Goal: Task Accomplishment & Management: Manage account settings

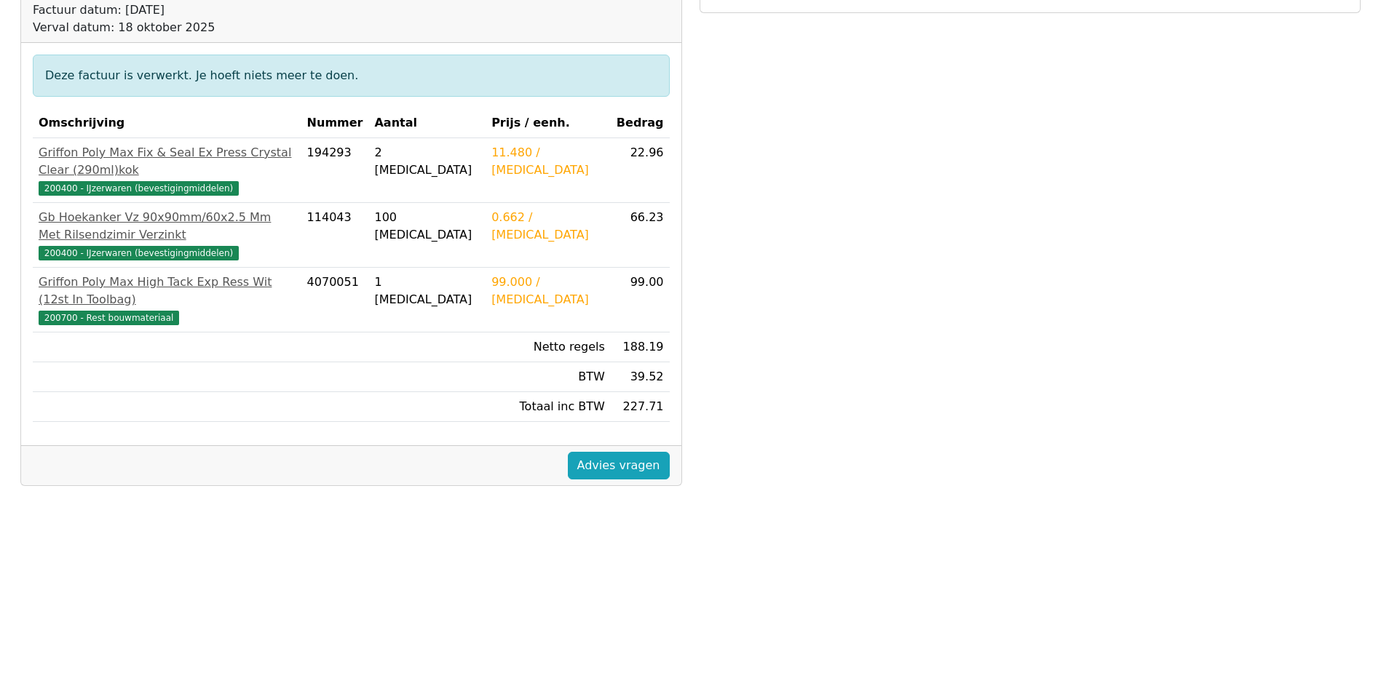
scroll to position [218, 0]
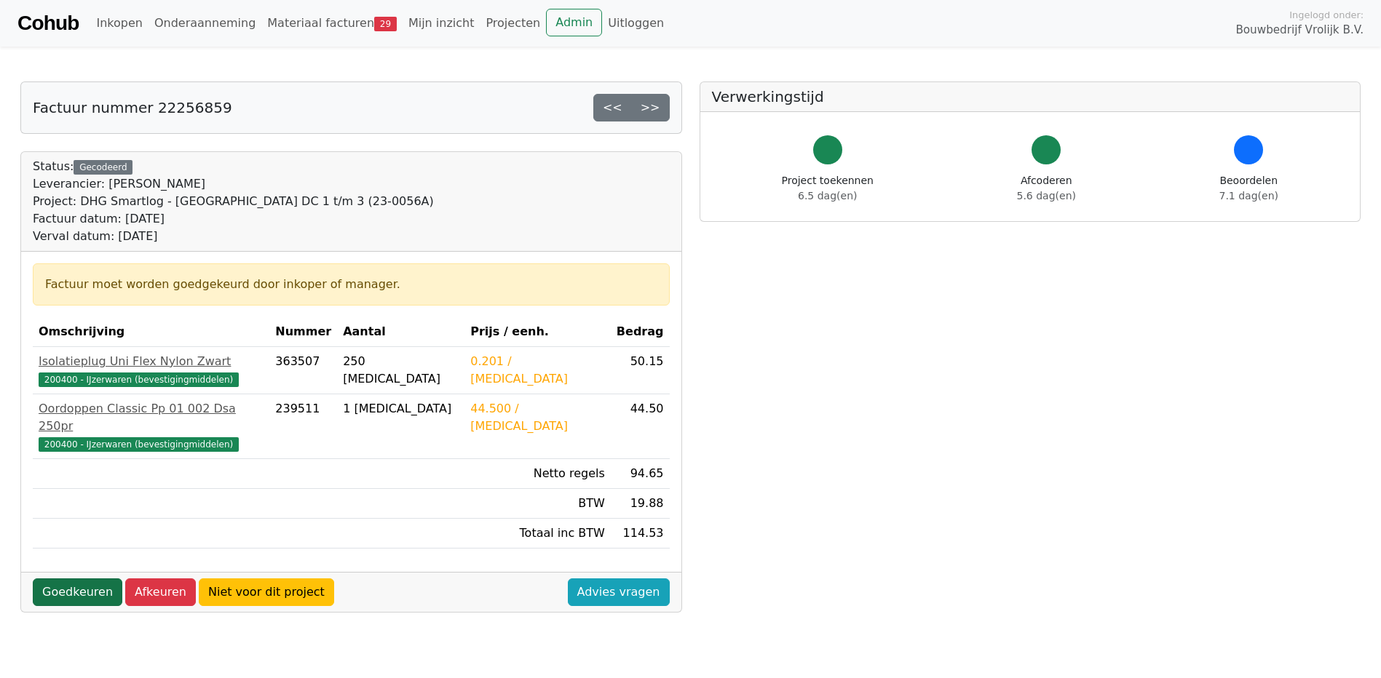
click at [68, 579] on link "Goedkeuren" at bounding box center [78, 593] width 90 height 28
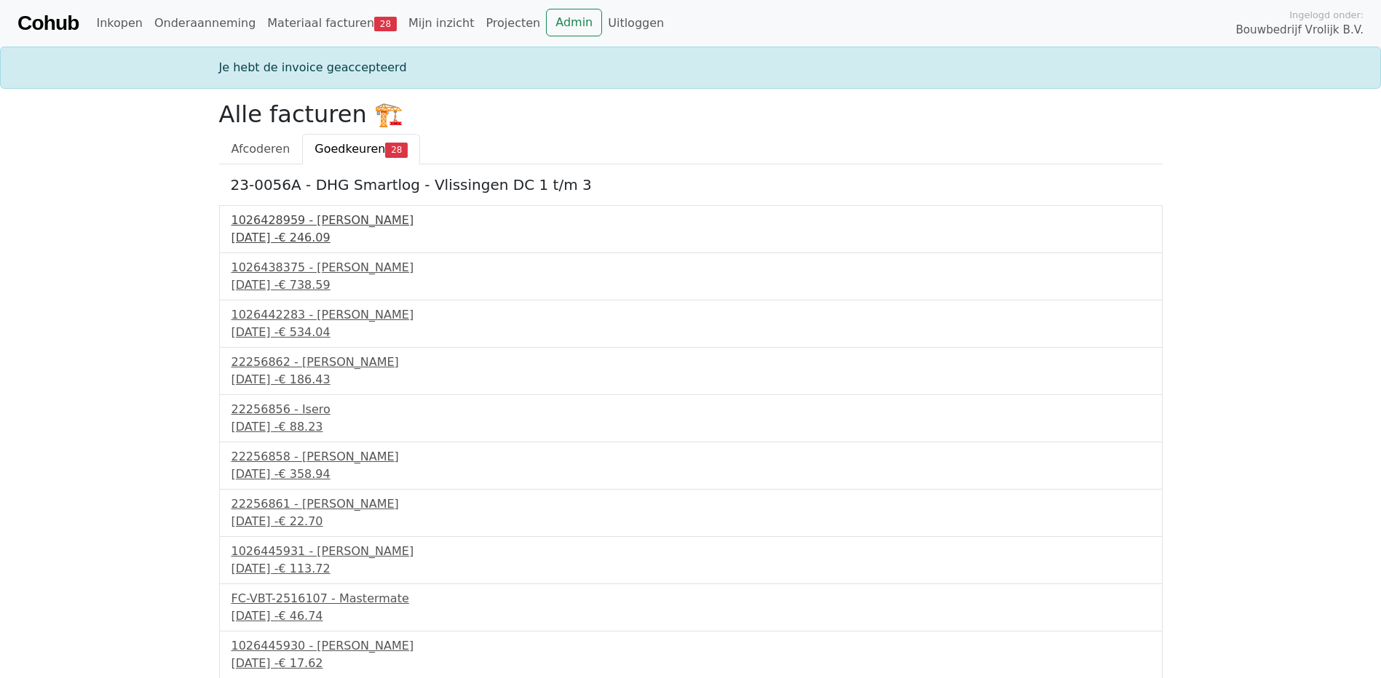
click at [303, 222] on div "1026428959 - Boels Verhuur" at bounding box center [690, 220] width 919 height 17
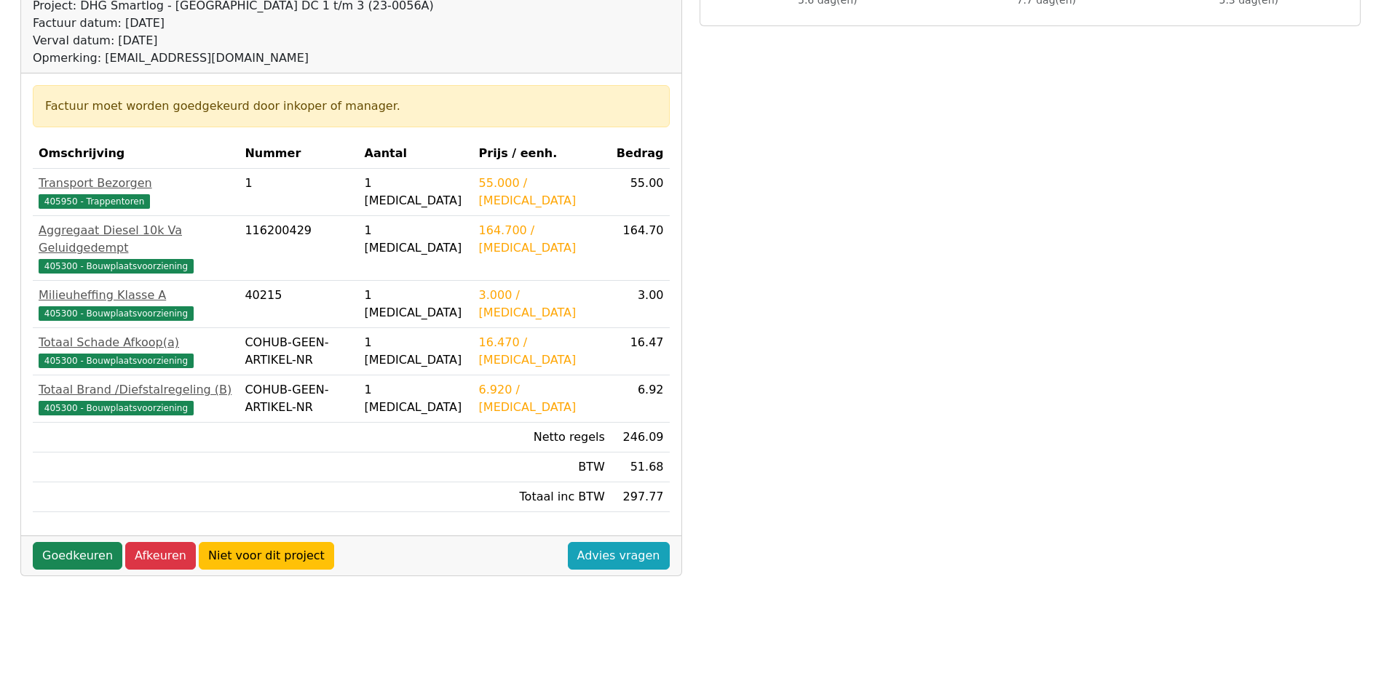
scroll to position [218, 0]
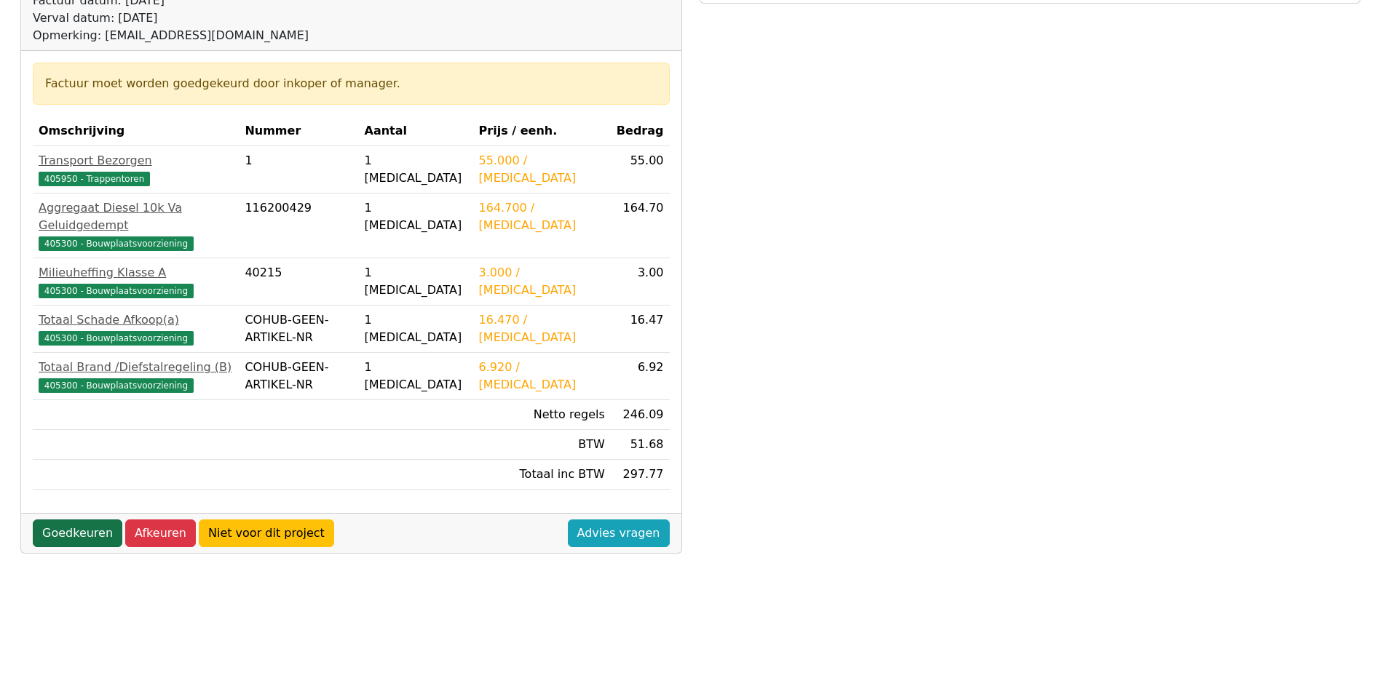
click at [64, 520] on link "Goedkeuren" at bounding box center [78, 534] width 90 height 28
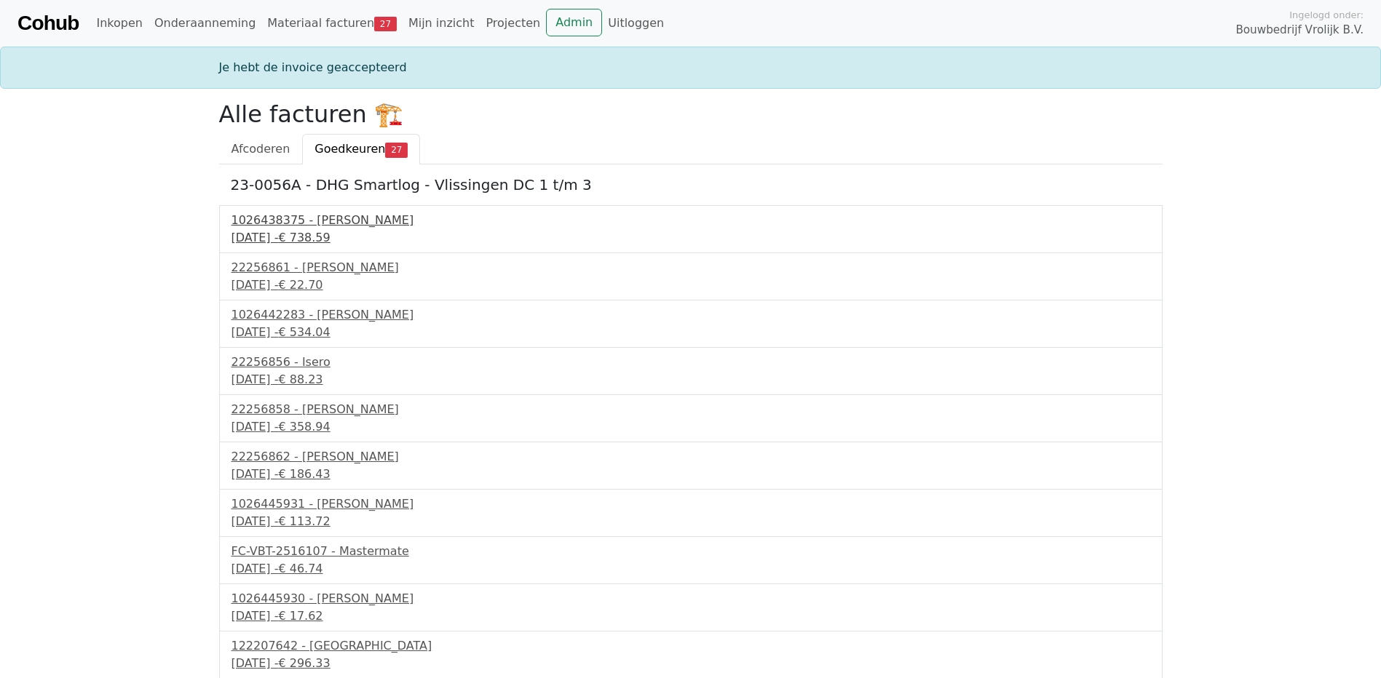
click at [300, 224] on div "1026438375 - Boels Verhuur" at bounding box center [690, 220] width 919 height 17
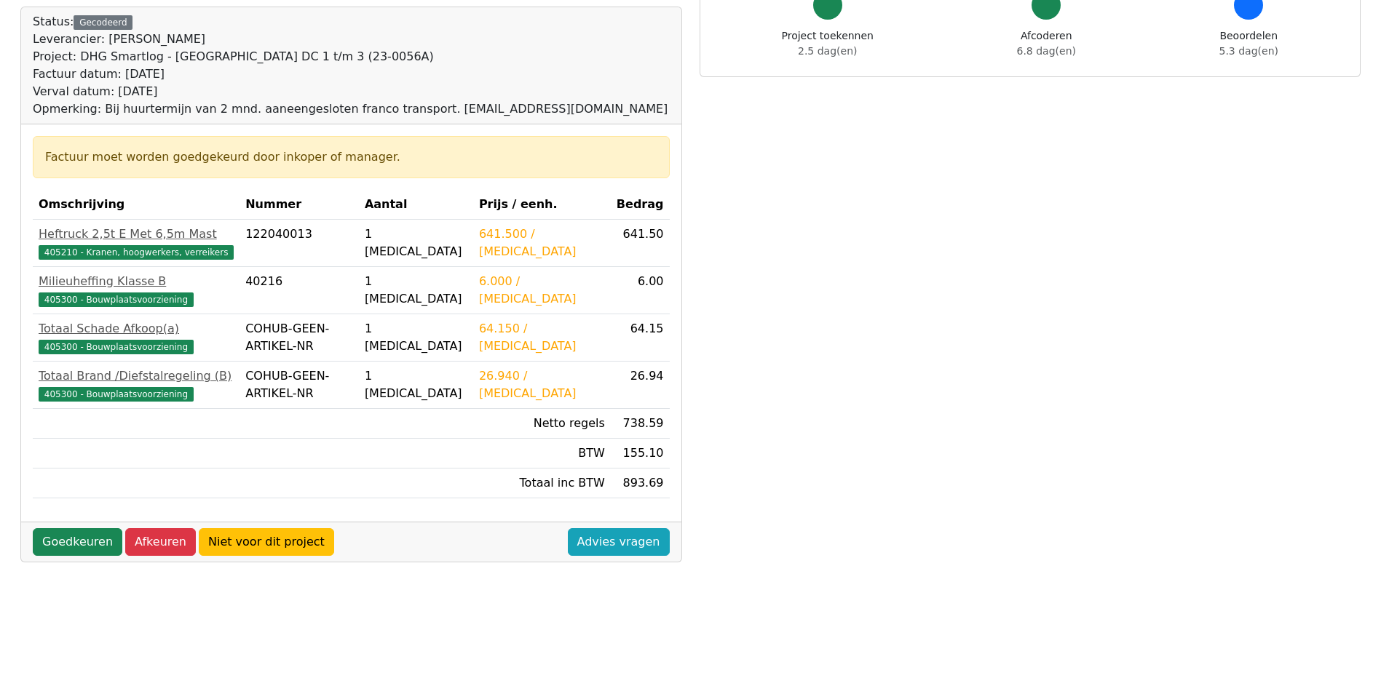
scroll to position [218, 0]
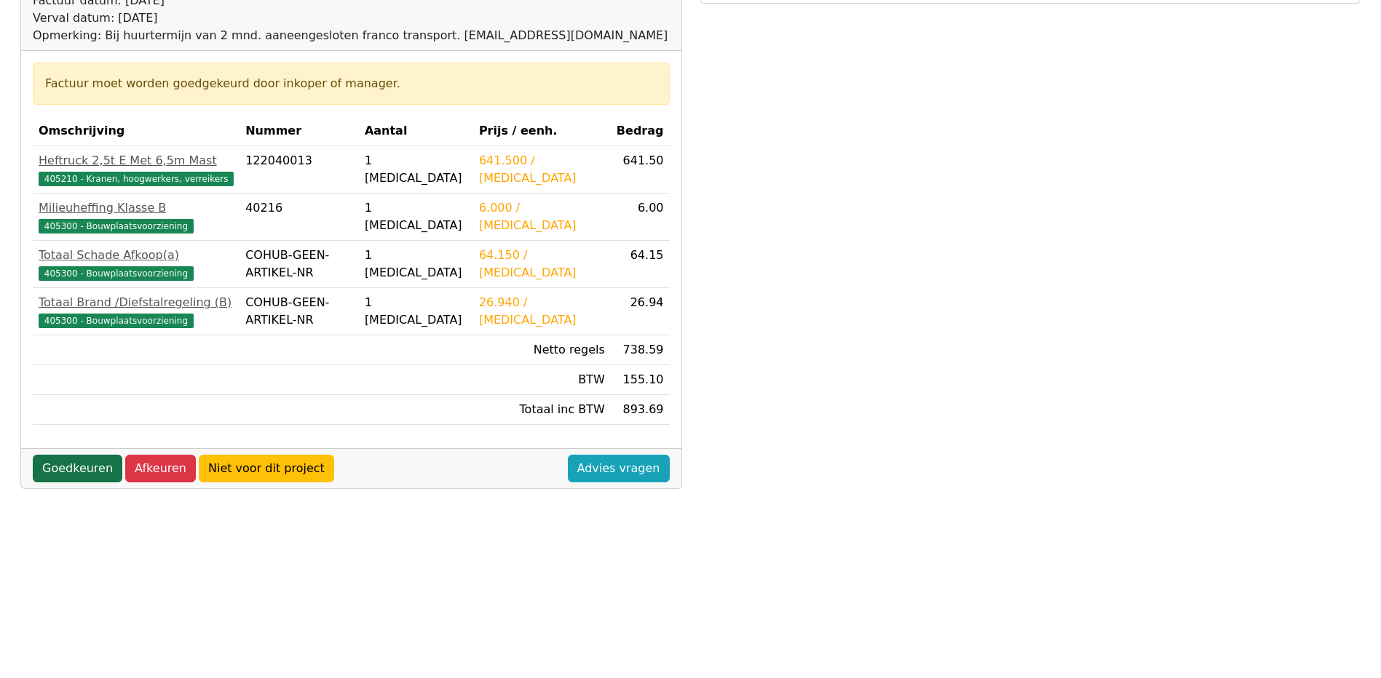
click at [68, 465] on link "Goedkeuren" at bounding box center [78, 469] width 90 height 28
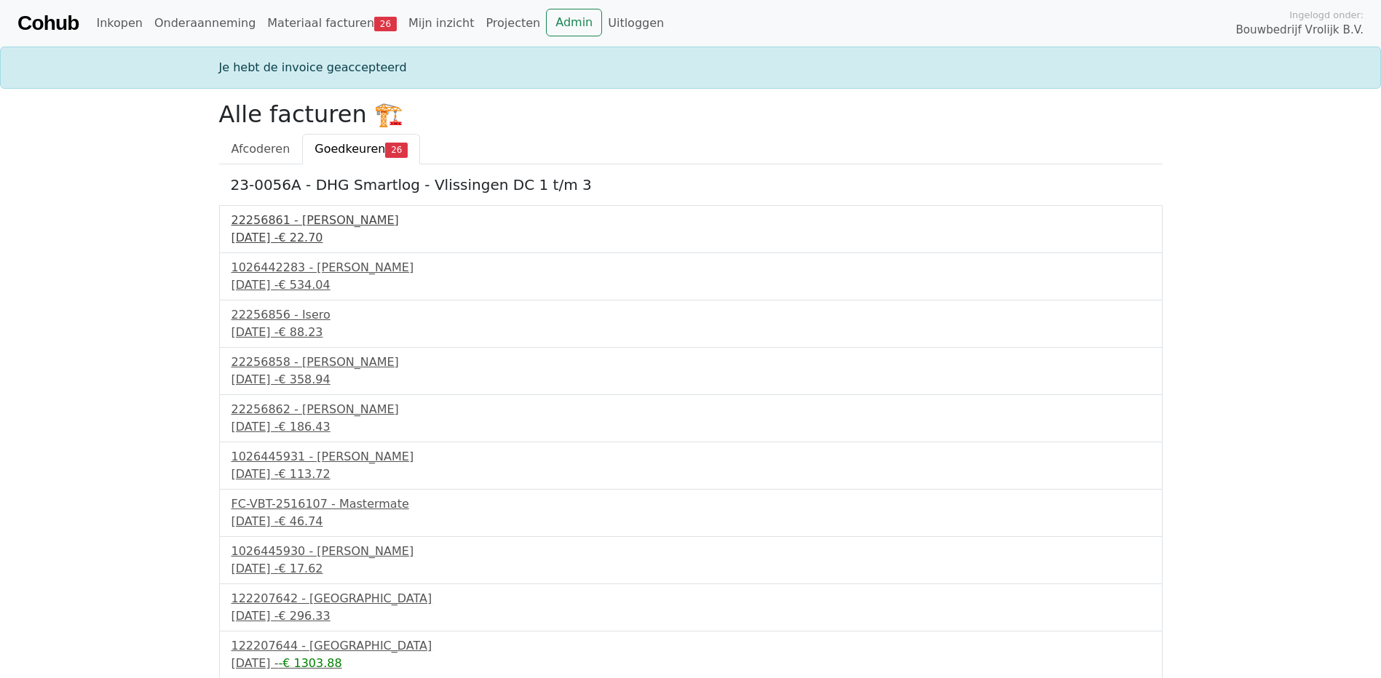
click at [270, 215] on div "22256861 - [PERSON_NAME]" at bounding box center [690, 220] width 919 height 17
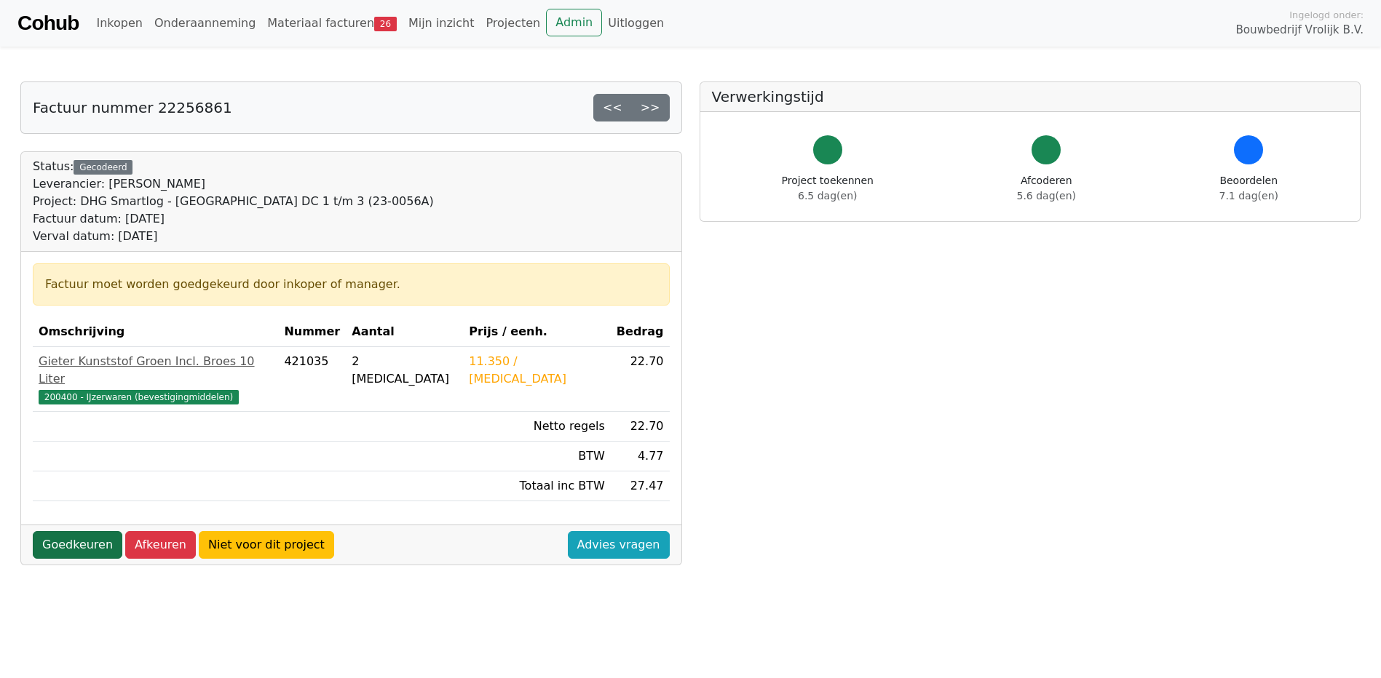
click at [69, 531] on link "Goedkeuren" at bounding box center [78, 545] width 90 height 28
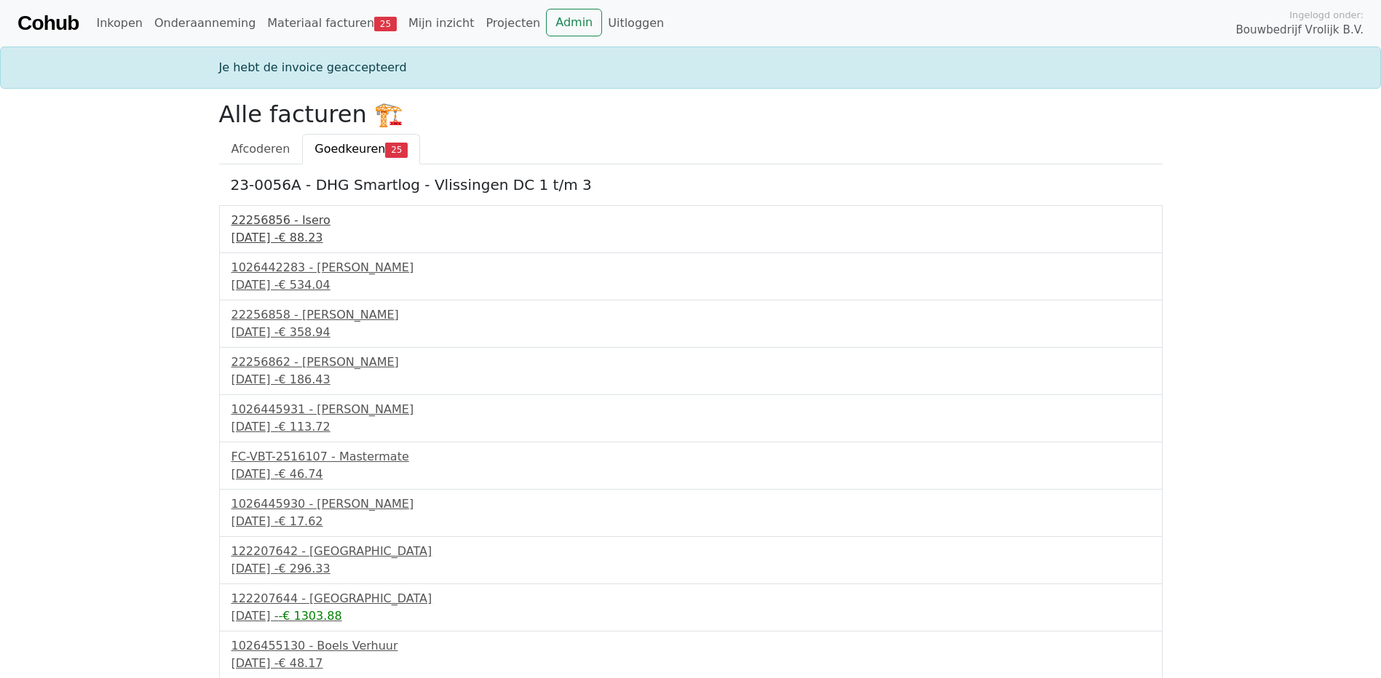
click at [278, 221] on div "22256856 - Isero" at bounding box center [690, 220] width 919 height 17
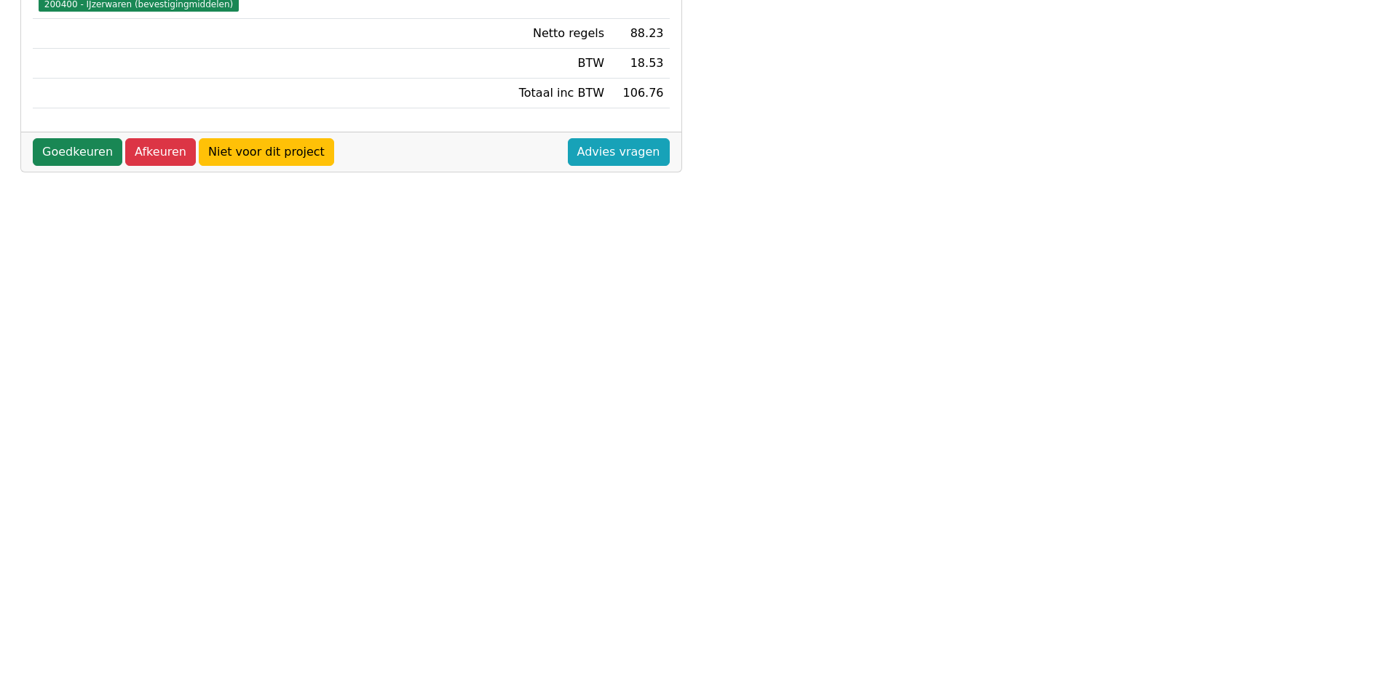
scroll to position [401, 0]
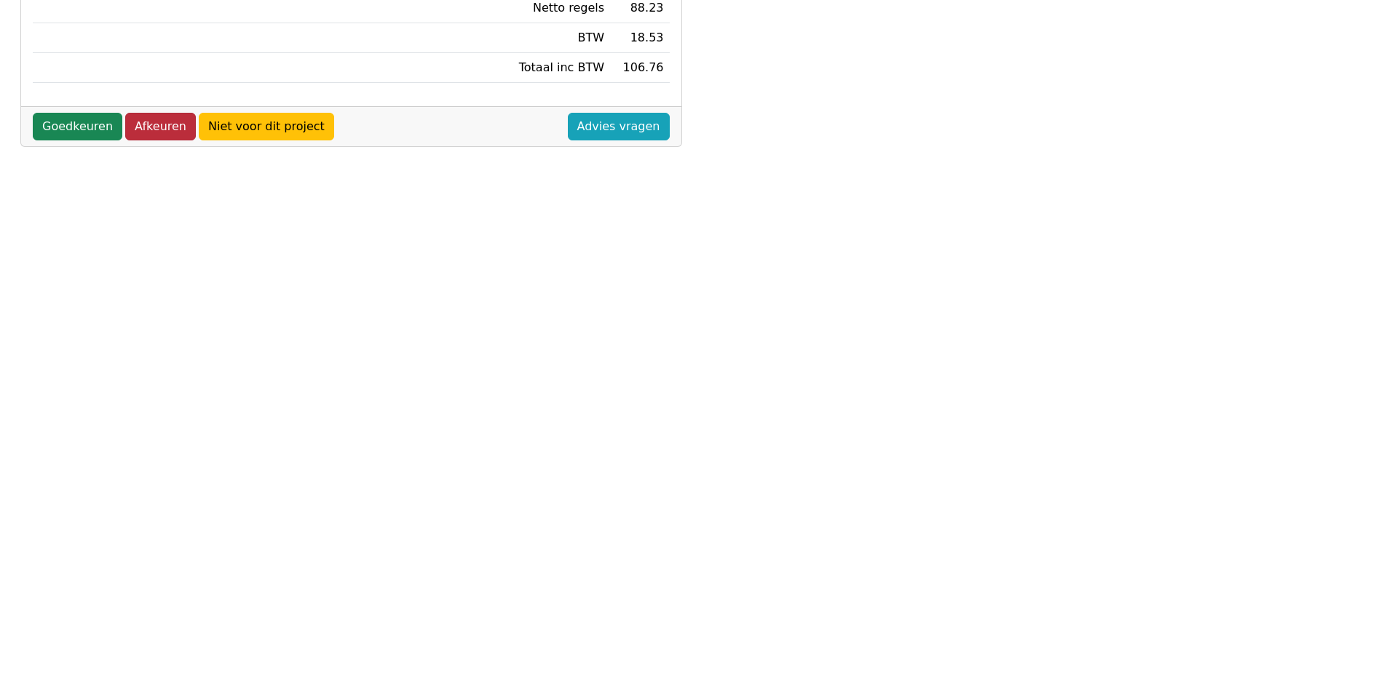
click at [143, 126] on link "Afkeuren" at bounding box center [160, 127] width 71 height 28
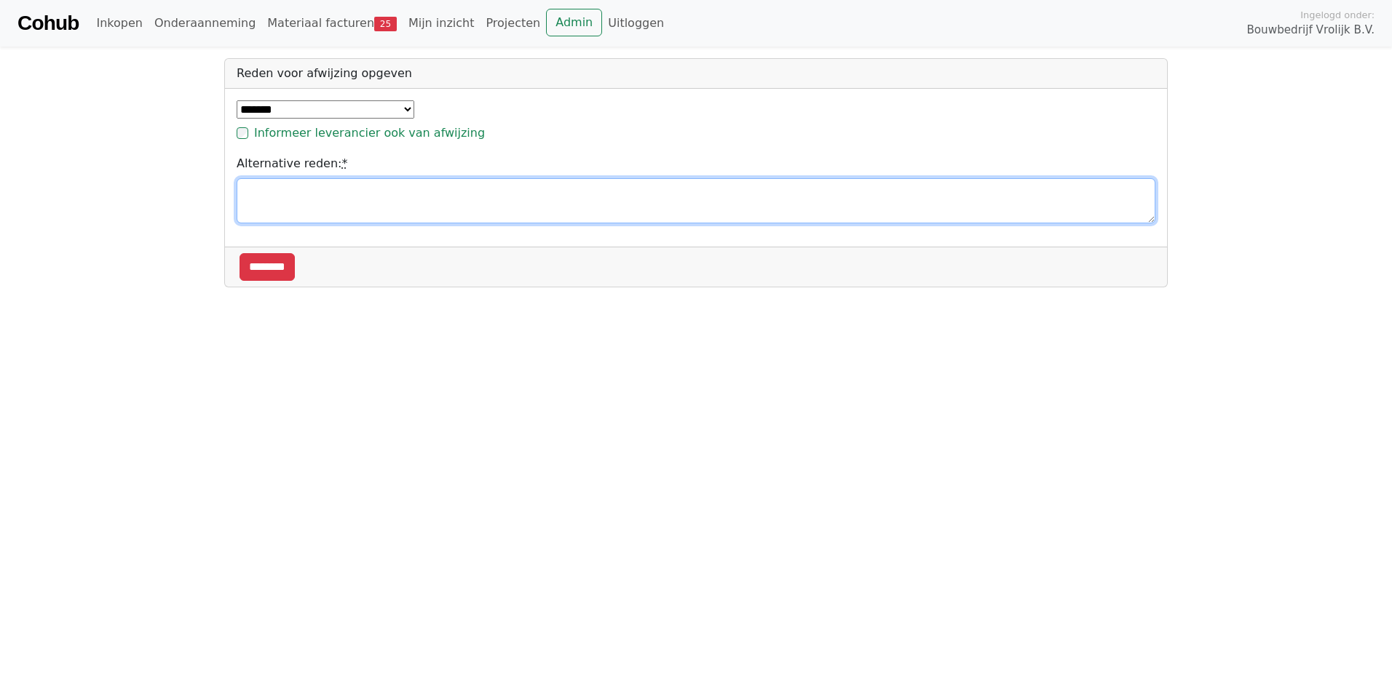
click at [254, 189] on textarea "Alternative reden: *" at bounding box center [696, 200] width 919 height 45
type textarea "**********"
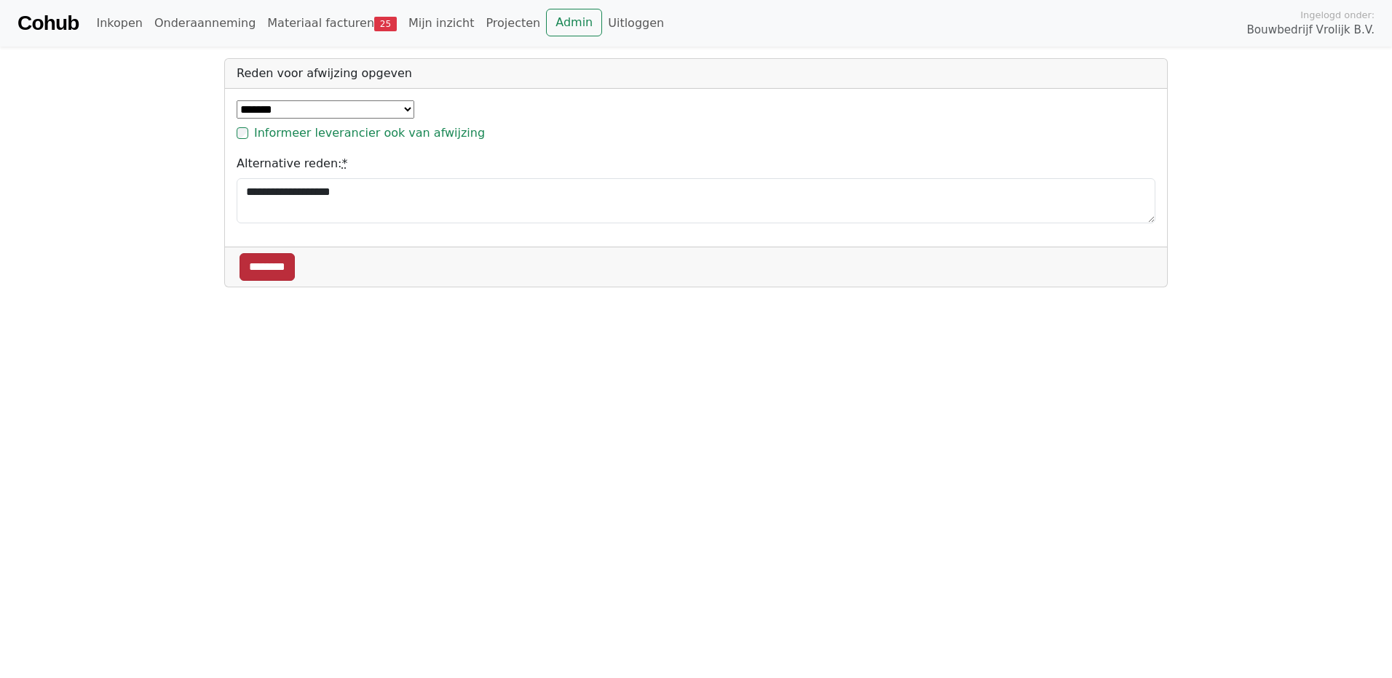
click at [269, 269] on input "********" at bounding box center [266, 267] width 55 height 28
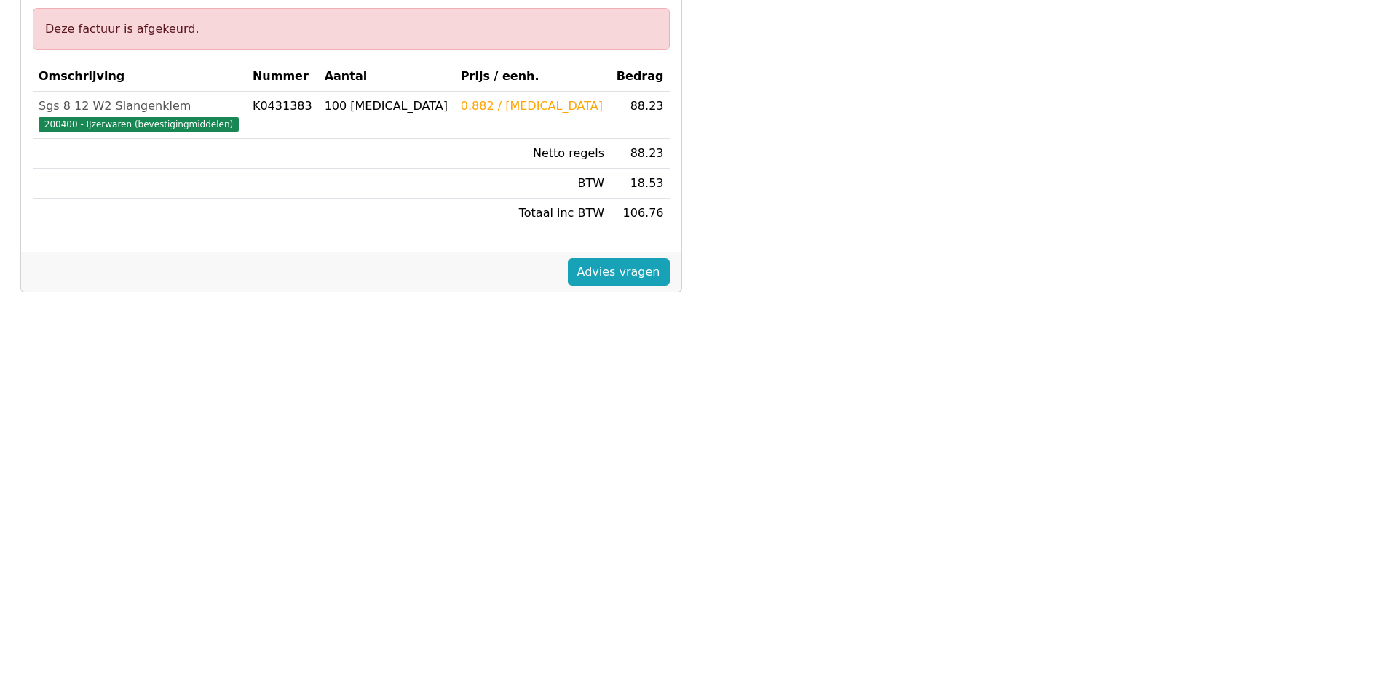
scroll to position [79, 0]
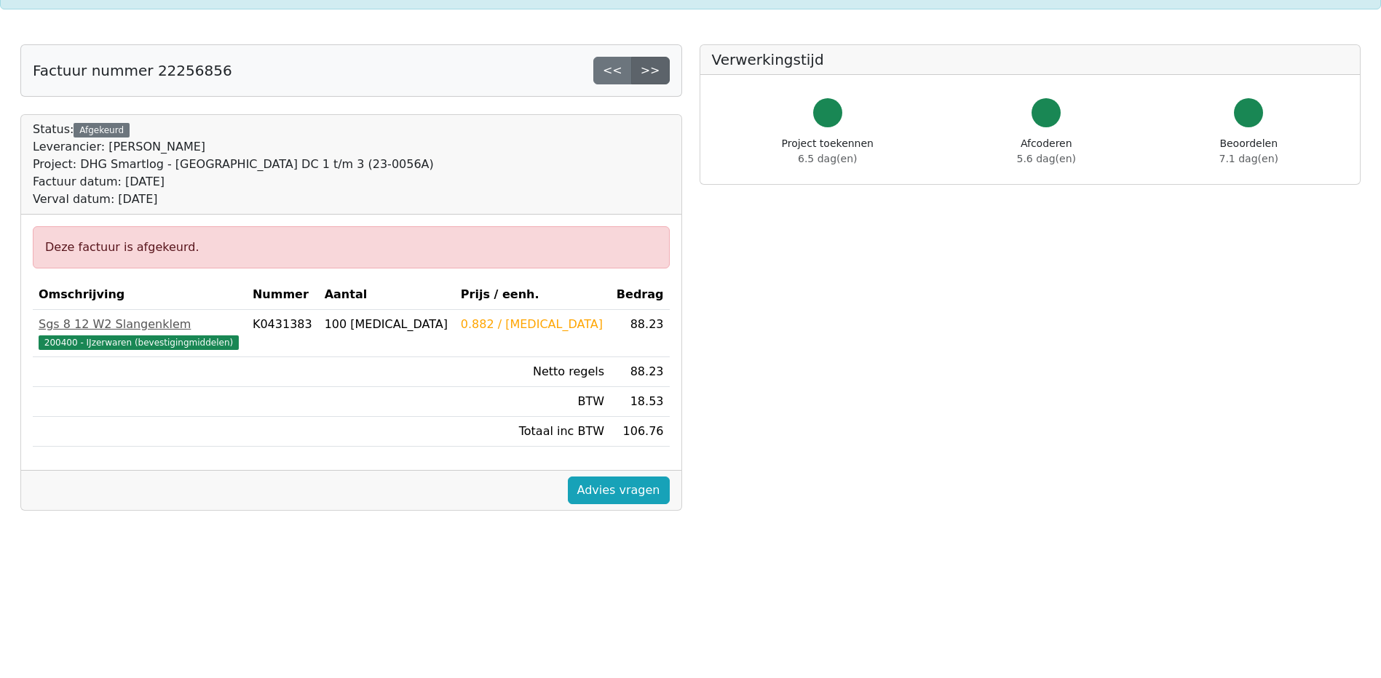
click at [654, 68] on link ">>" at bounding box center [650, 71] width 39 height 28
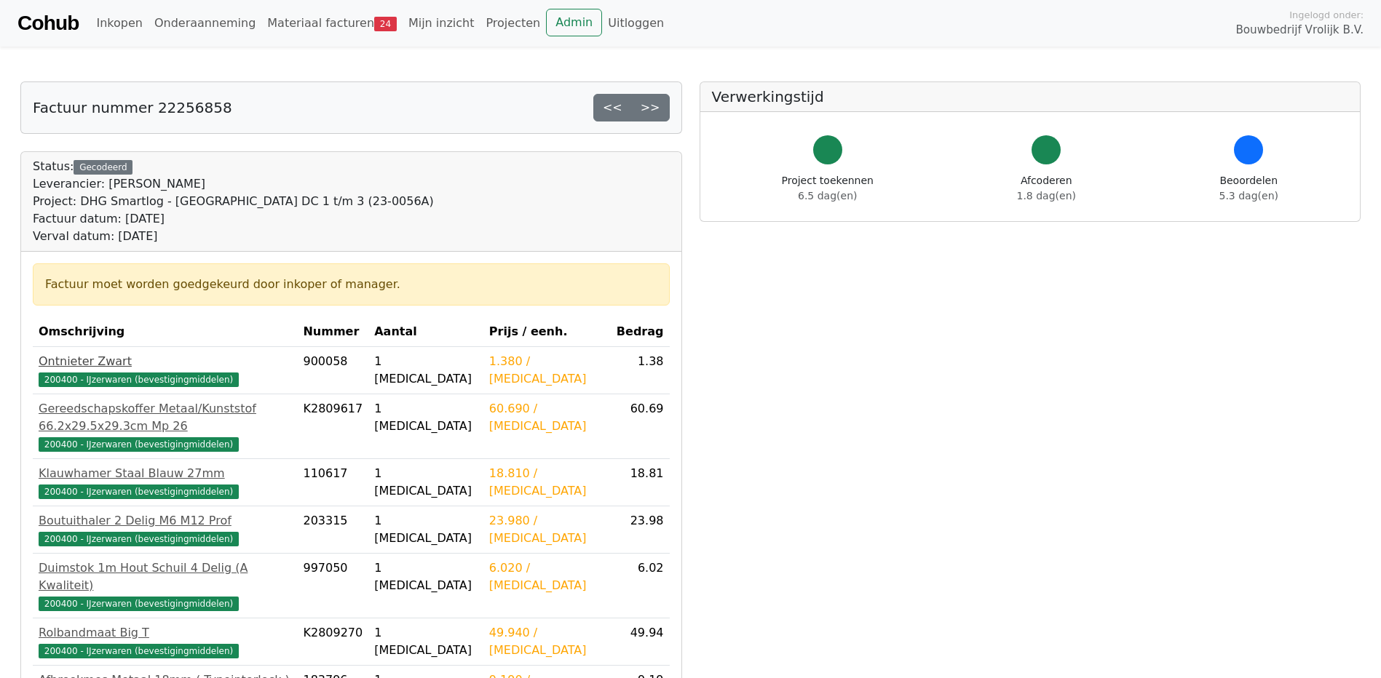
click at [113, 363] on div "Ontnieter Zwart" at bounding box center [165, 361] width 253 height 17
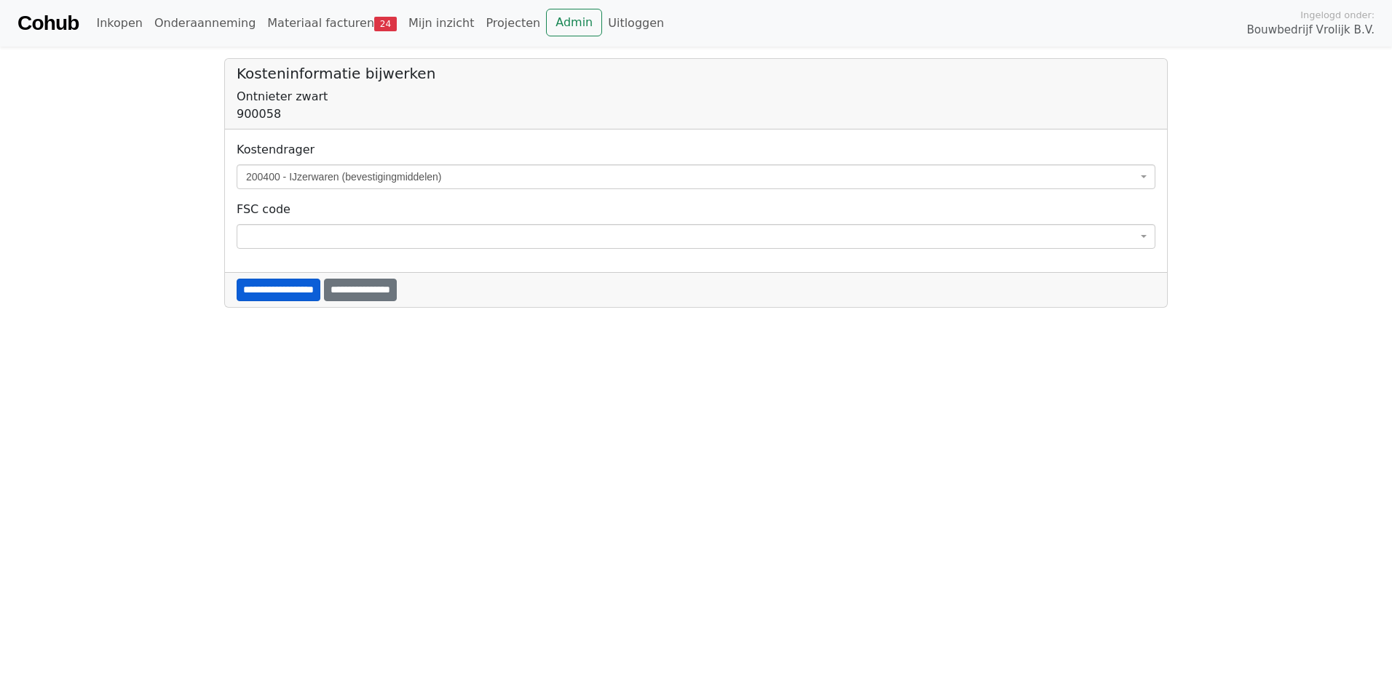
click at [311, 285] on input "**********" at bounding box center [279, 290] width 84 height 23
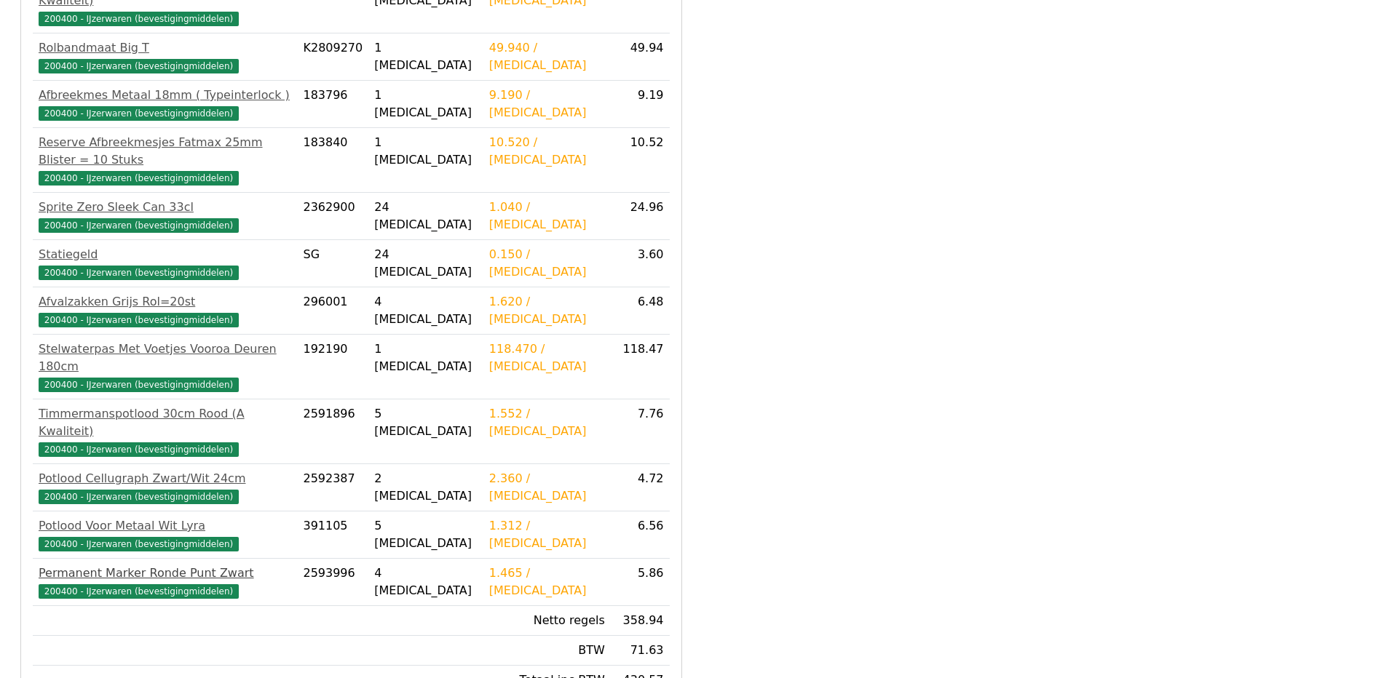
scroll to position [657, 0]
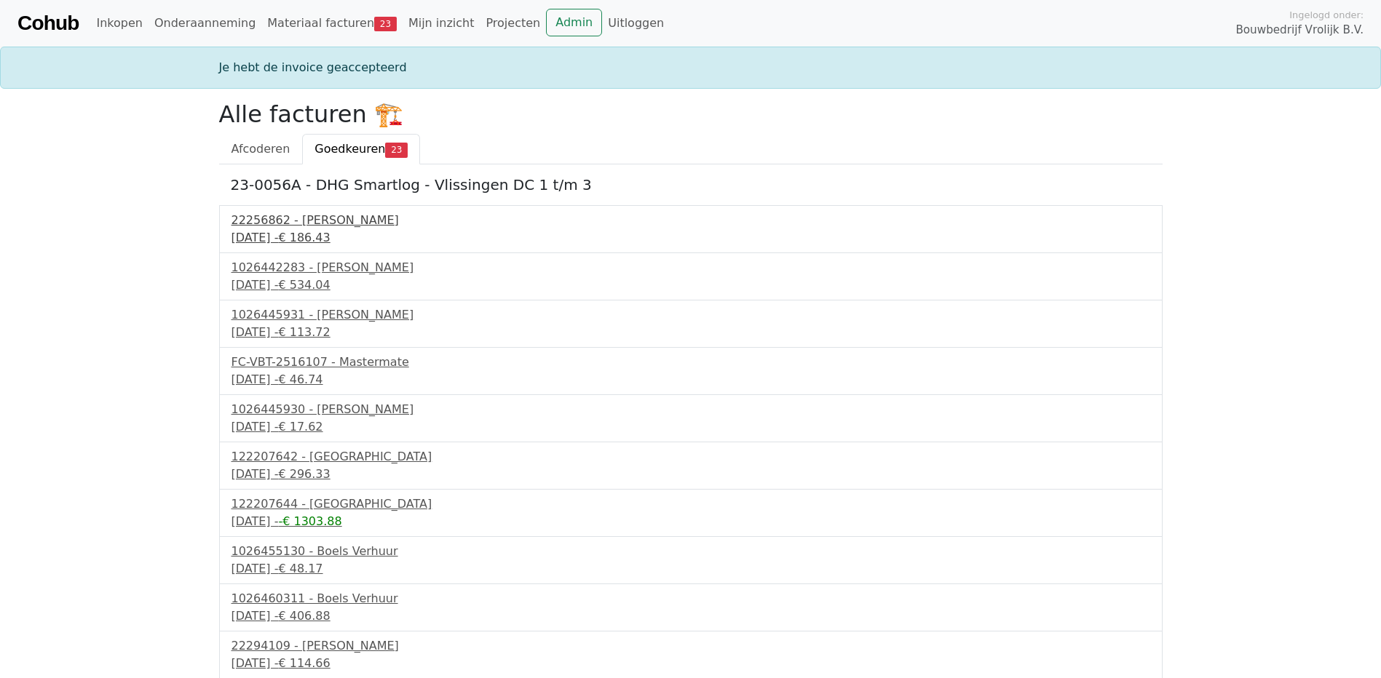
click at [266, 224] on div "22256862 - [PERSON_NAME]" at bounding box center [690, 220] width 919 height 17
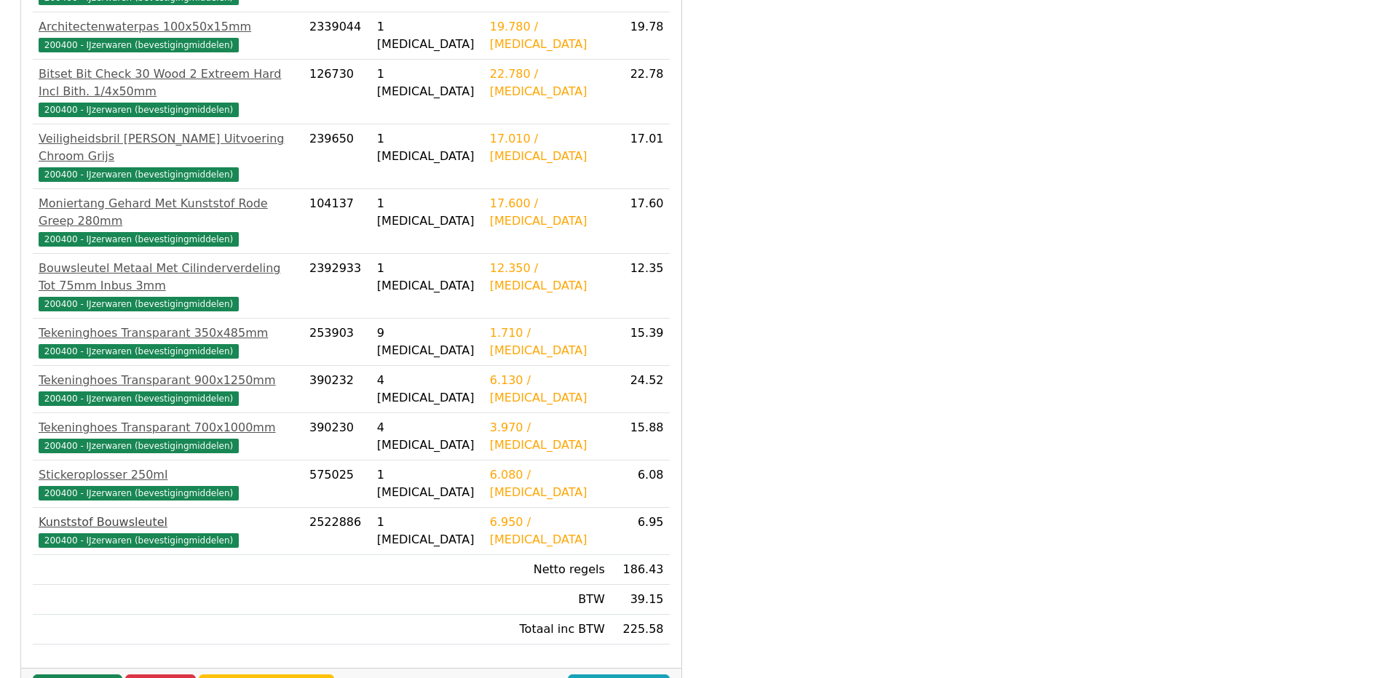
scroll to position [401, 0]
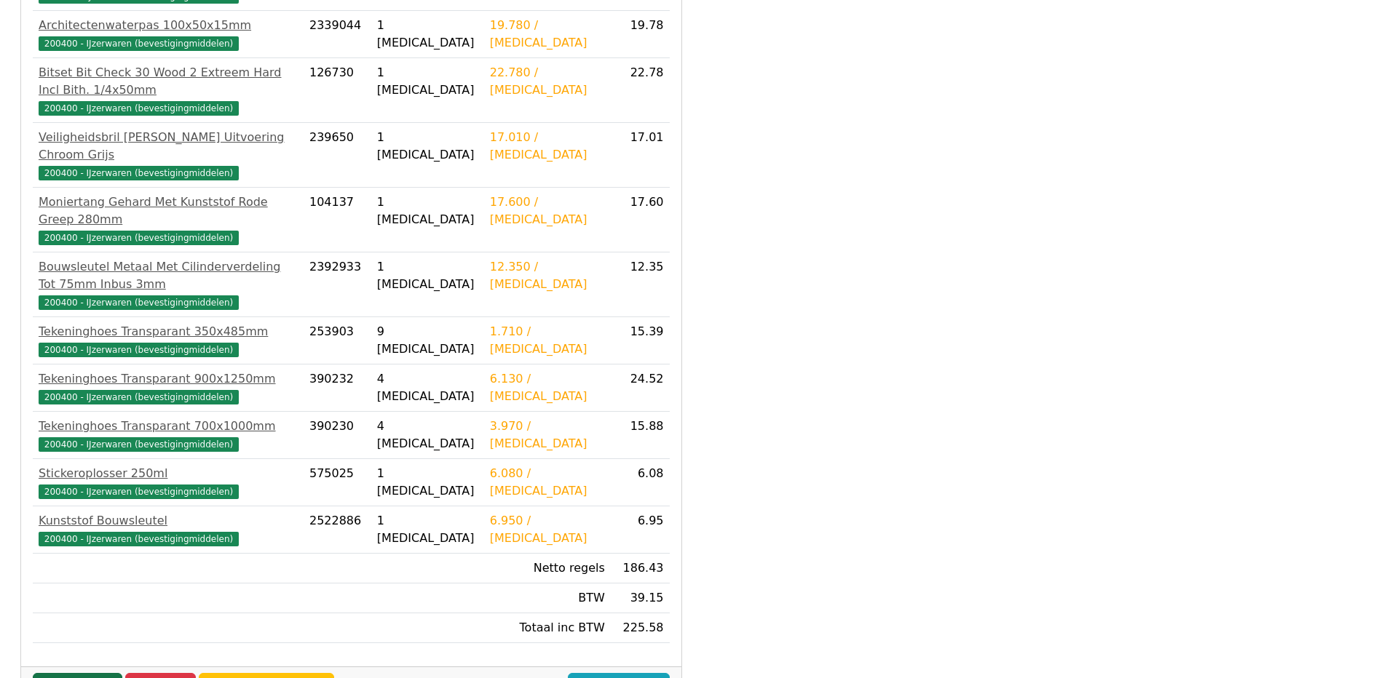
click at [69, 673] on link "Goedkeuren" at bounding box center [78, 687] width 90 height 28
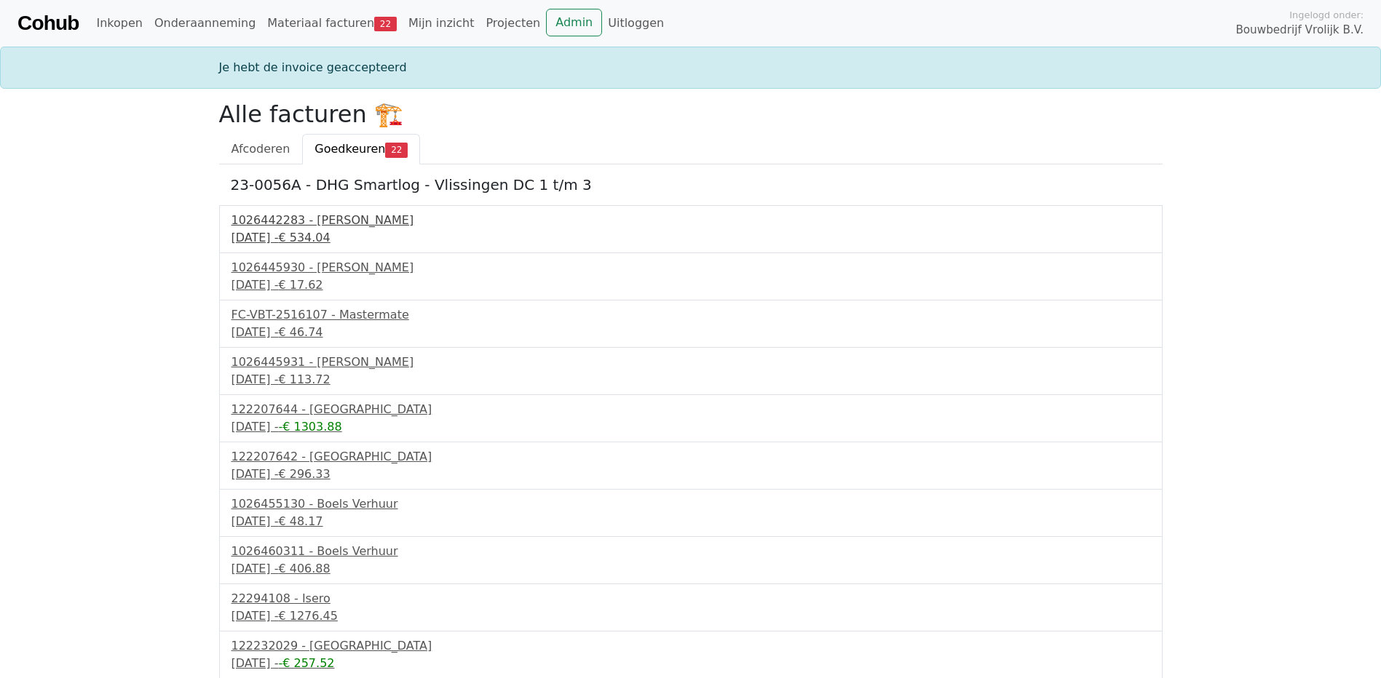
click at [274, 219] on div "1026442283 - Boels Verhuur" at bounding box center [690, 220] width 919 height 17
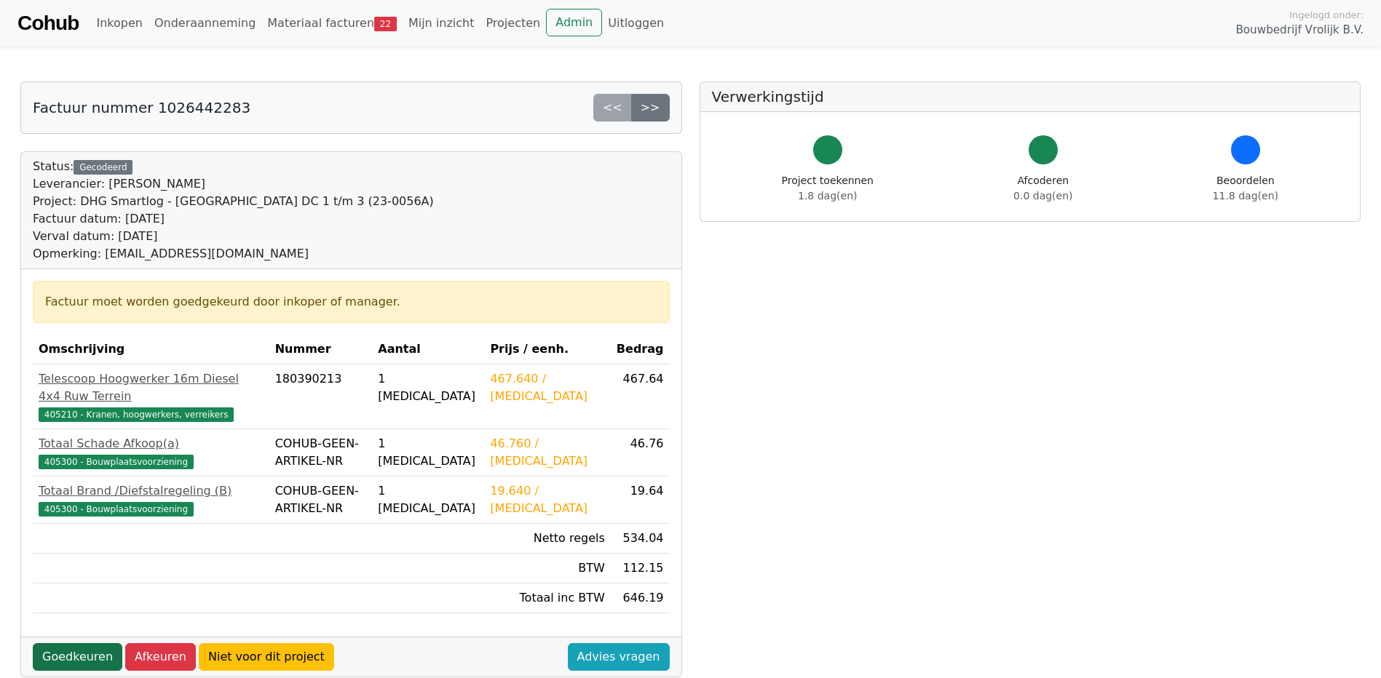
click at [62, 643] on link "Goedkeuren" at bounding box center [78, 657] width 90 height 28
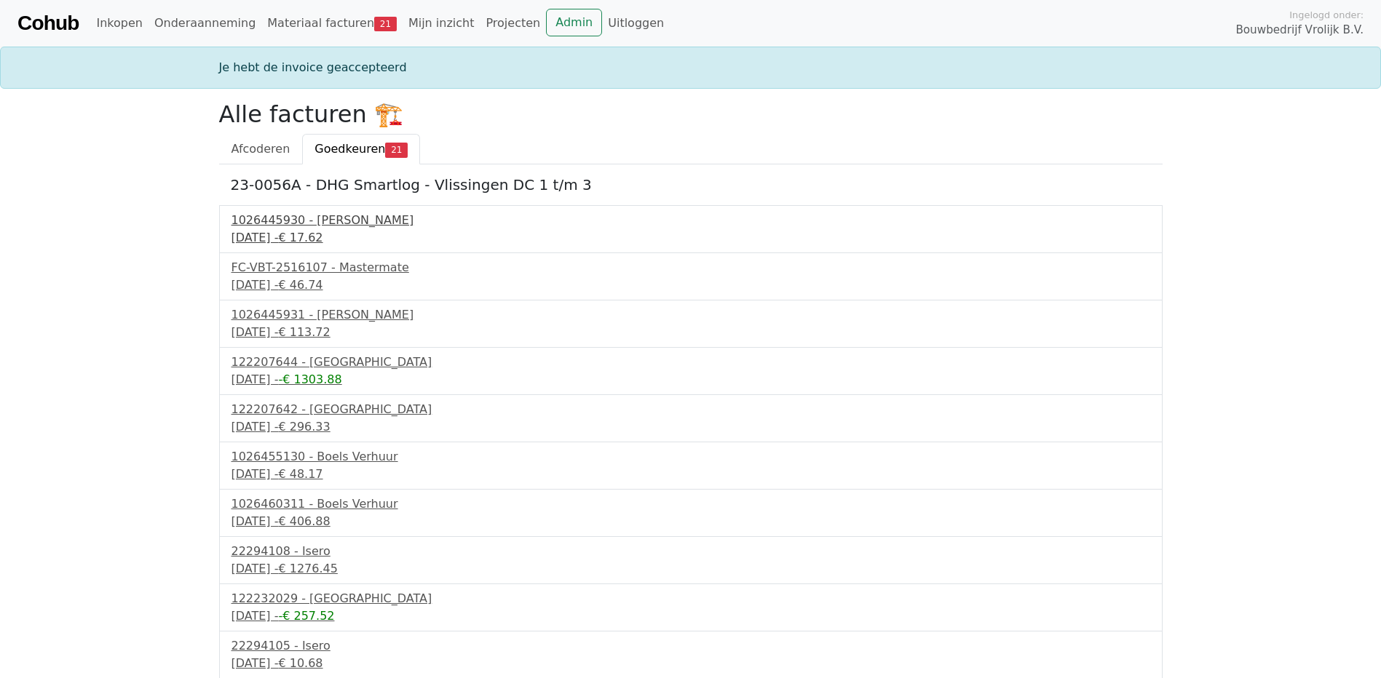
click at [274, 221] on div "1026445930 - [PERSON_NAME]" at bounding box center [690, 220] width 919 height 17
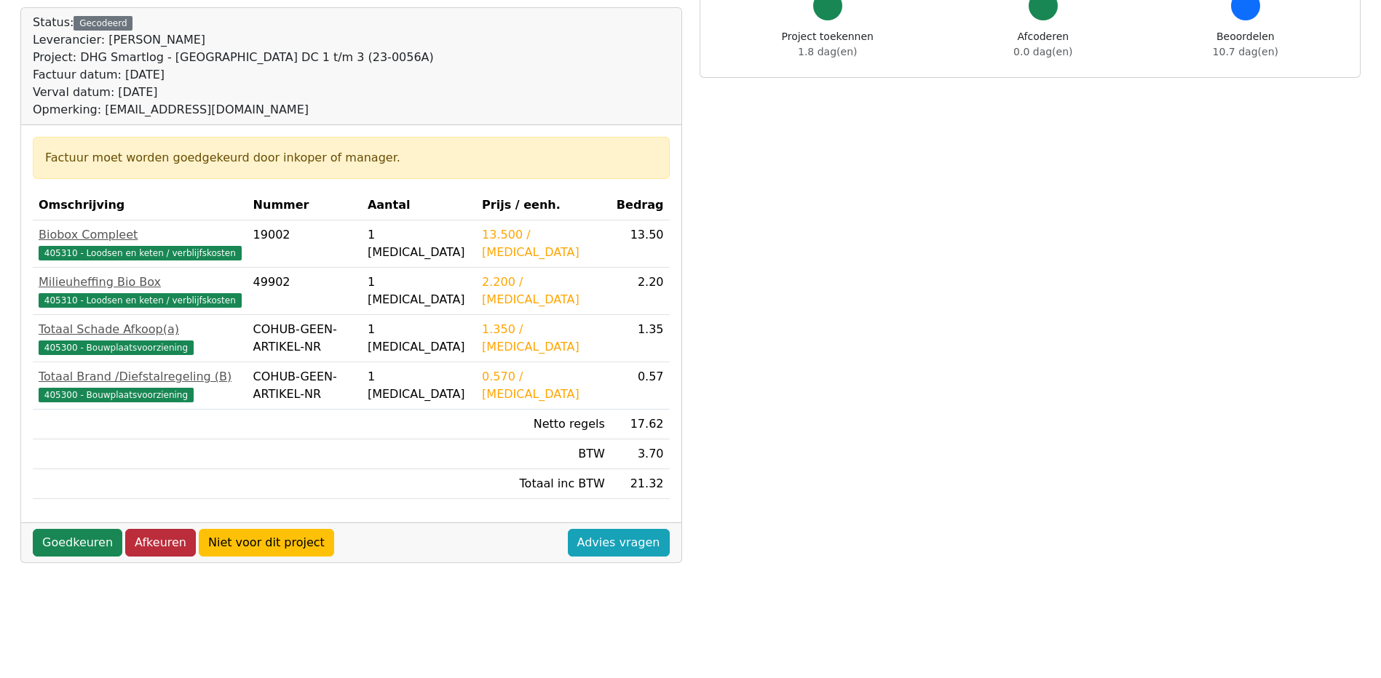
scroll to position [146, 0]
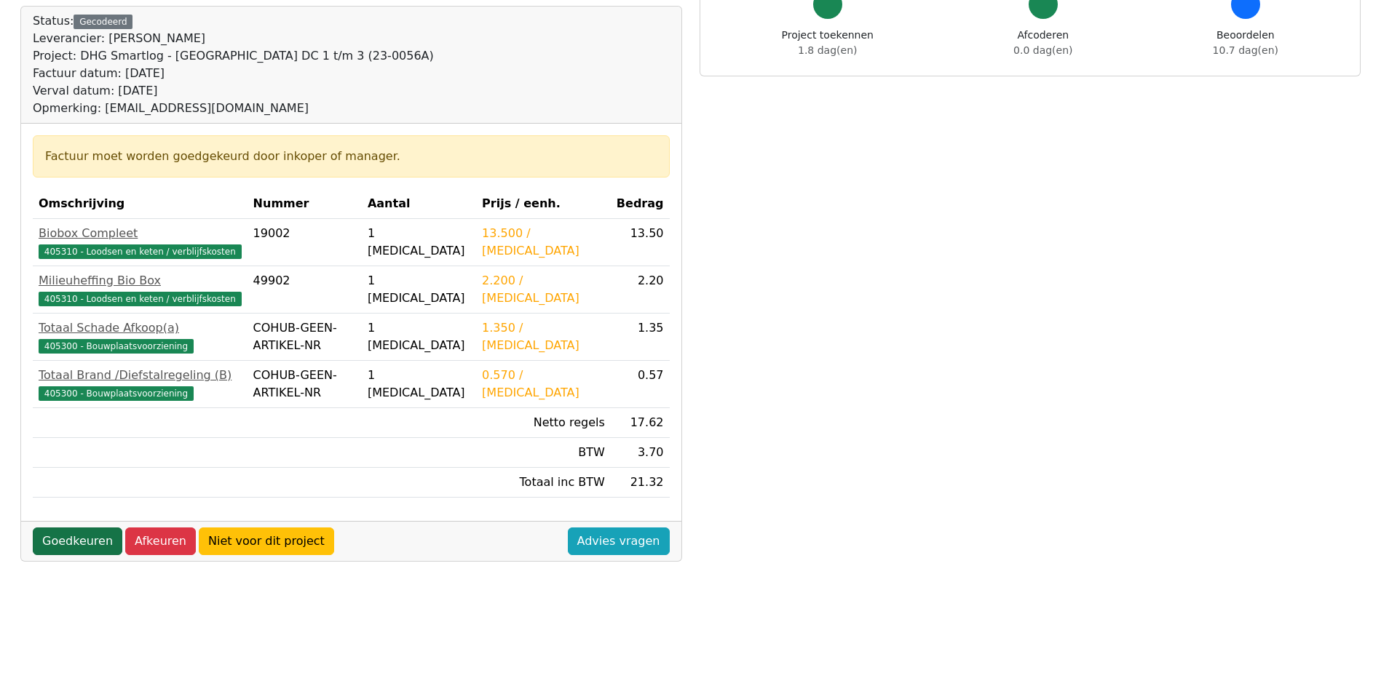
click at [56, 539] on link "Goedkeuren" at bounding box center [78, 542] width 90 height 28
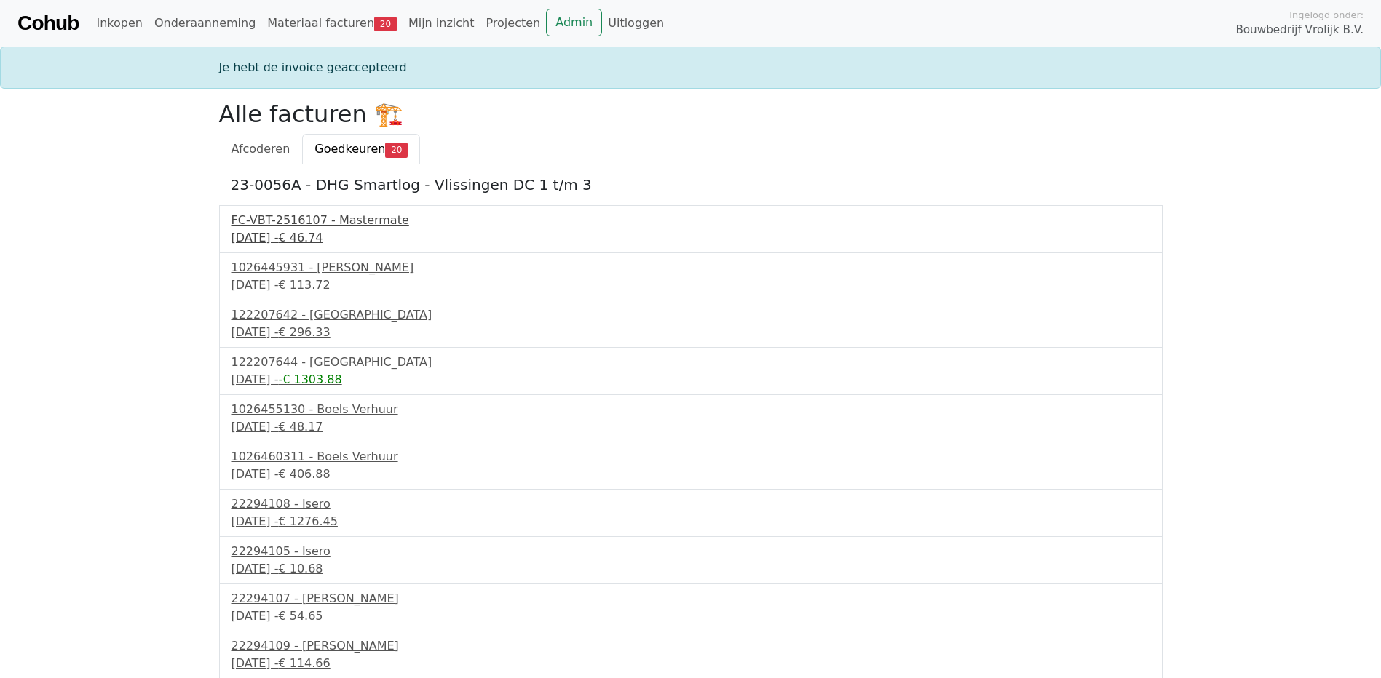
click at [304, 221] on div "FC-VBT-2516107 - Mastermate" at bounding box center [690, 220] width 919 height 17
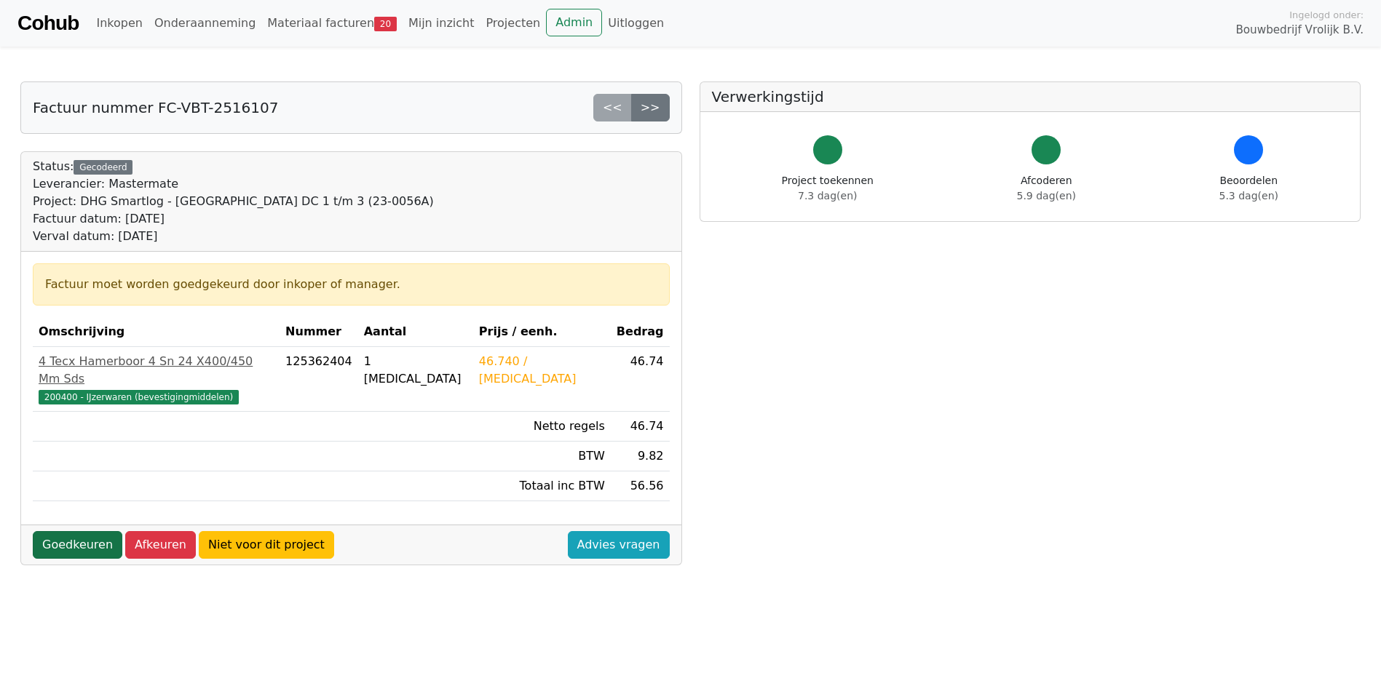
click at [66, 531] on link "Goedkeuren" at bounding box center [78, 545] width 90 height 28
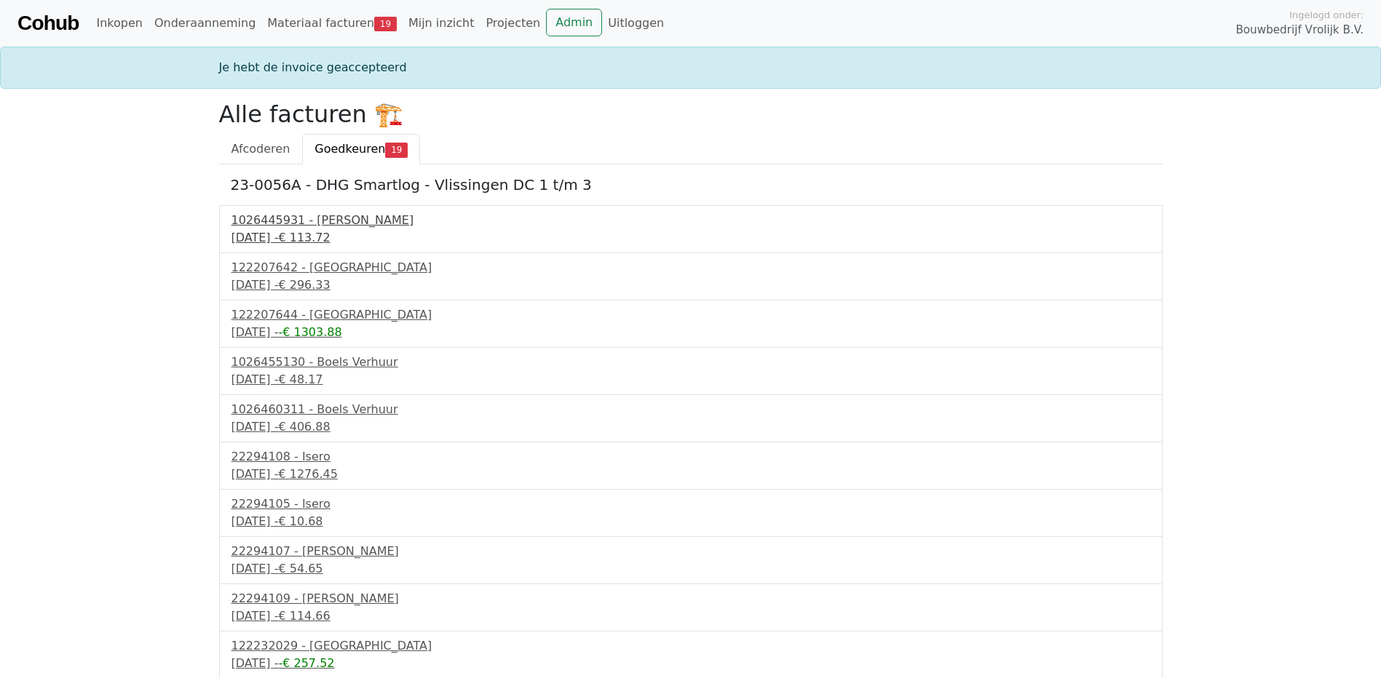
click at [277, 220] on div "1026445931 - Boels Verhuur" at bounding box center [690, 220] width 919 height 17
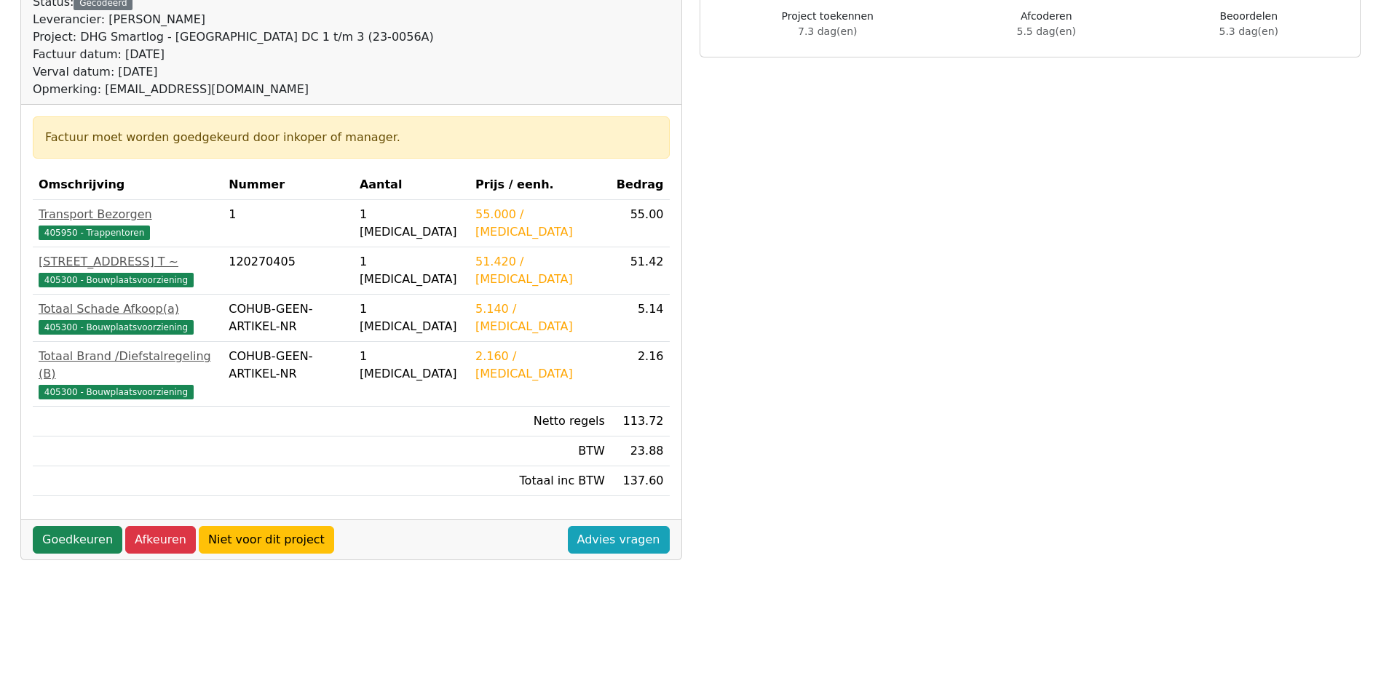
scroll to position [291, 0]
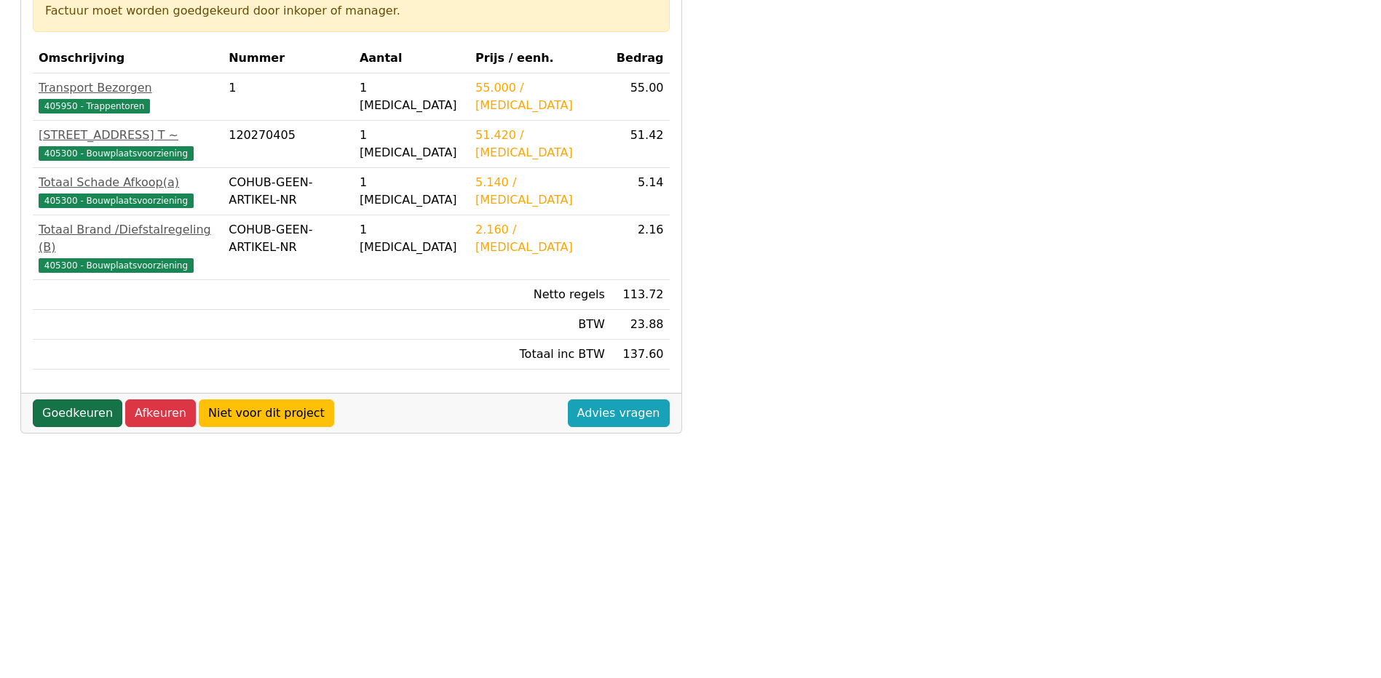
click at [68, 400] on link "Goedkeuren" at bounding box center [78, 414] width 90 height 28
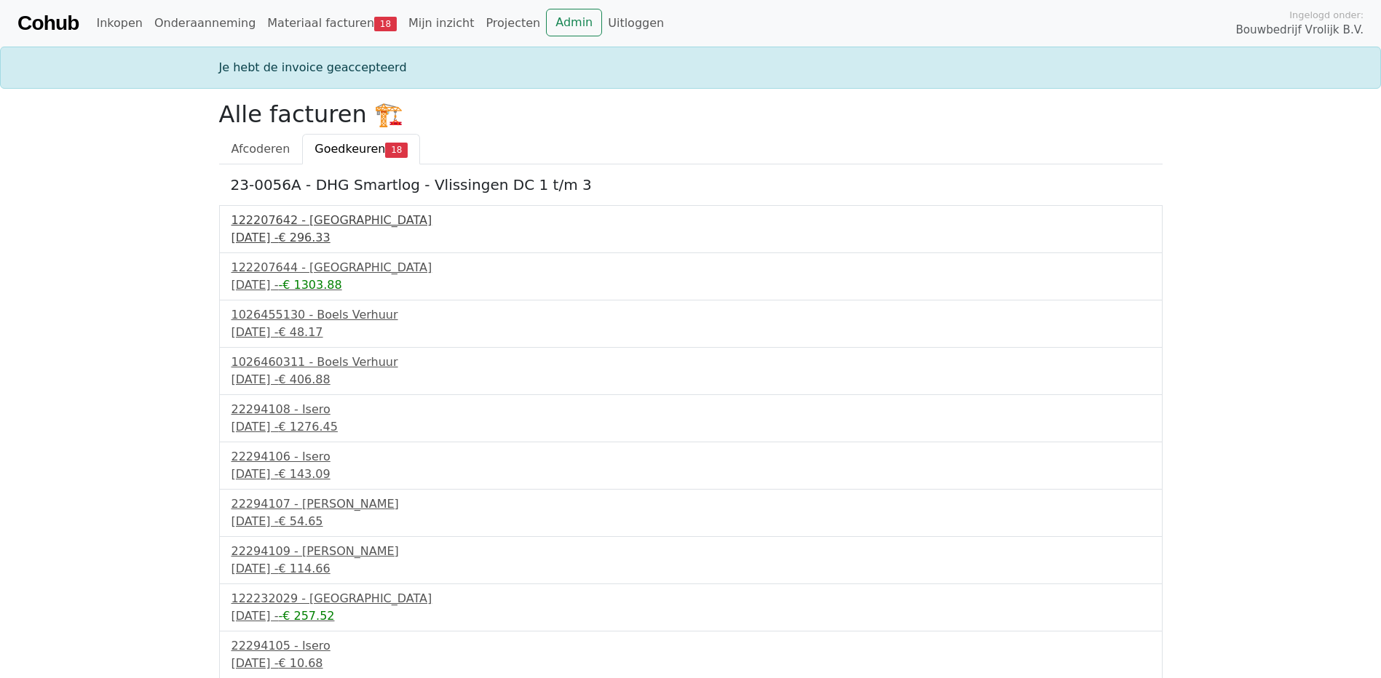
click at [272, 220] on div "122207642 - PontMeyer" at bounding box center [690, 220] width 919 height 17
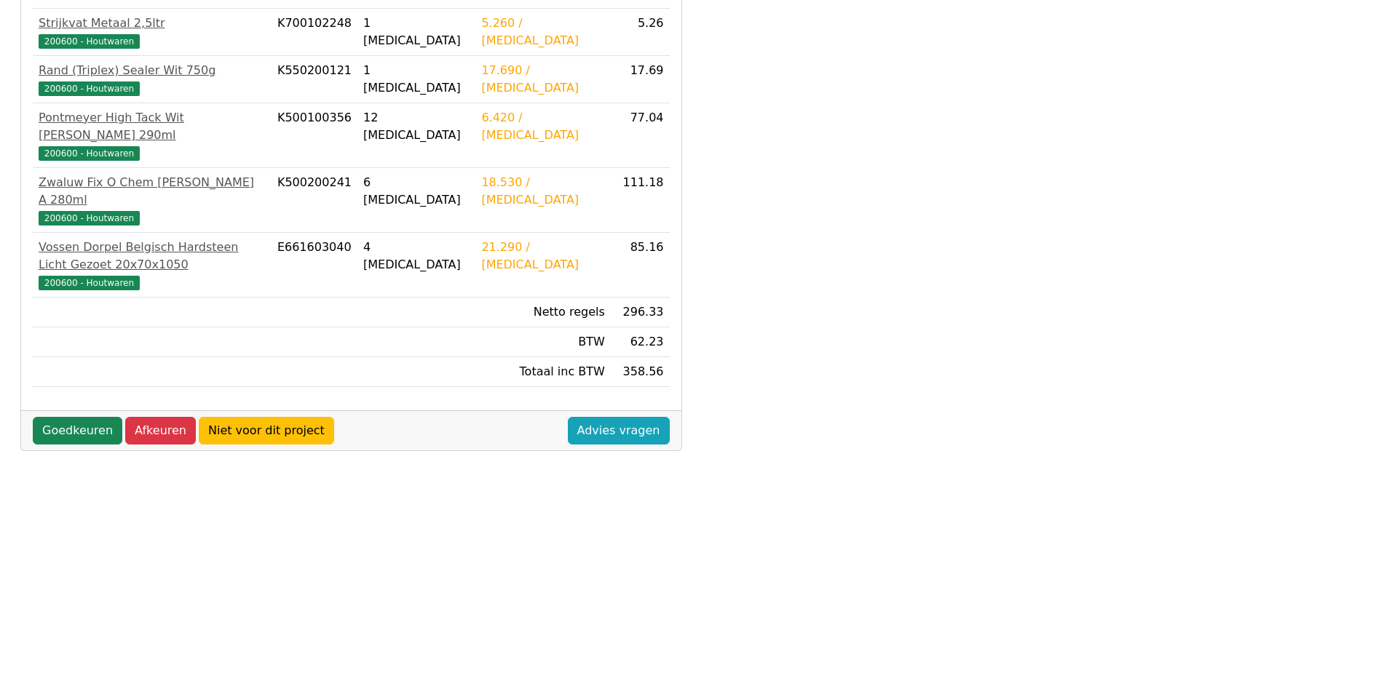
scroll to position [401, 0]
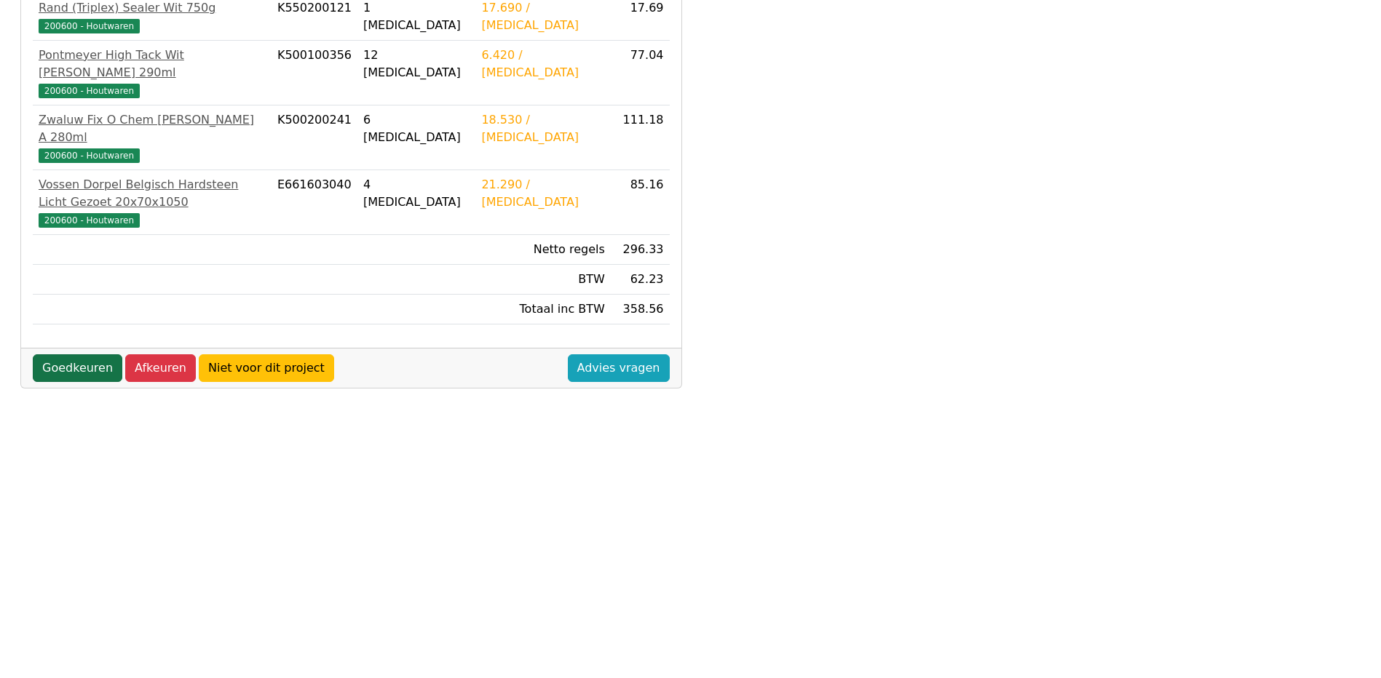
click at [68, 354] on link "Goedkeuren" at bounding box center [78, 368] width 90 height 28
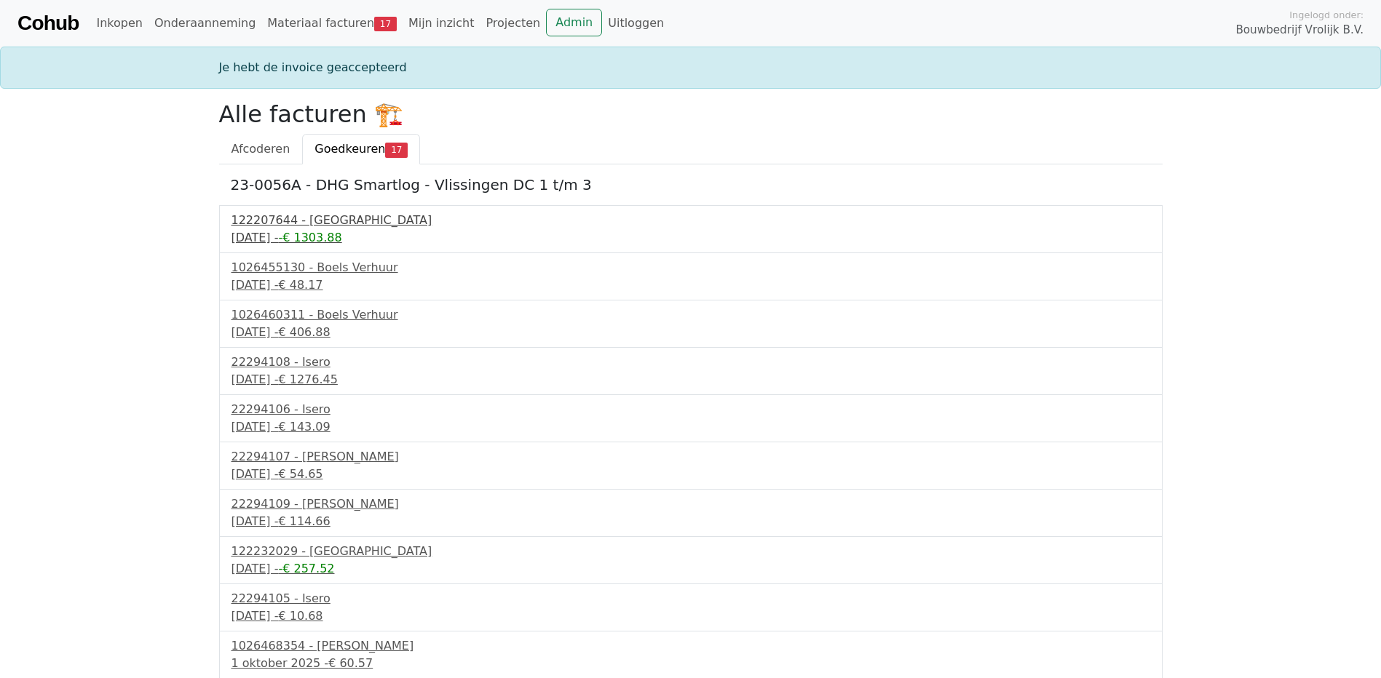
click at [279, 217] on div "122207644 - [GEOGRAPHIC_DATA]" at bounding box center [690, 220] width 919 height 17
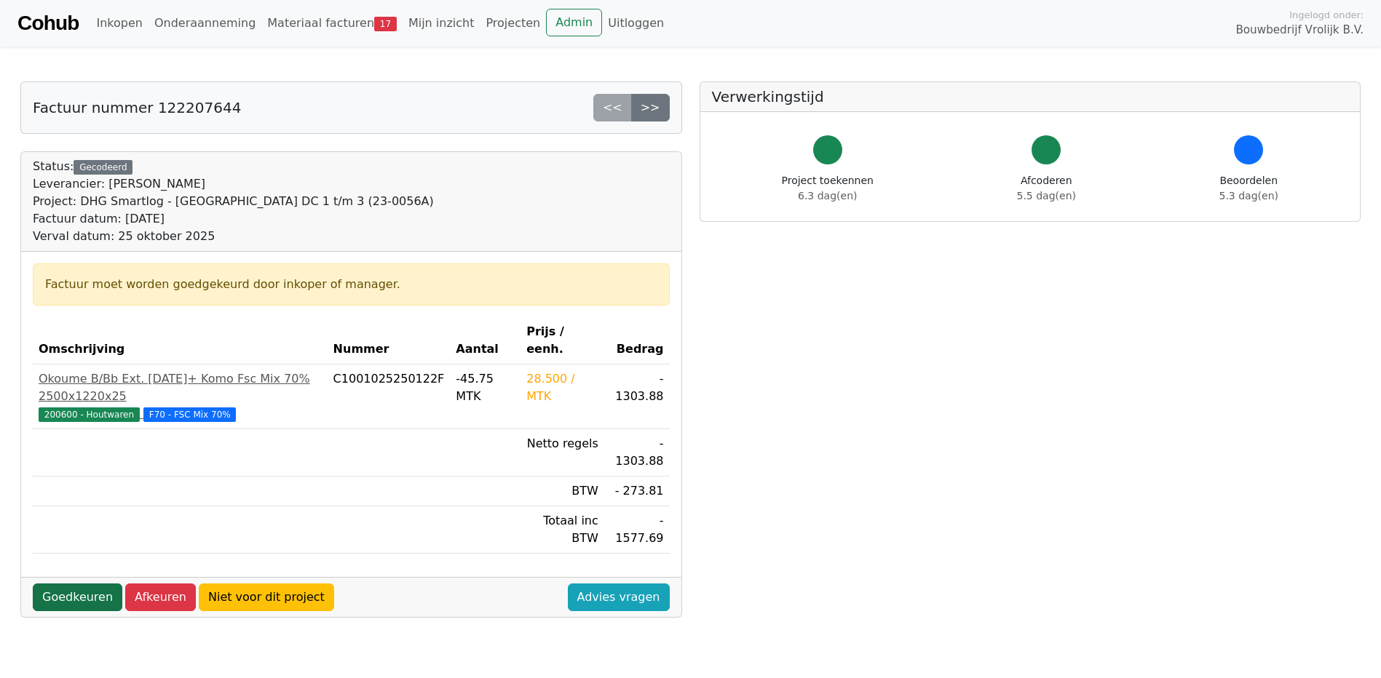
click at [69, 584] on link "Goedkeuren" at bounding box center [78, 598] width 90 height 28
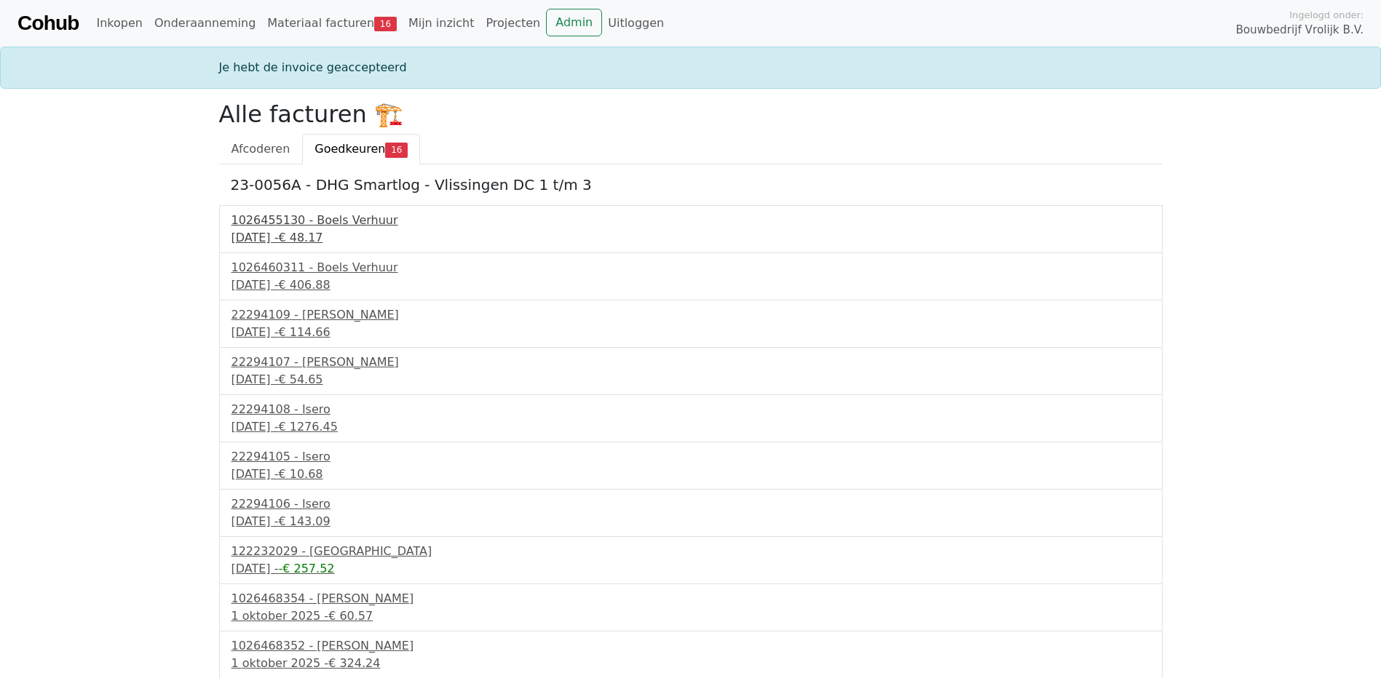
click at [304, 221] on div "1026455130 - Boels Verhuur" at bounding box center [690, 220] width 919 height 17
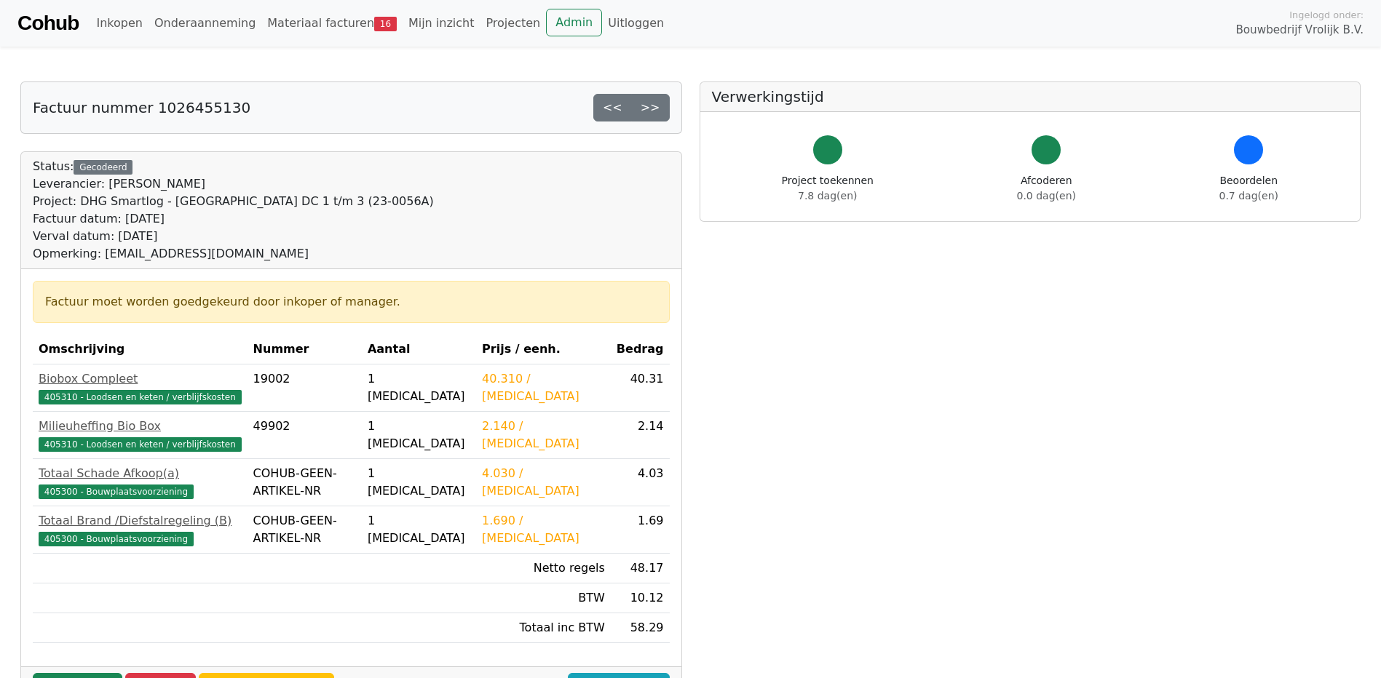
scroll to position [146, 0]
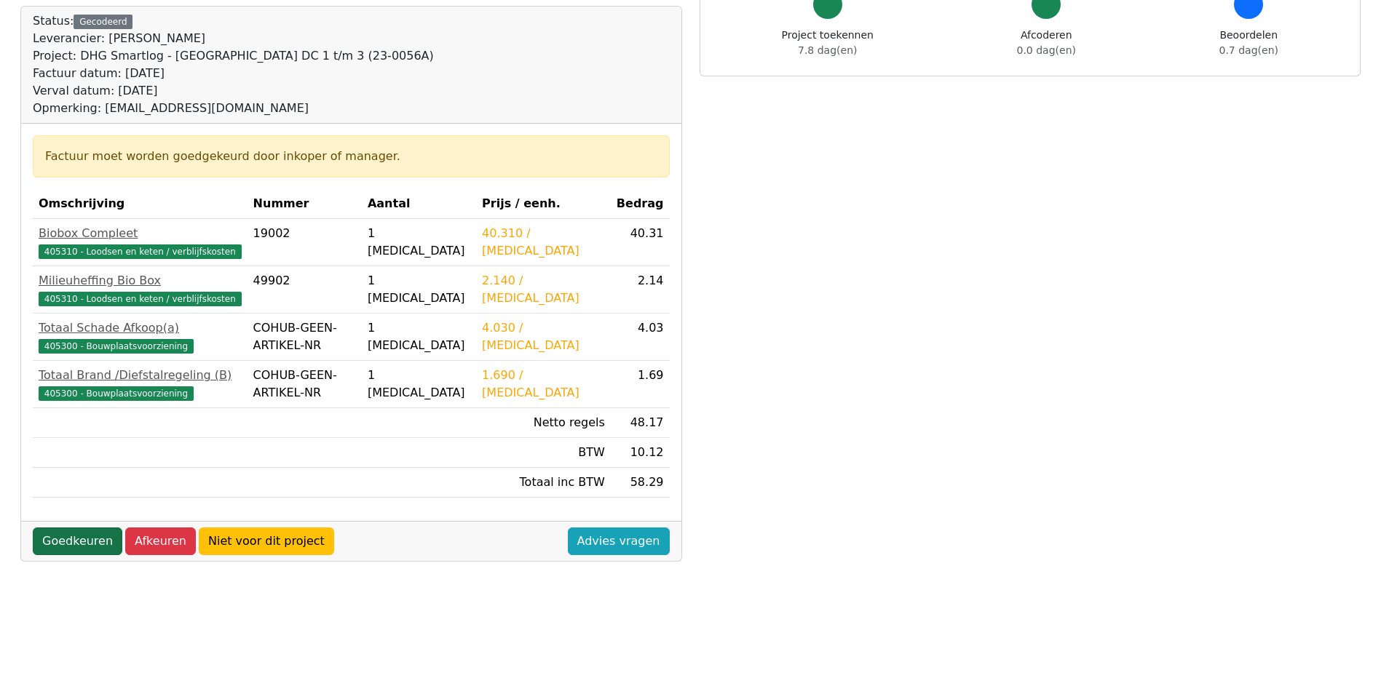
click at [78, 540] on link "Goedkeuren" at bounding box center [78, 542] width 90 height 28
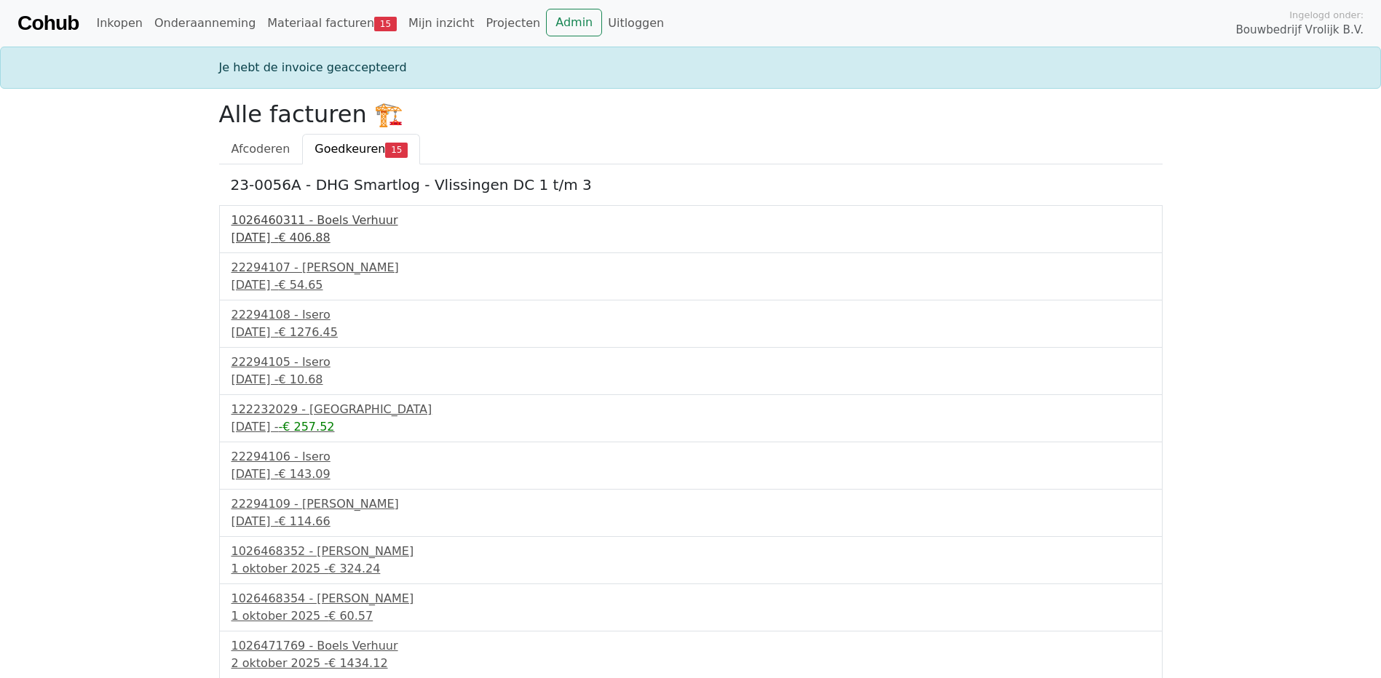
click at [262, 220] on div "1026460311 - Boels Verhuur" at bounding box center [690, 220] width 919 height 17
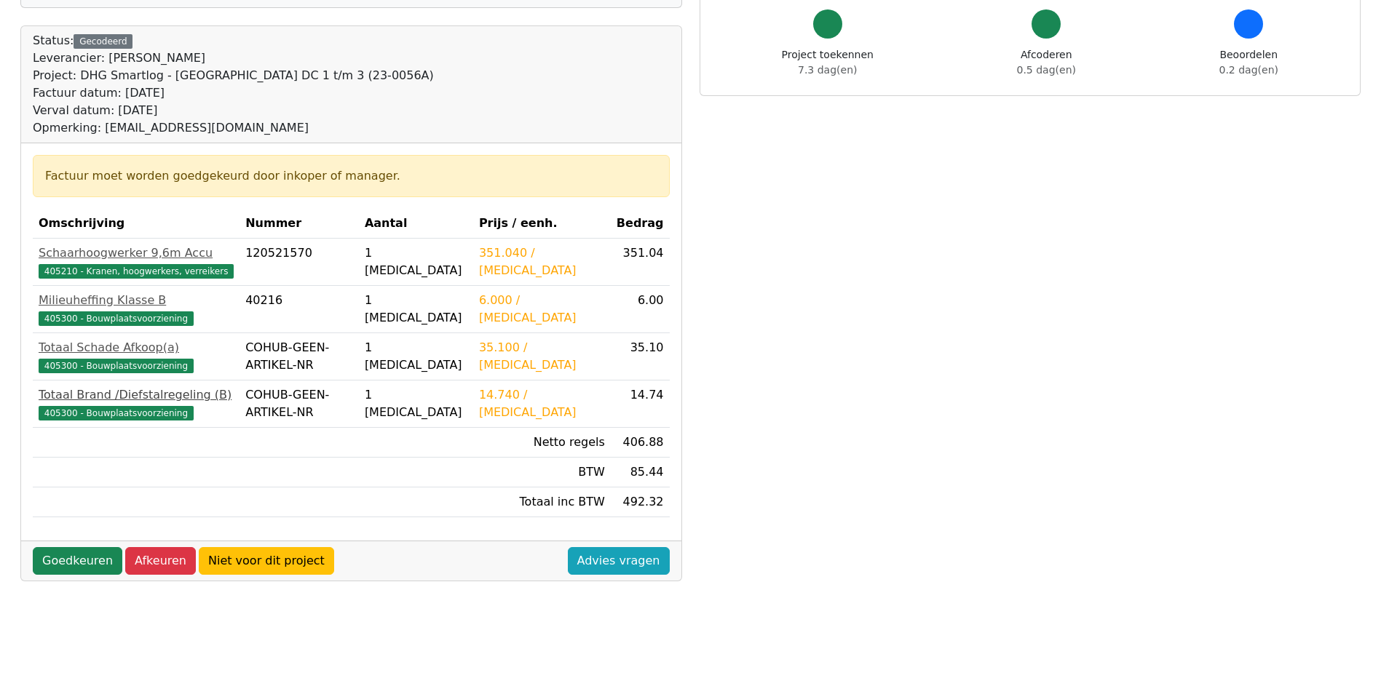
scroll to position [146, 0]
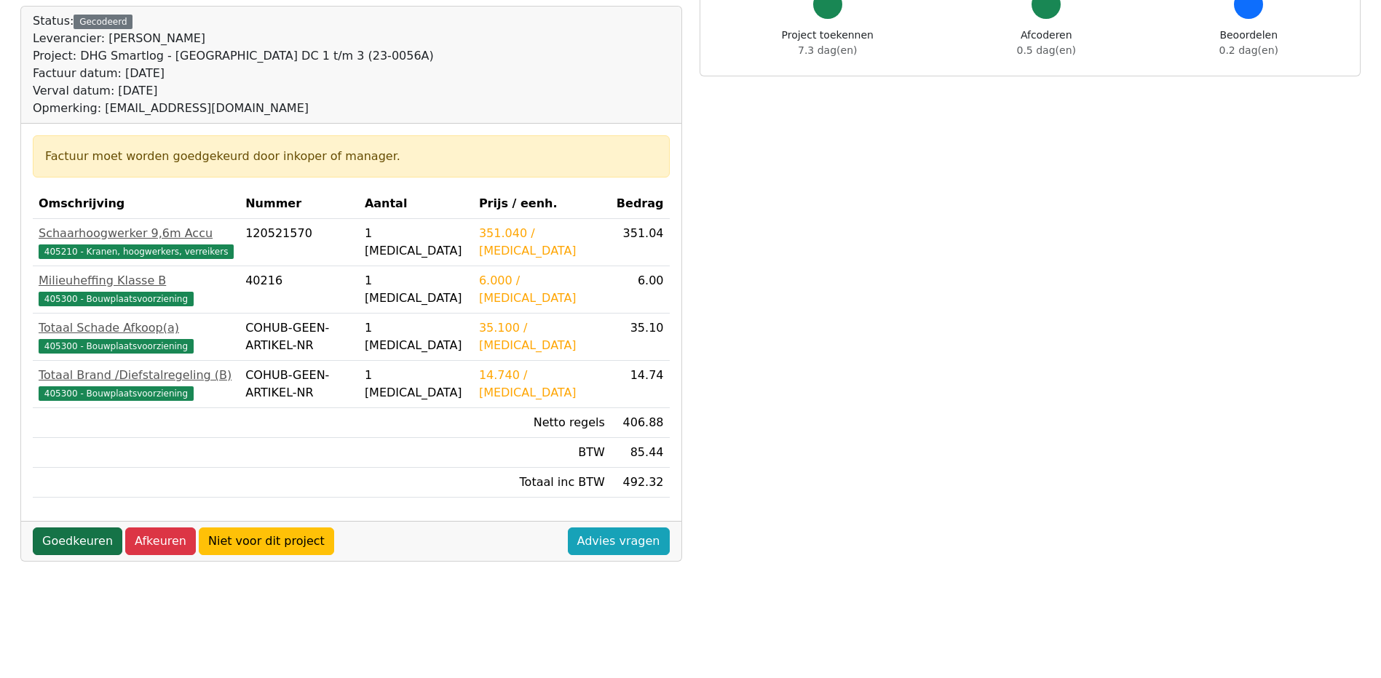
click at [64, 543] on link "Goedkeuren" at bounding box center [78, 542] width 90 height 28
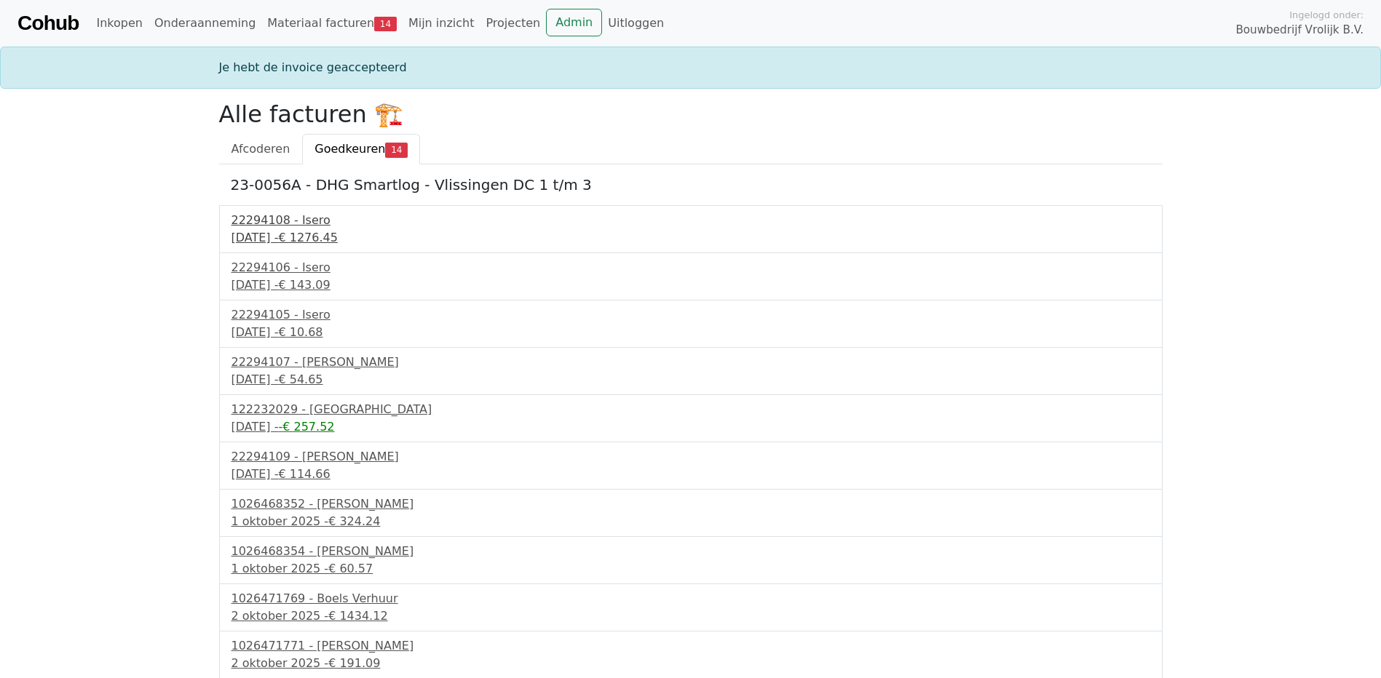
click at [256, 227] on div "22294108 - Isero" at bounding box center [690, 220] width 919 height 17
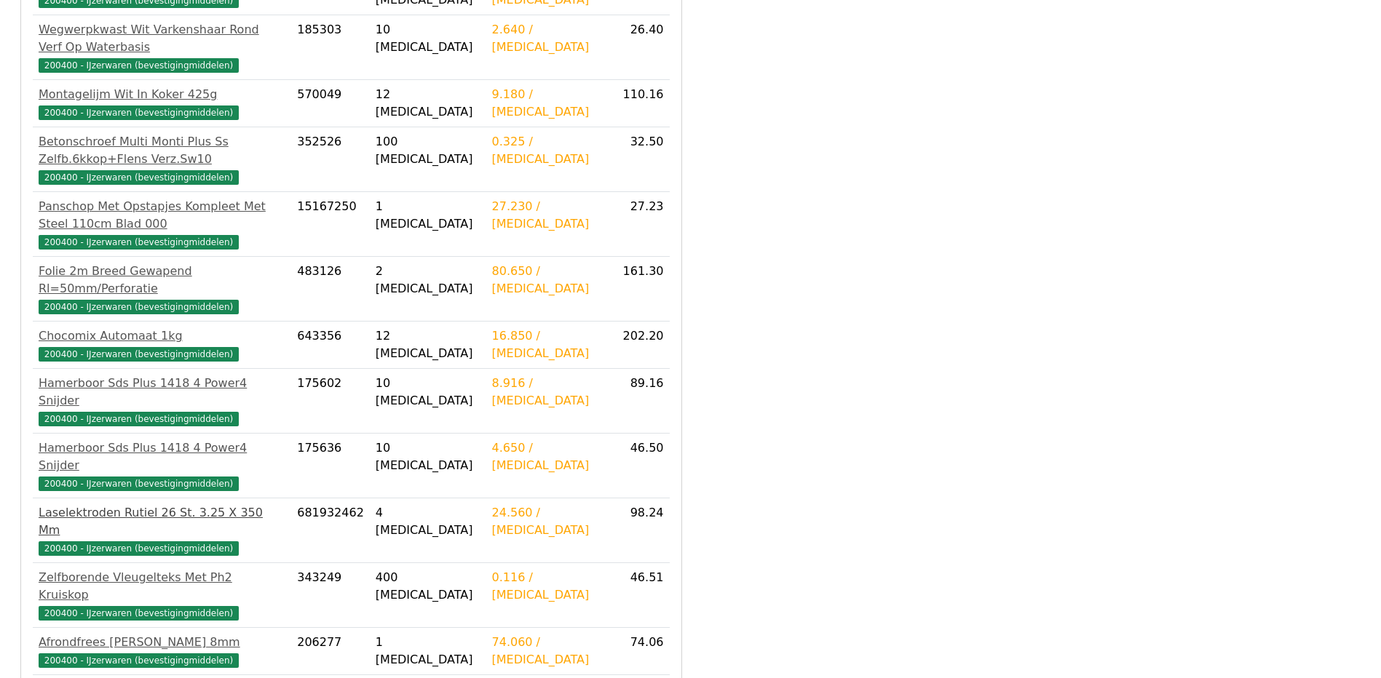
scroll to position [993, 0]
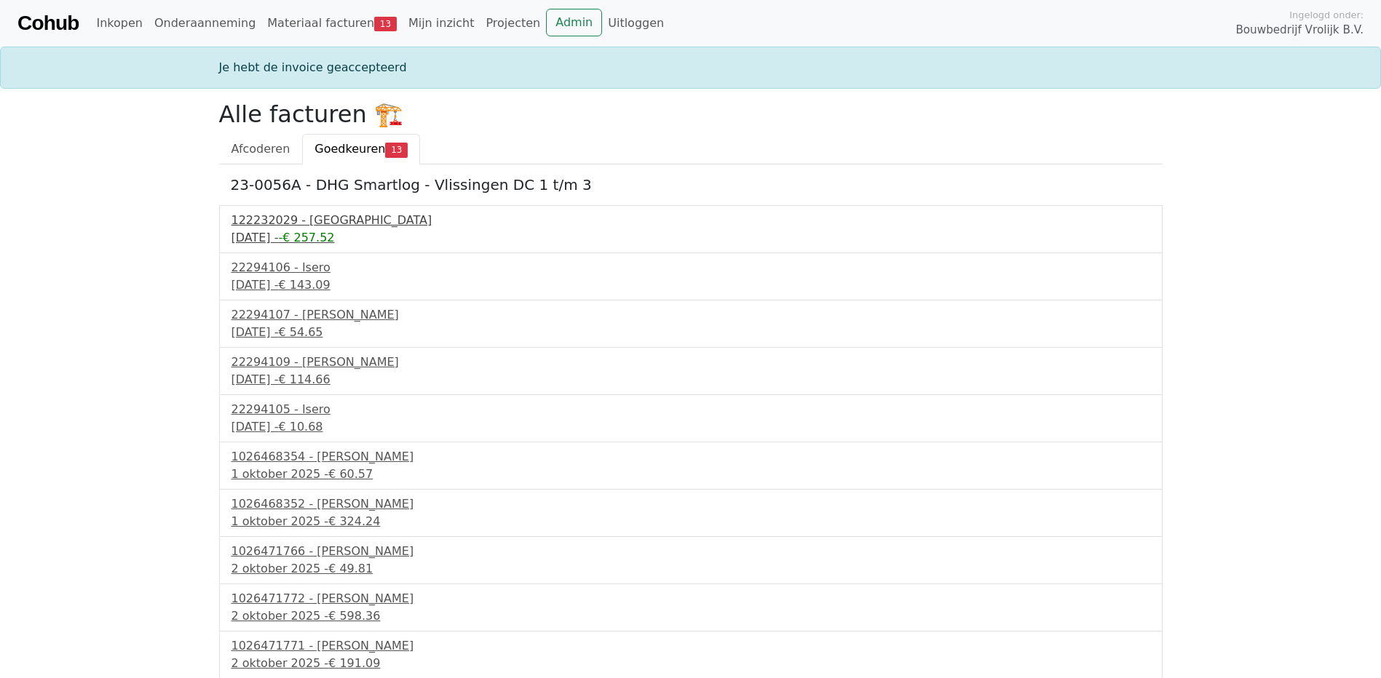
click at [270, 224] on div "122232029 - PontMeyer" at bounding box center [690, 220] width 919 height 17
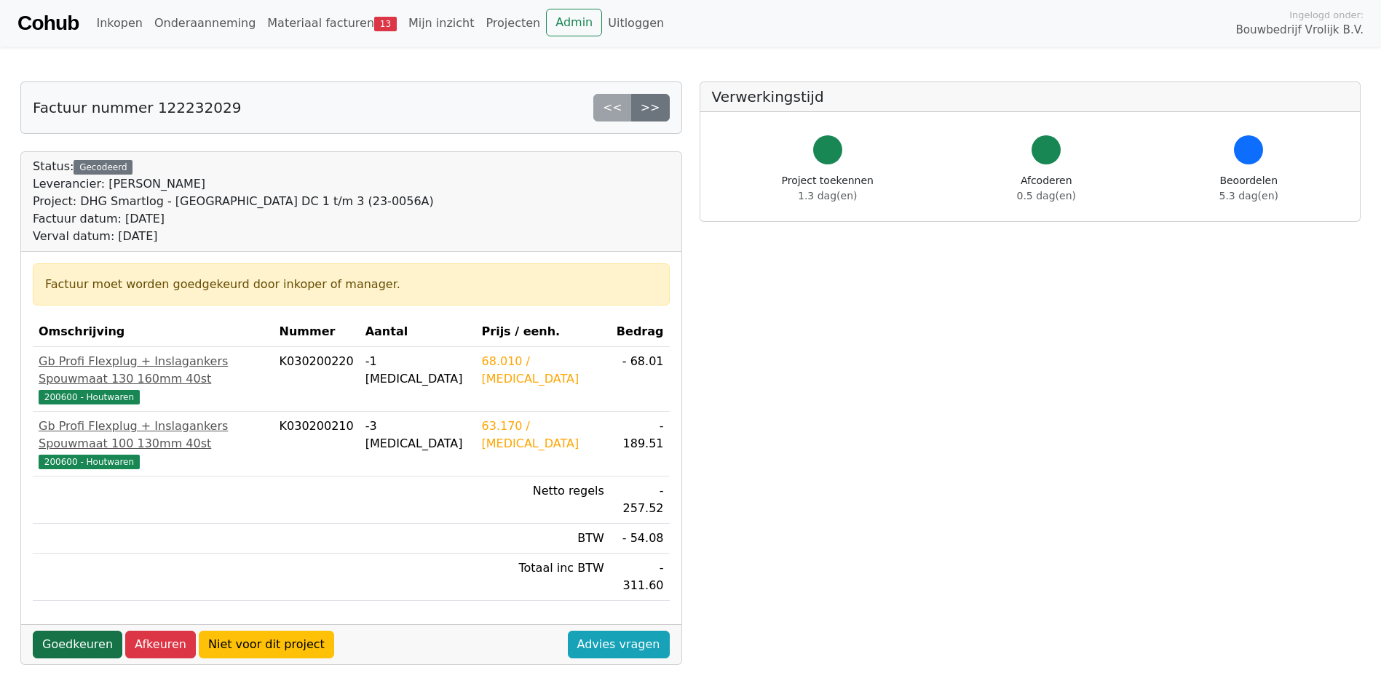
click at [74, 631] on link "Goedkeuren" at bounding box center [78, 645] width 90 height 28
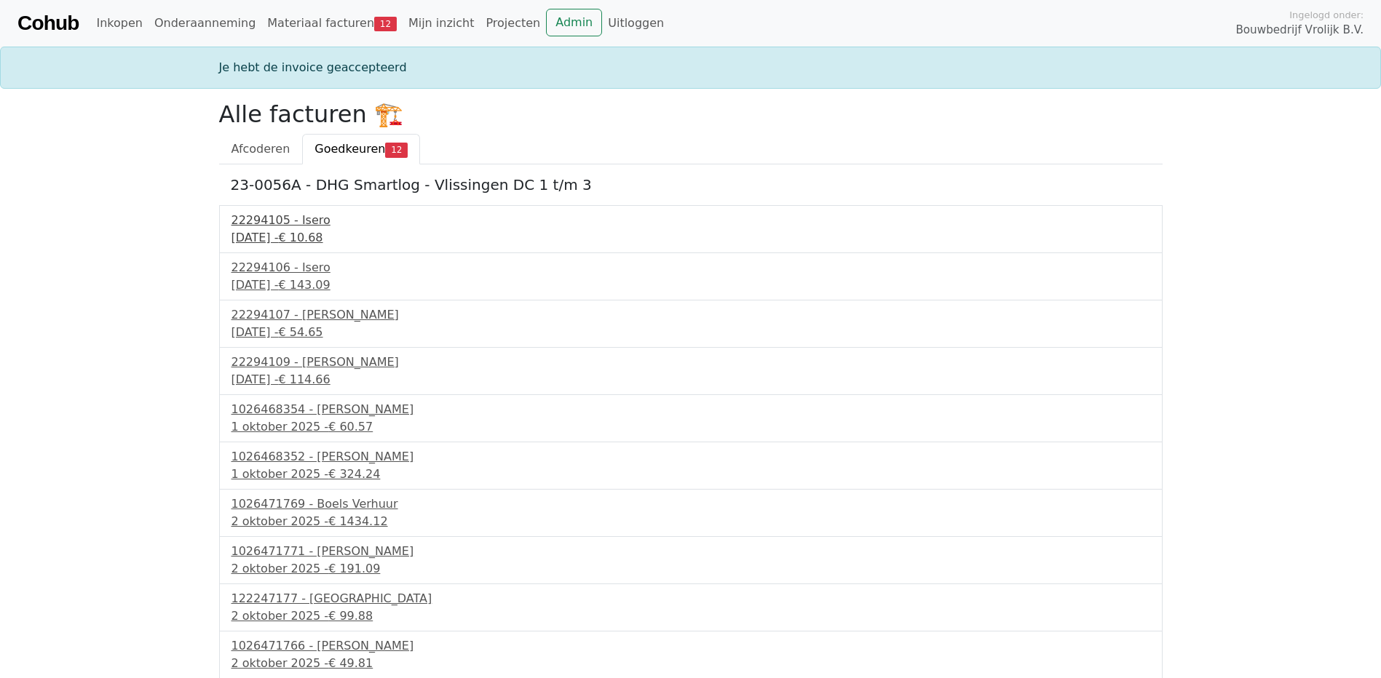
click at [257, 220] on div "22294105 - Isero" at bounding box center [690, 220] width 919 height 17
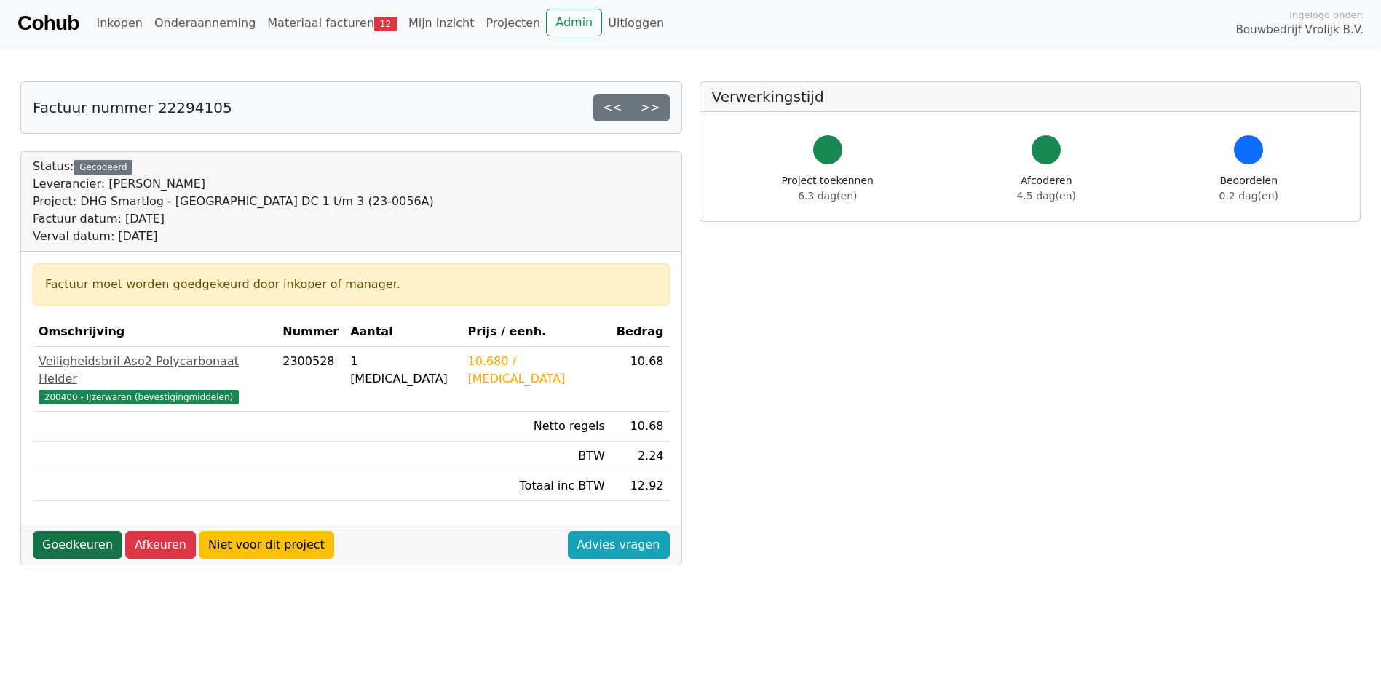
click at [63, 531] on link "Goedkeuren" at bounding box center [78, 545] width 90 height 28
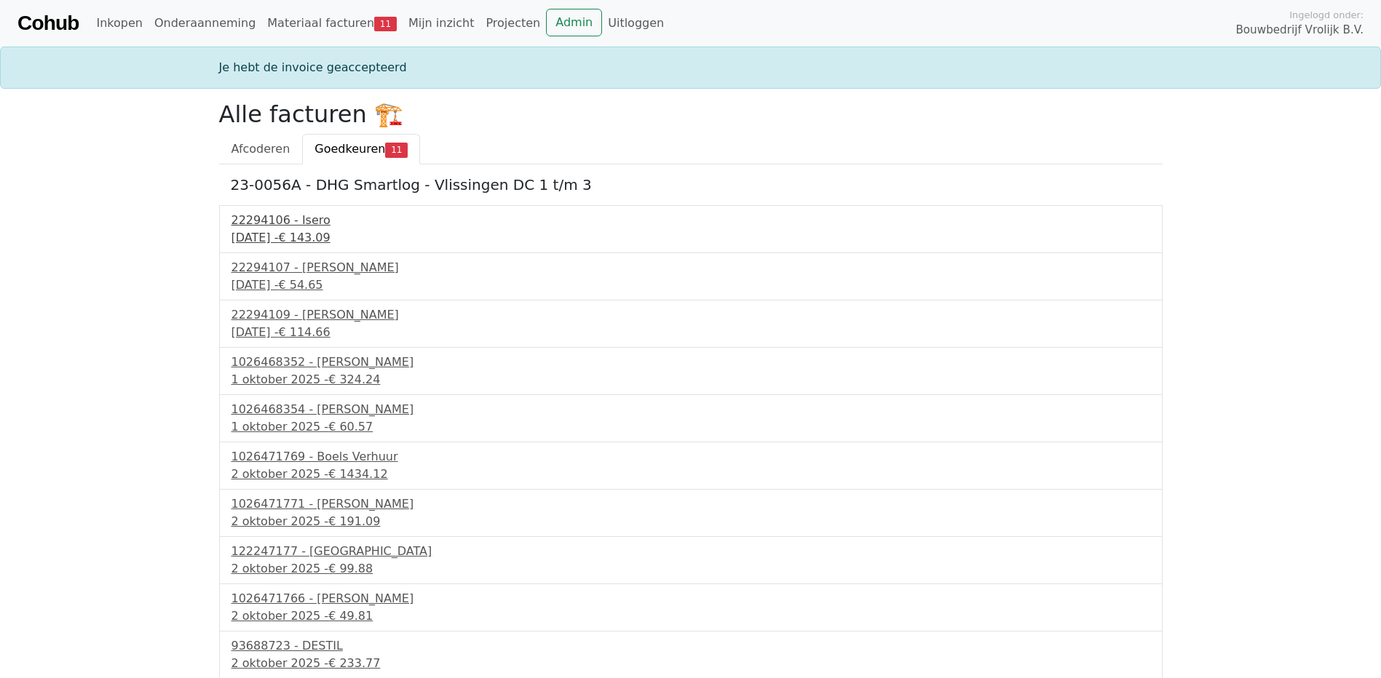
click at [293, 222] on div "22294106 - Isero" at bounding box center [690, 220] width 919 height 17
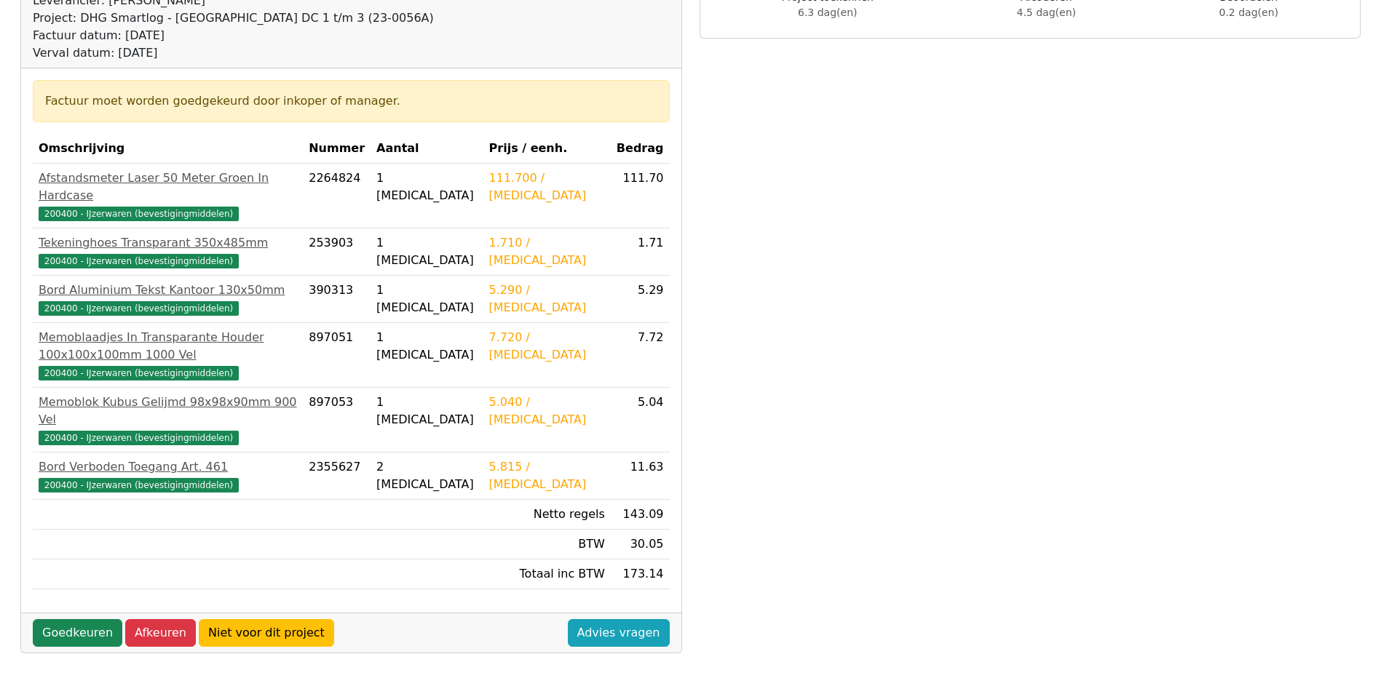
scroll to position [218, 0]
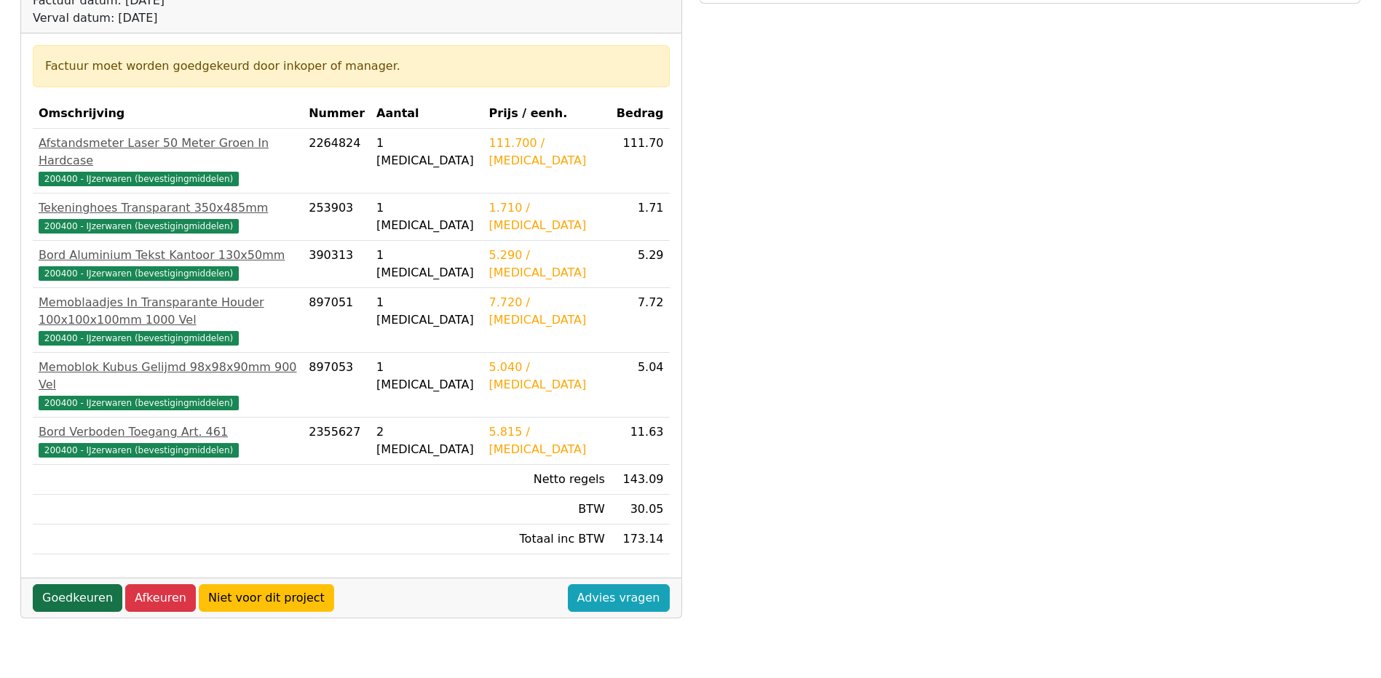
click at [63, 585] on link "Goedkeuren" at bounding box center [78, 599] width 90 height 28
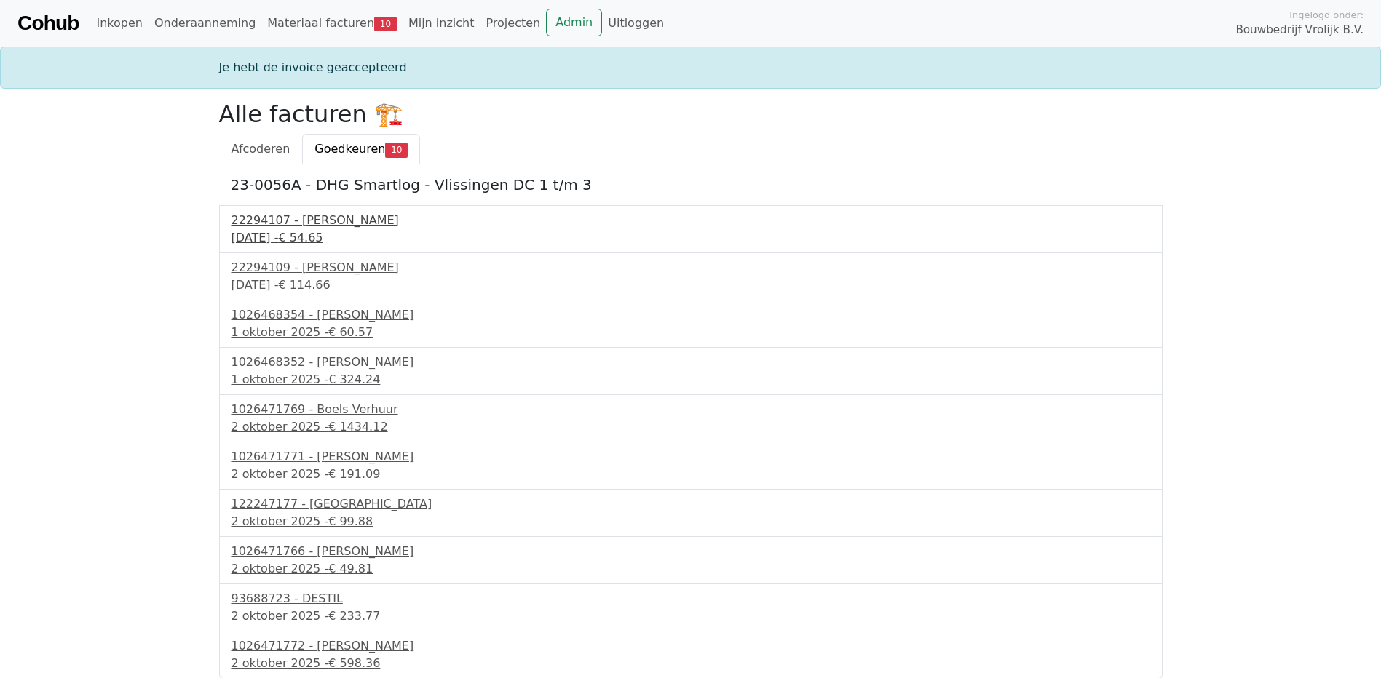
click at [251, 223] on div "22294107 - Isero" at bounding box center [690, 220] width 919 height 17
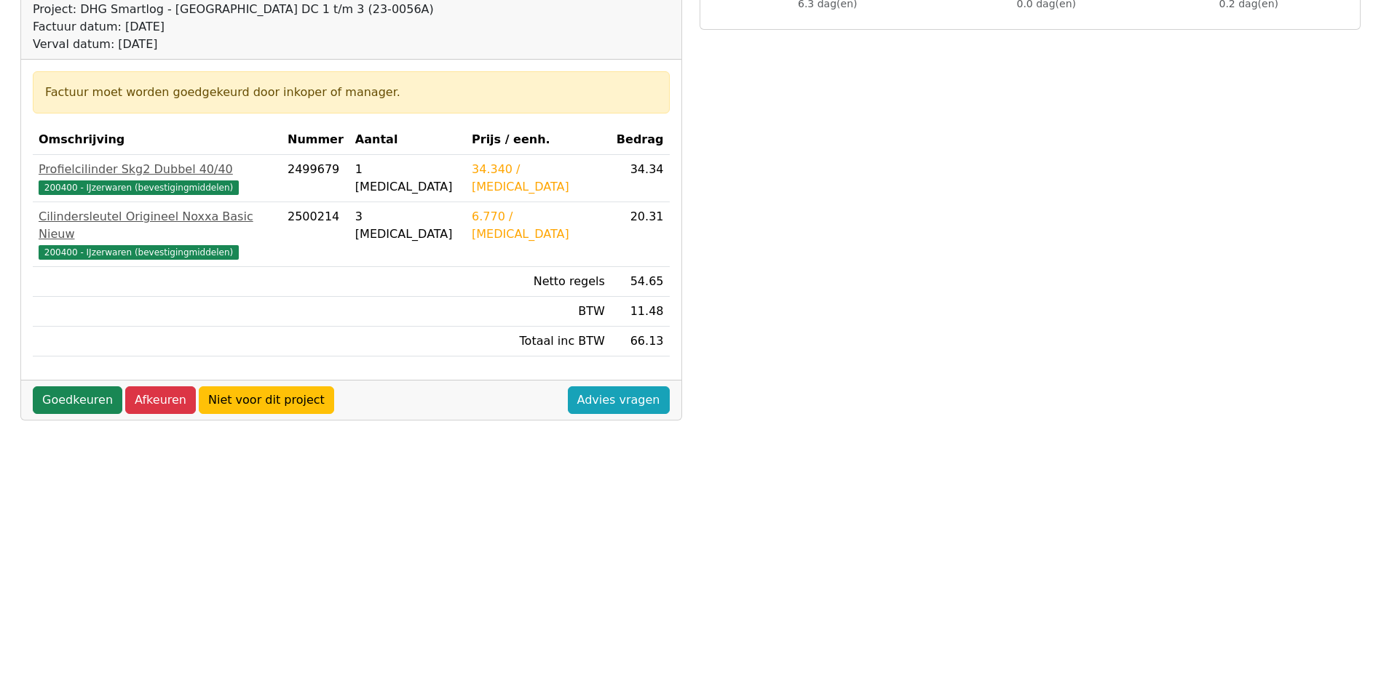
scroll to position [218, 0]
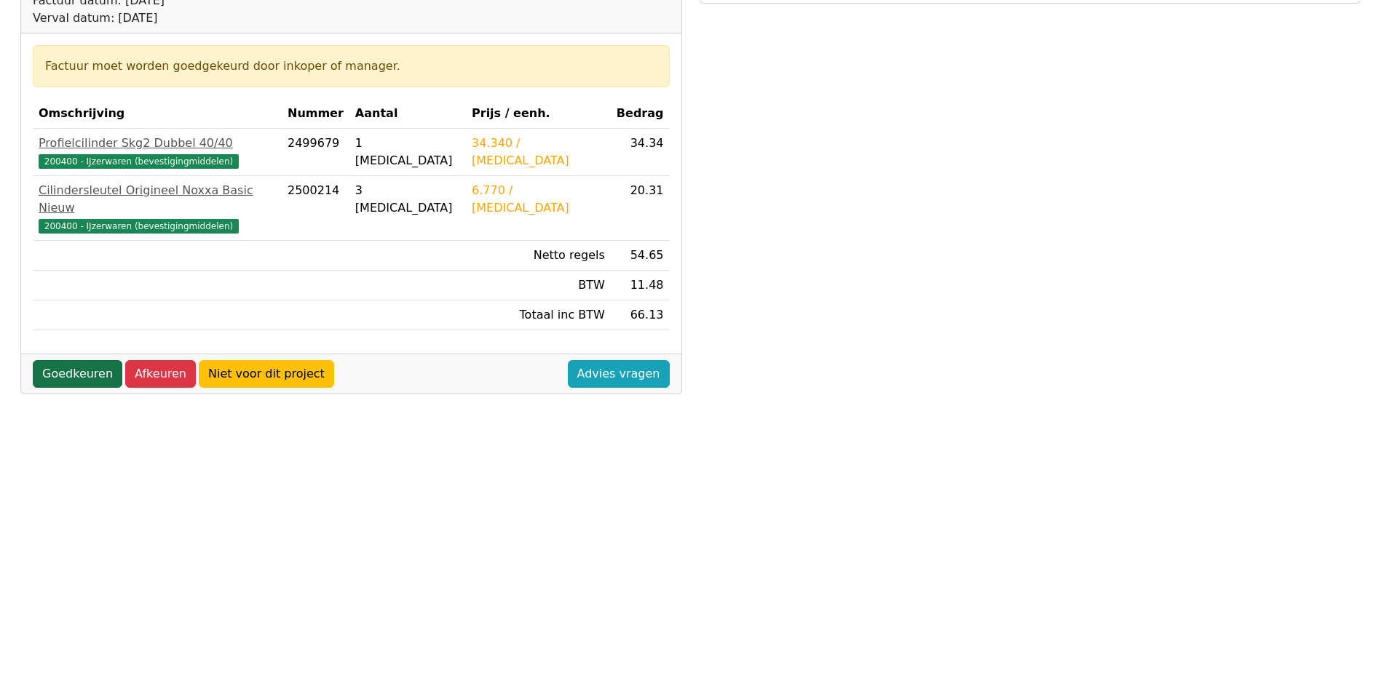
click at [67, 360] on link "Goedkeuren" at bounding box center [78, 374] width 90 height 28
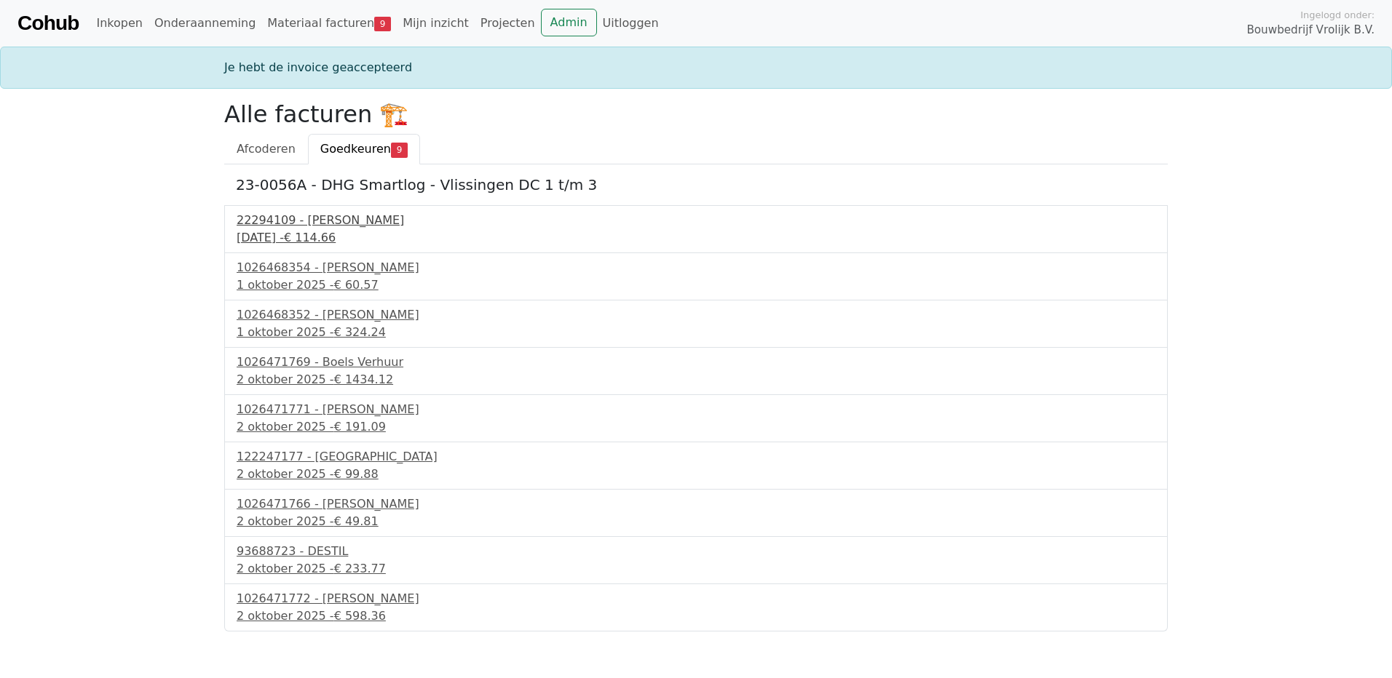
click at [282, 221] on div "22294109 - [PERSON_NAME]" at bounding box center [696, 220] width 919 height 17
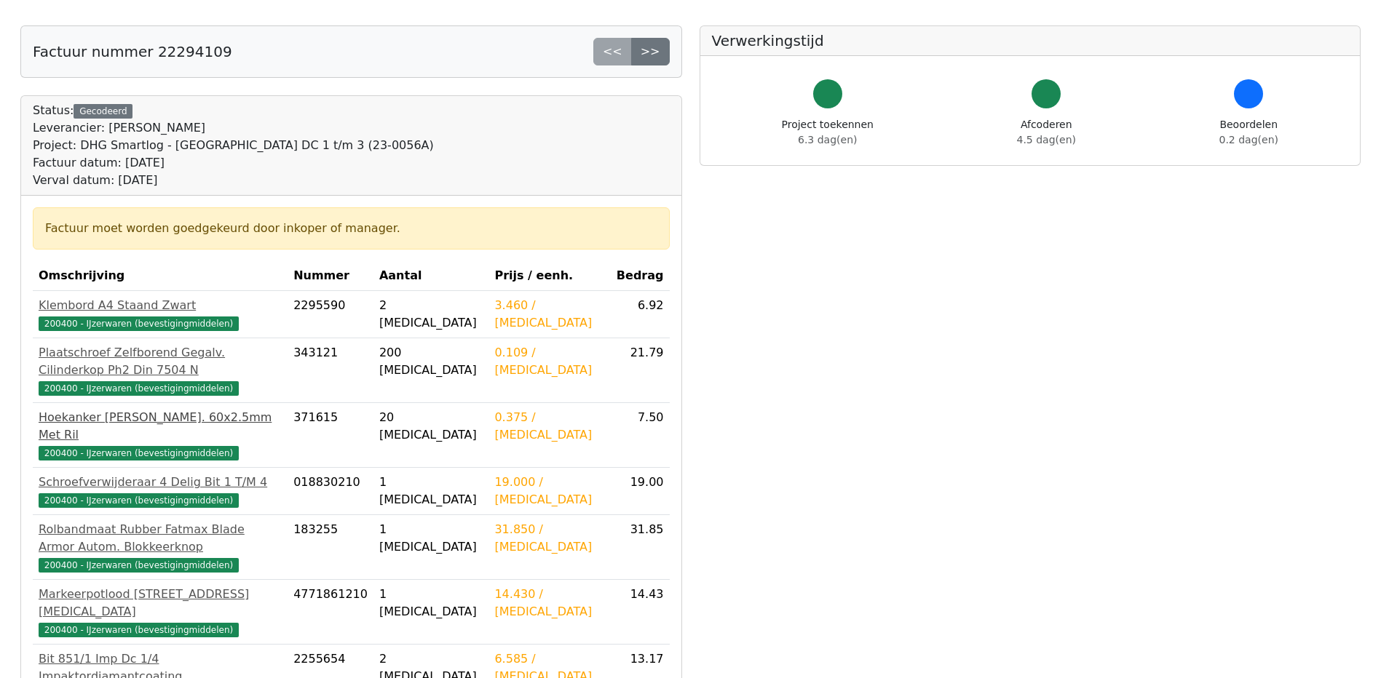
scroll to position [218, 0]
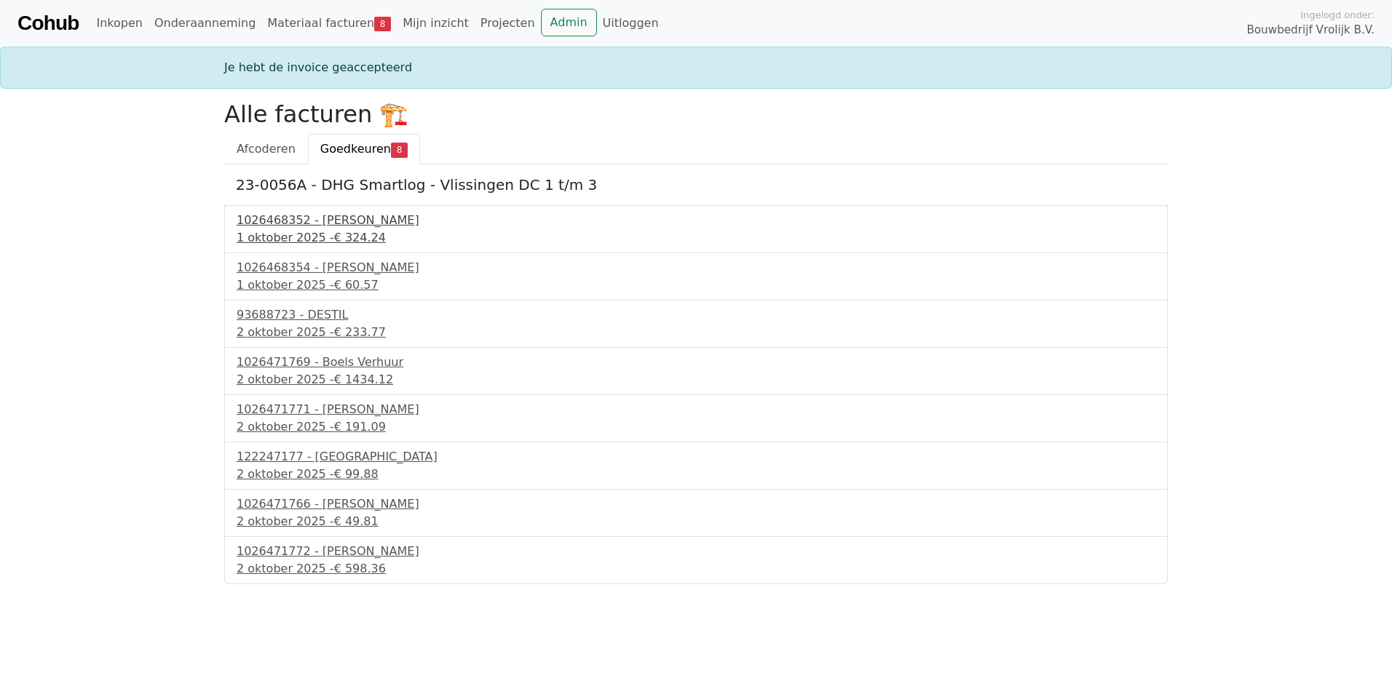
click at [328, 223] on div "1026468352 - [PERSON_NAME]" at bounding box center [696, 220] width 919 height 17
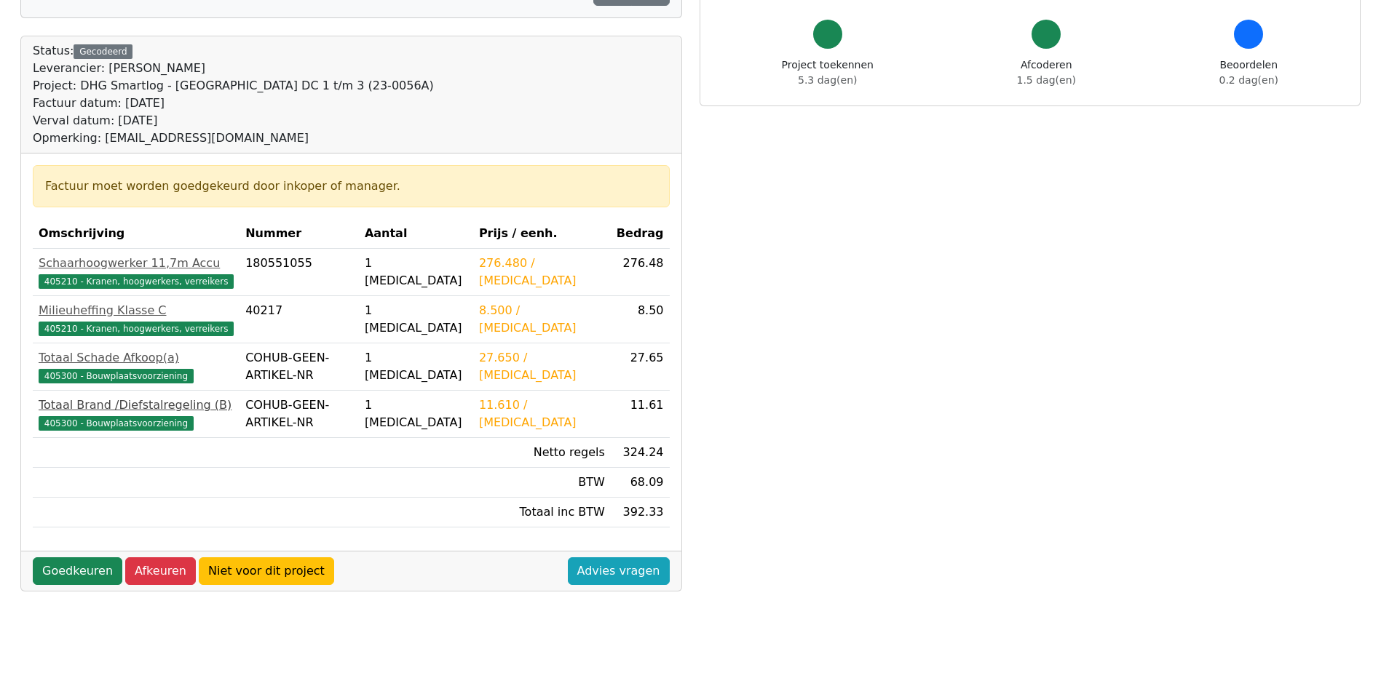
scroll to position [146, 0]
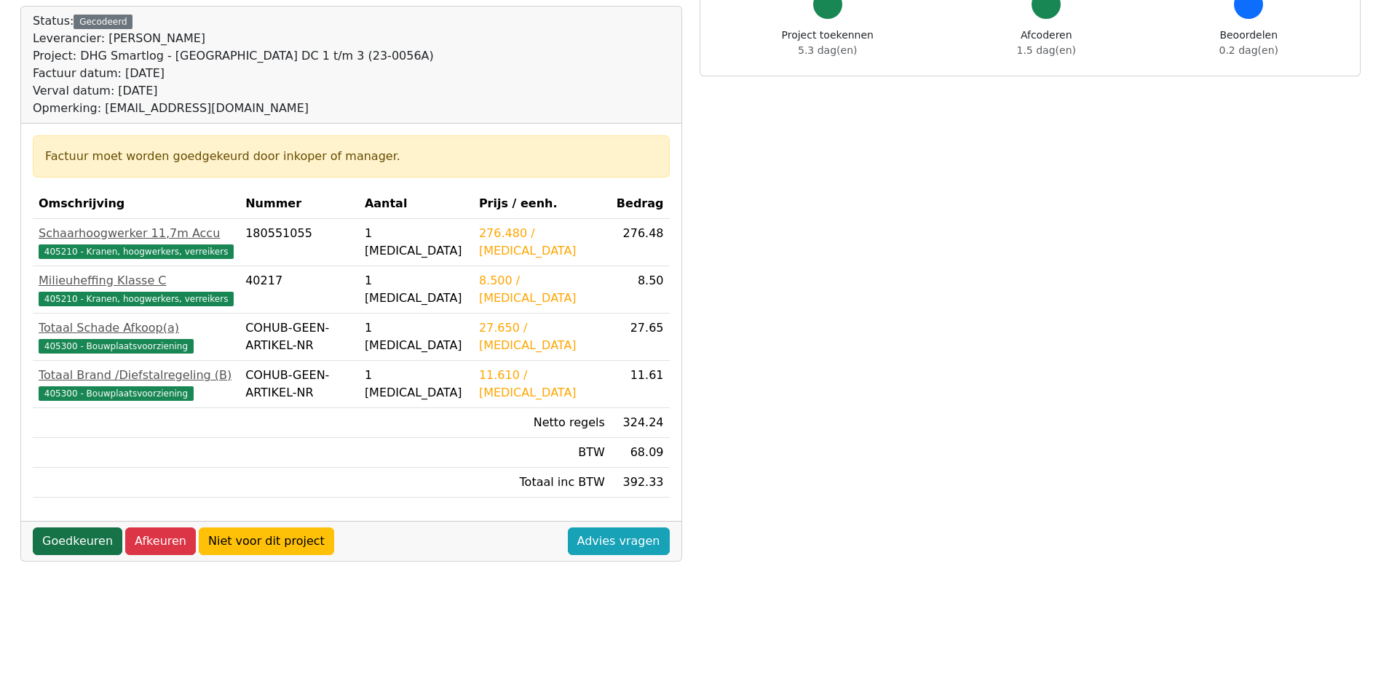
click at [67, 542] on link "Goedkeuren" at bounding box center [78, 542] width 90 height 28
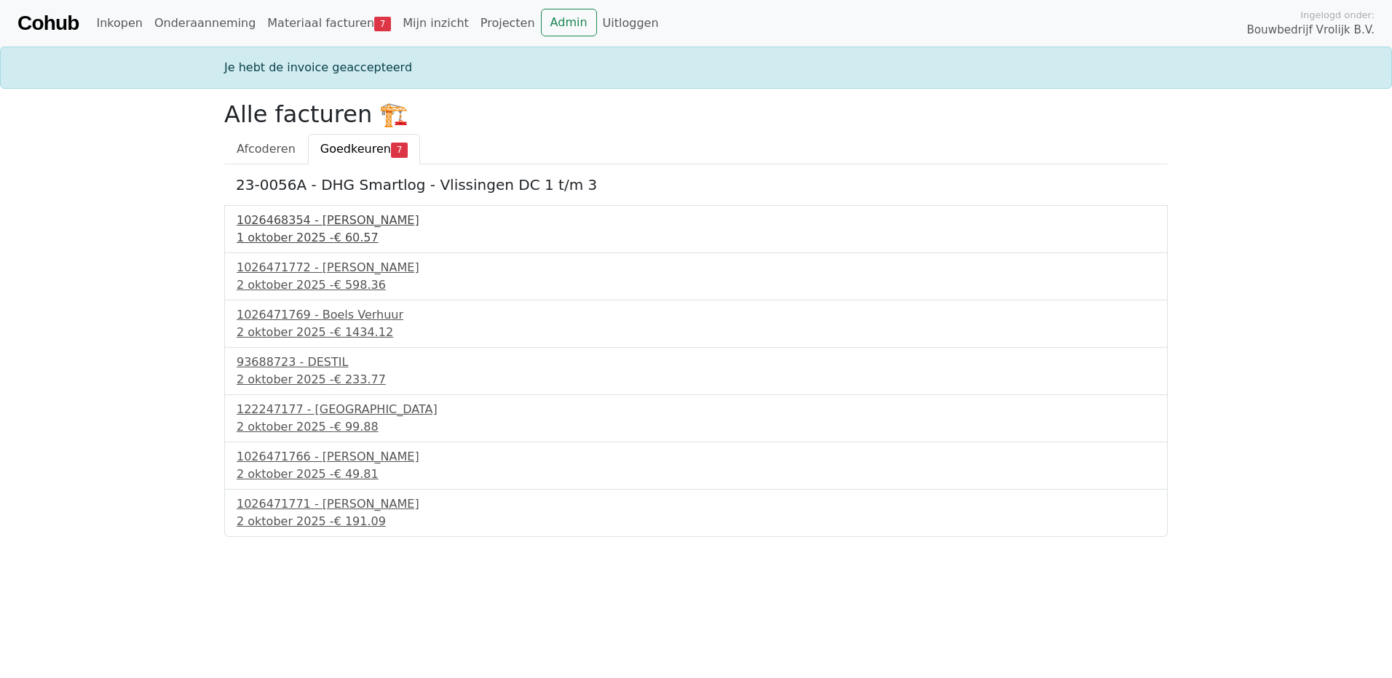
click at [299, 223] on div "1026468354 - Boels Verhuur" at bounding box center [696, 220] width 919 height 17
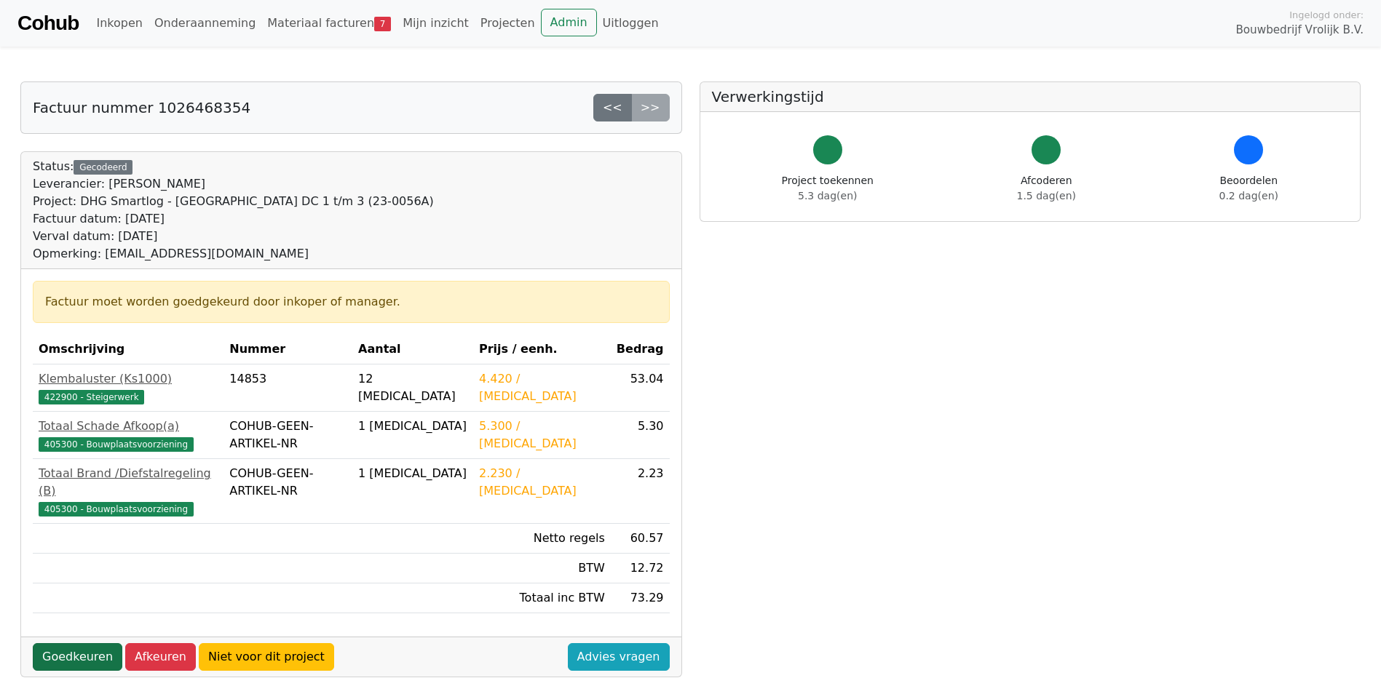
click at [71, 643] on link "Goedkeuren" at bounding box center [78, 657] width 90 height 28
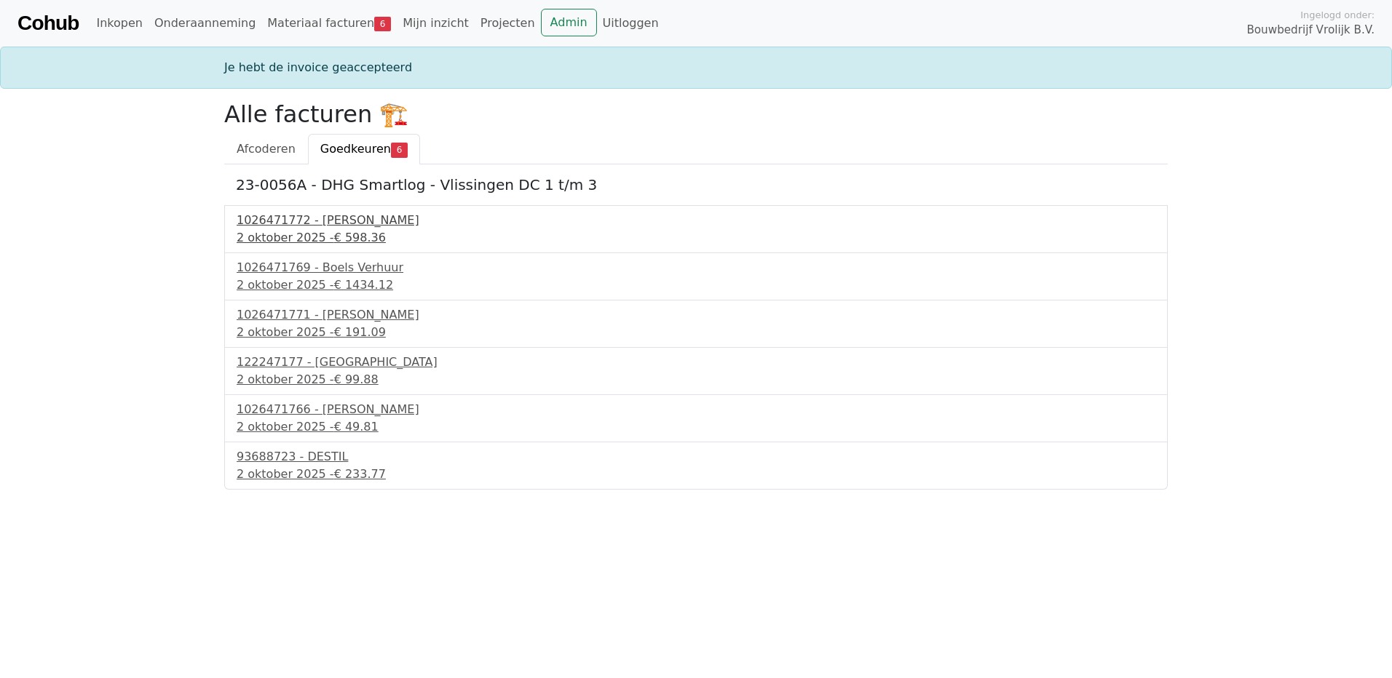
click at [317, 222] on div "1026471772 - [PERSON_NAME]" at bounding box center [696, 220] width 919 height 17
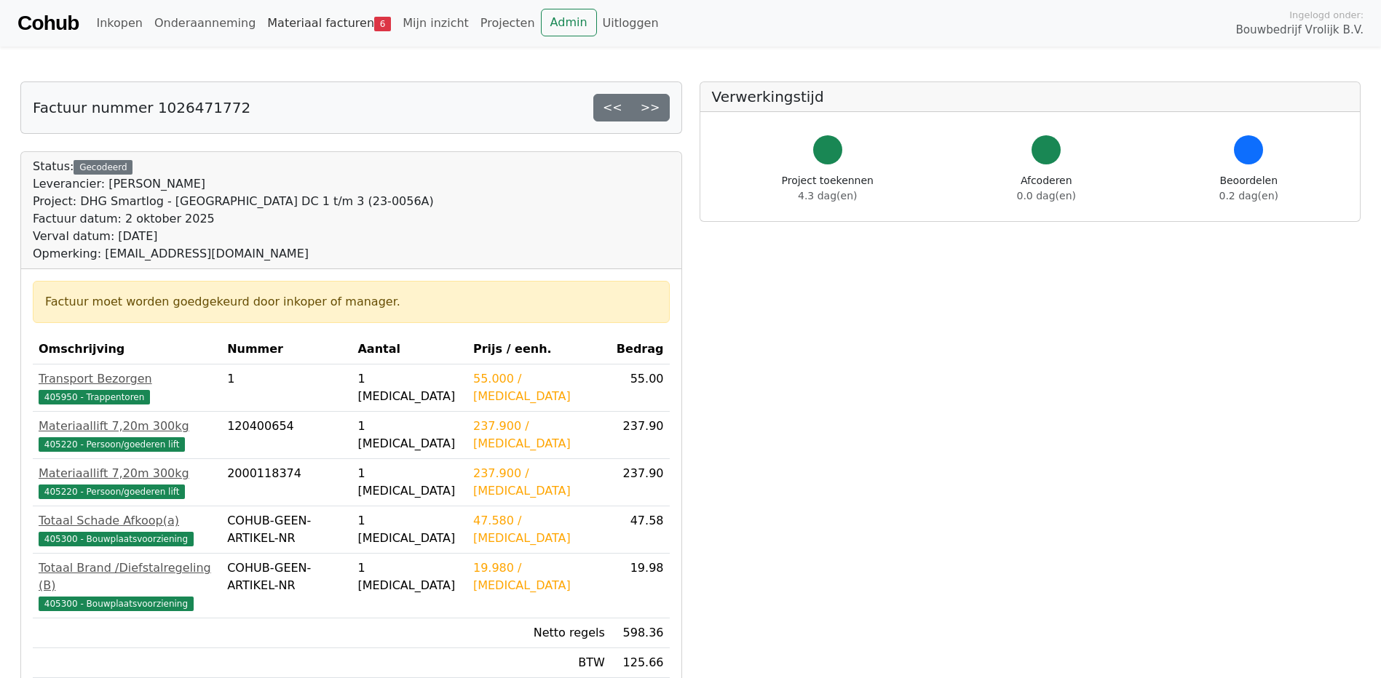
click at [333, 24] on link "Materiaal facturen 6" at bounding box center [328, 23] width 135 height 29
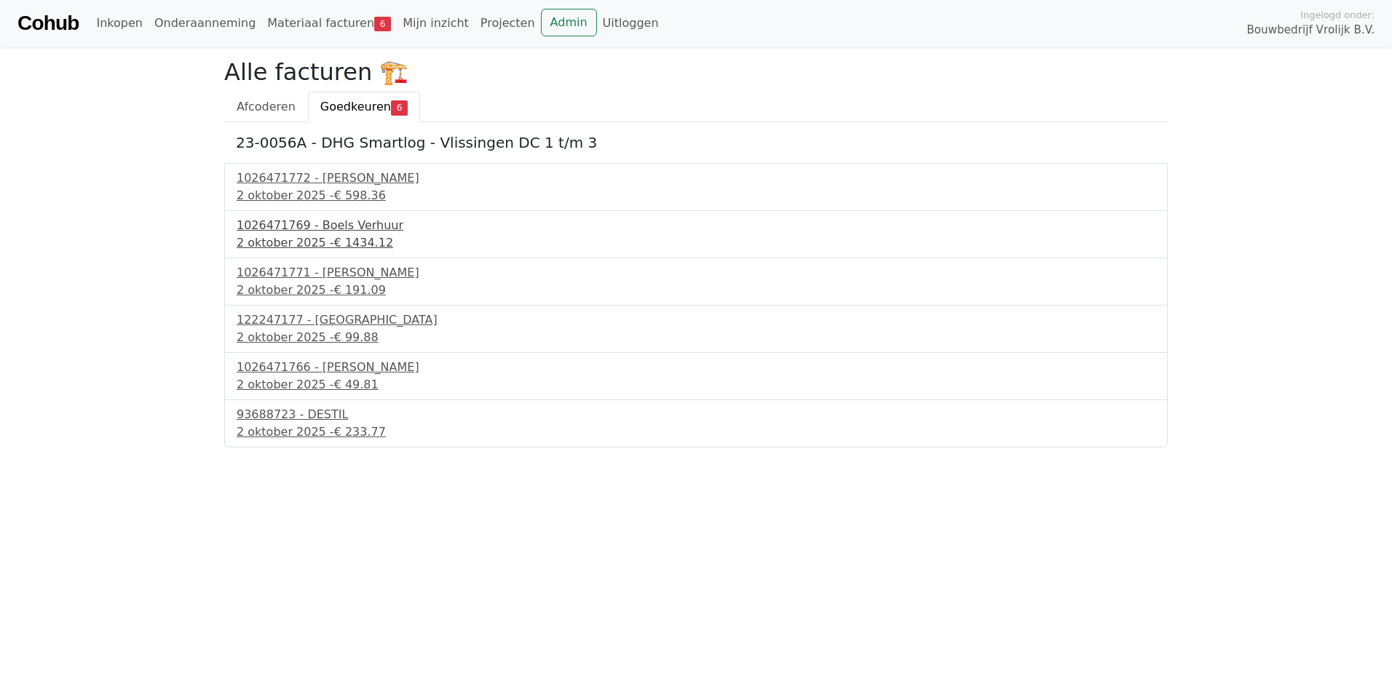
click at [315, 232] on div "1026471769 - Boels Verhuur" at bounding box center [696, 225] width 919 height 17
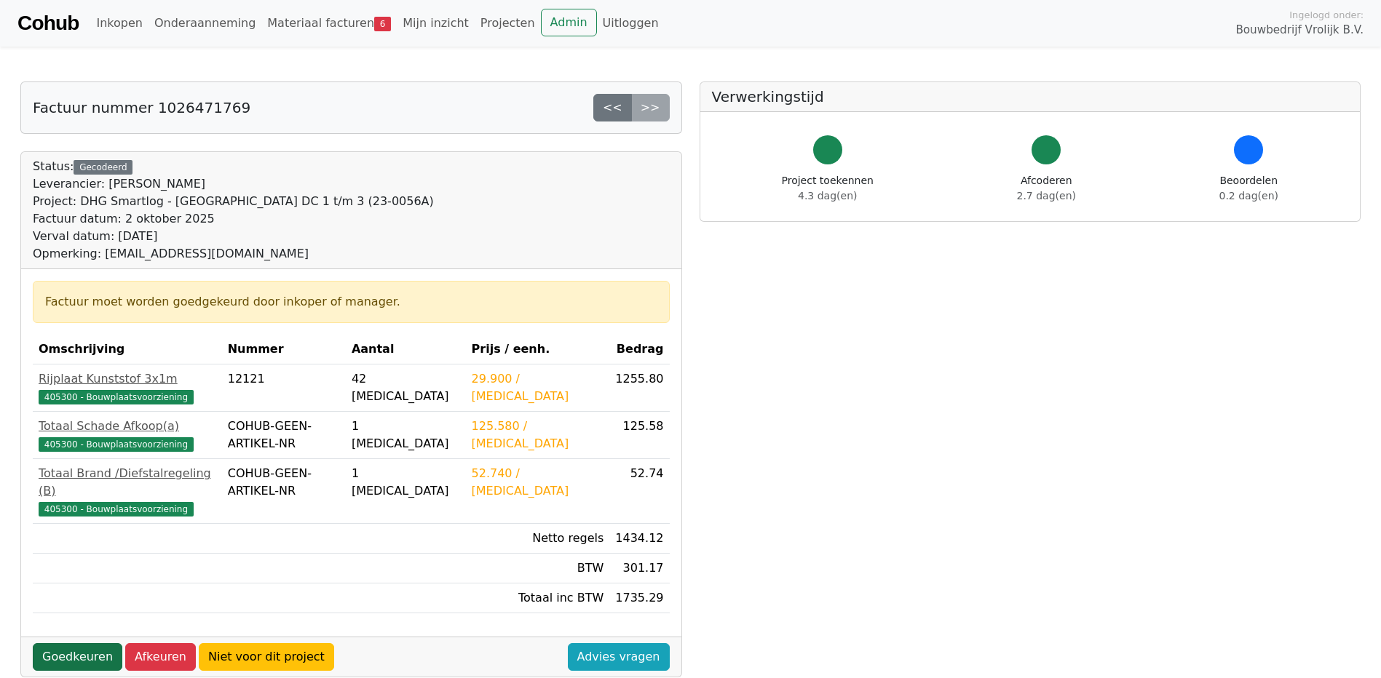
click at [74, 643] on link "Goedkeuren" at bounding box center [78, 657] width 90 height 28
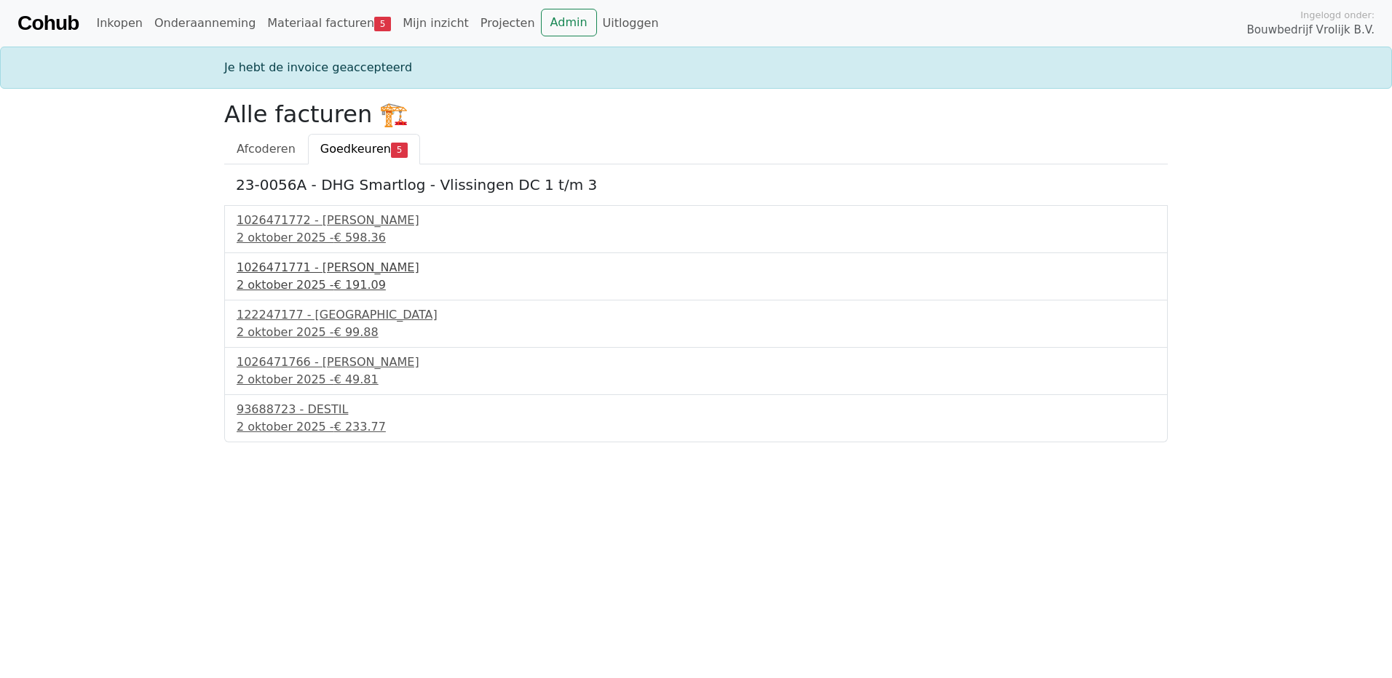
click at [310, 269] on div "1026471771 - Boels Verhuur" at bounding box center [696, 267] width 919 height 17
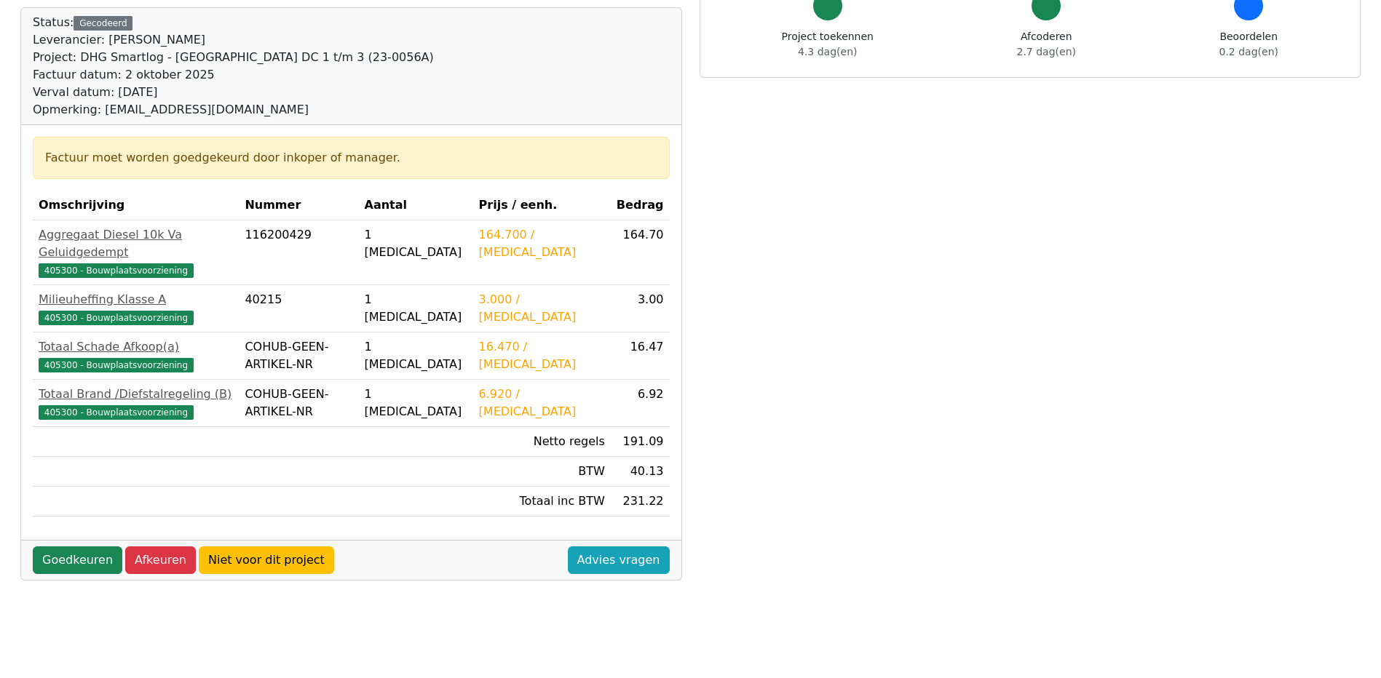
scroll to position [146, 0]
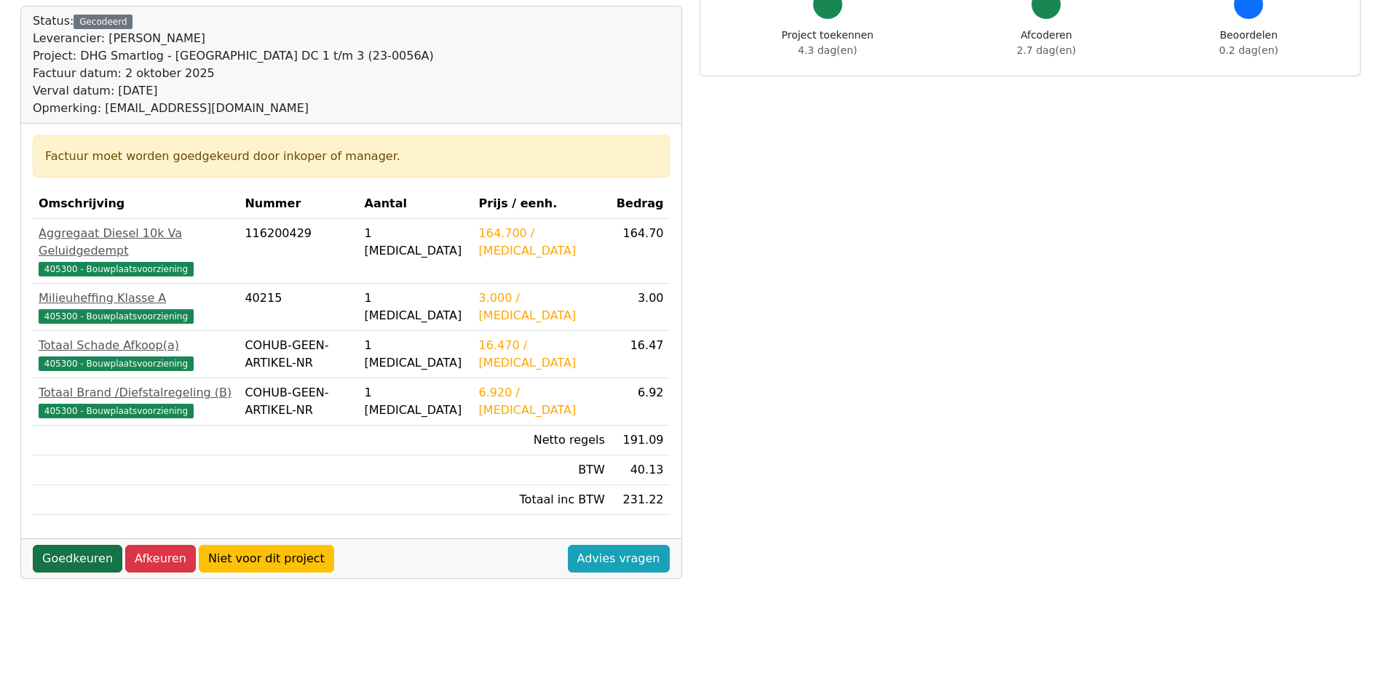
click at [74, 545] on link "Goedkeuren" at bounding box center [78, 559] width 90 height 28
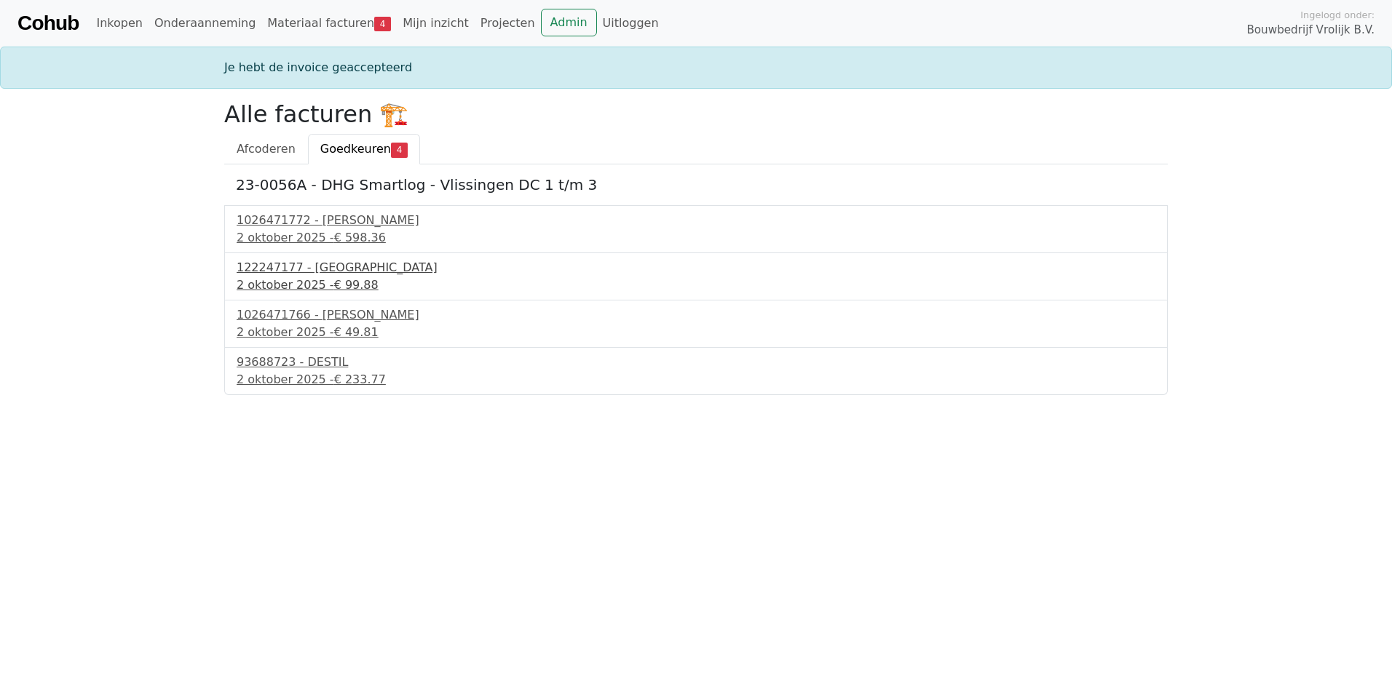
click at [295, 269] on div "122247177 - [GEOGRAPHIC_DATA]" at bounding box center [696, 267] width 919 height 17
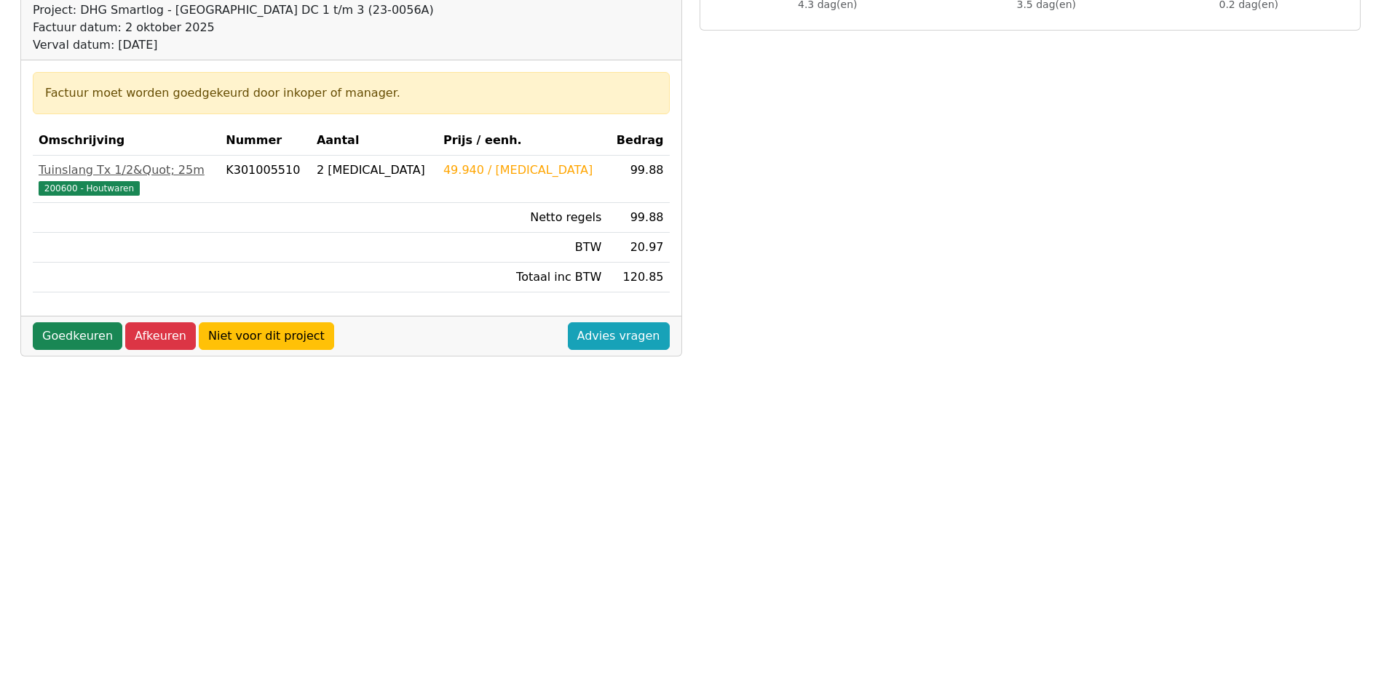
scroll to position [218, 0]
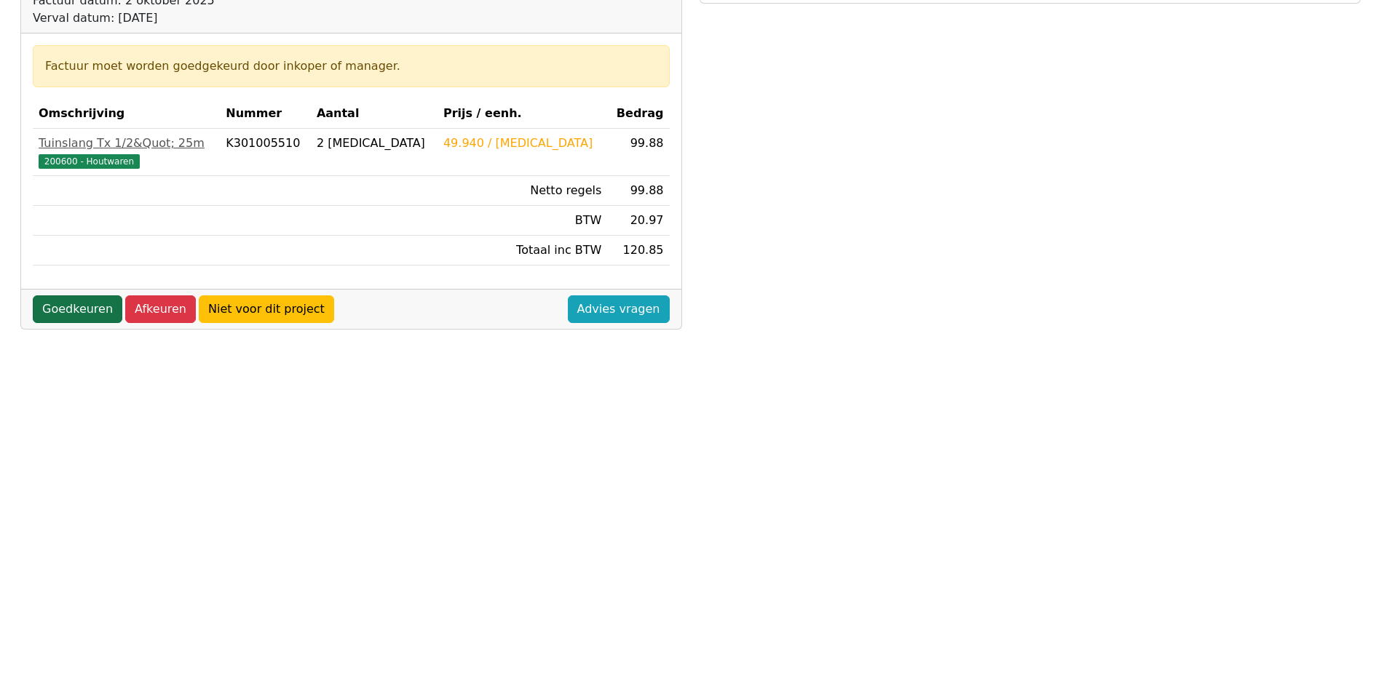
click at [61, 309] on link "Goedkeuren" at bounding box center [78, 310] width 90 height 28
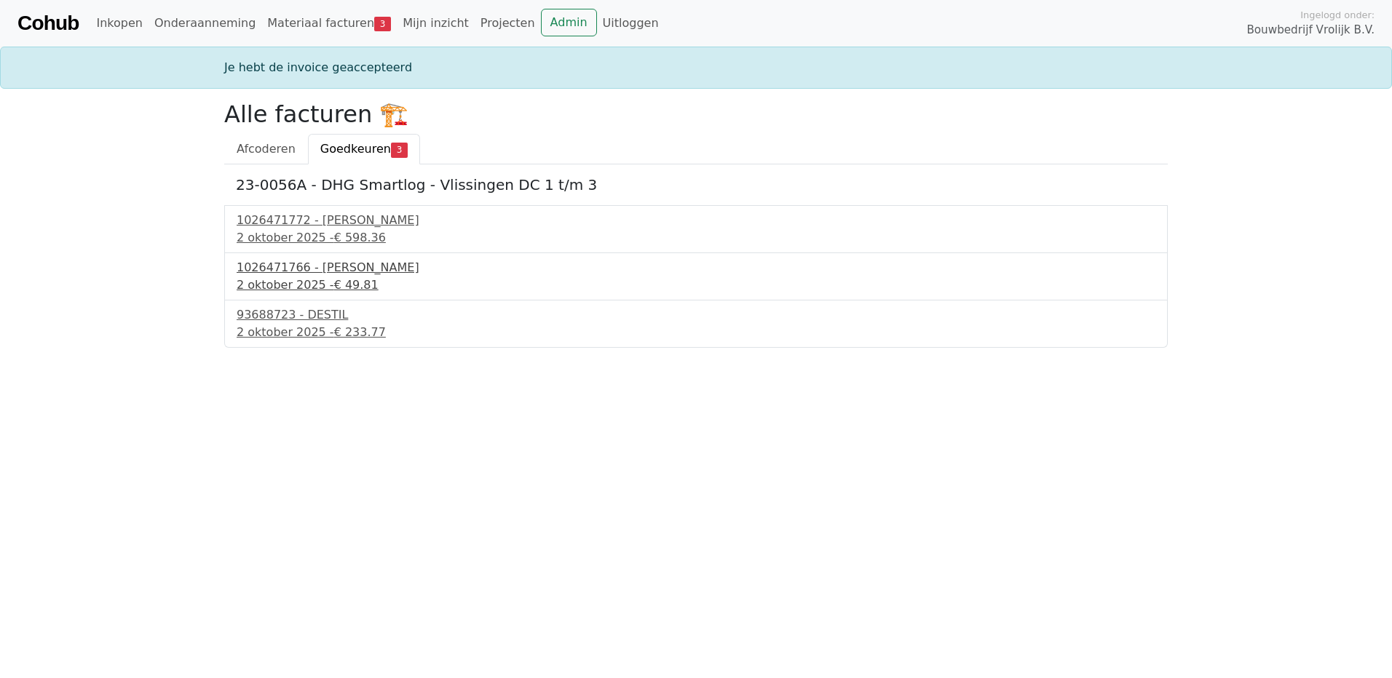
click at [307, 270] on div "1026471766 - [PERSON_NAME]" at bounding box center [696, 267] width 919 height 17
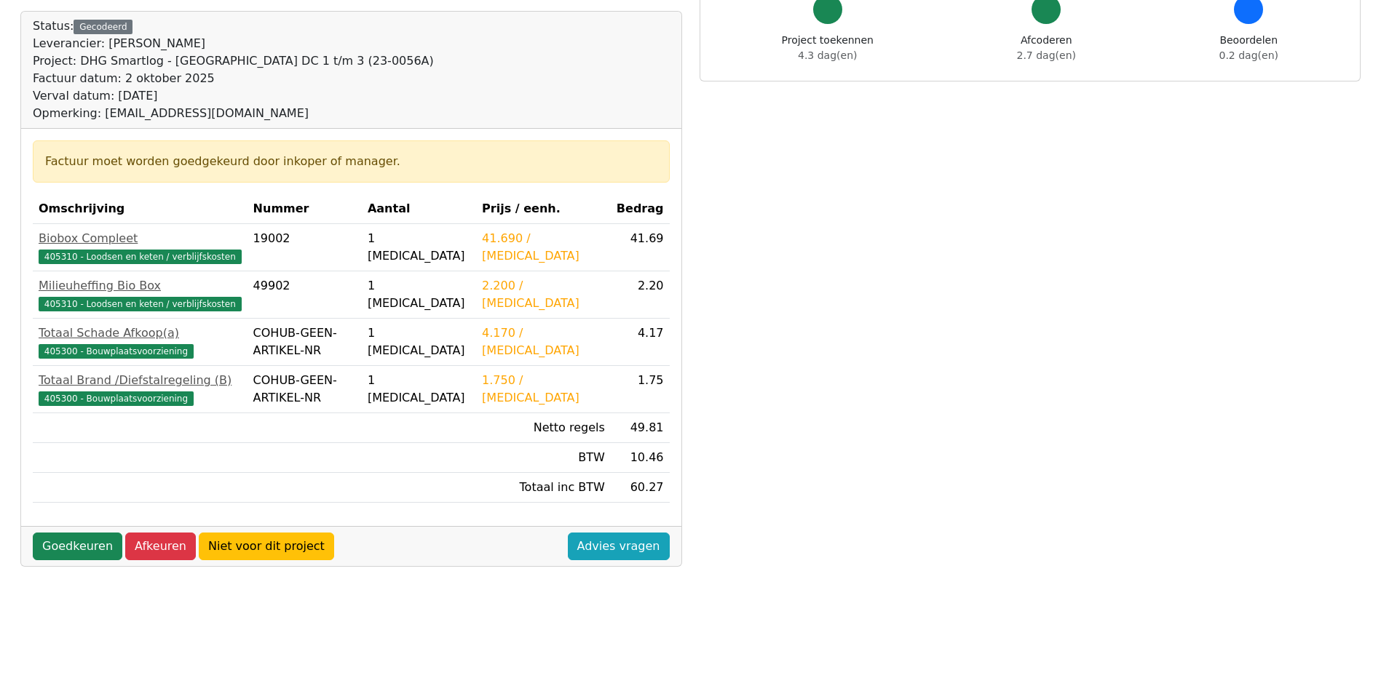
scroll to position [146, 0]
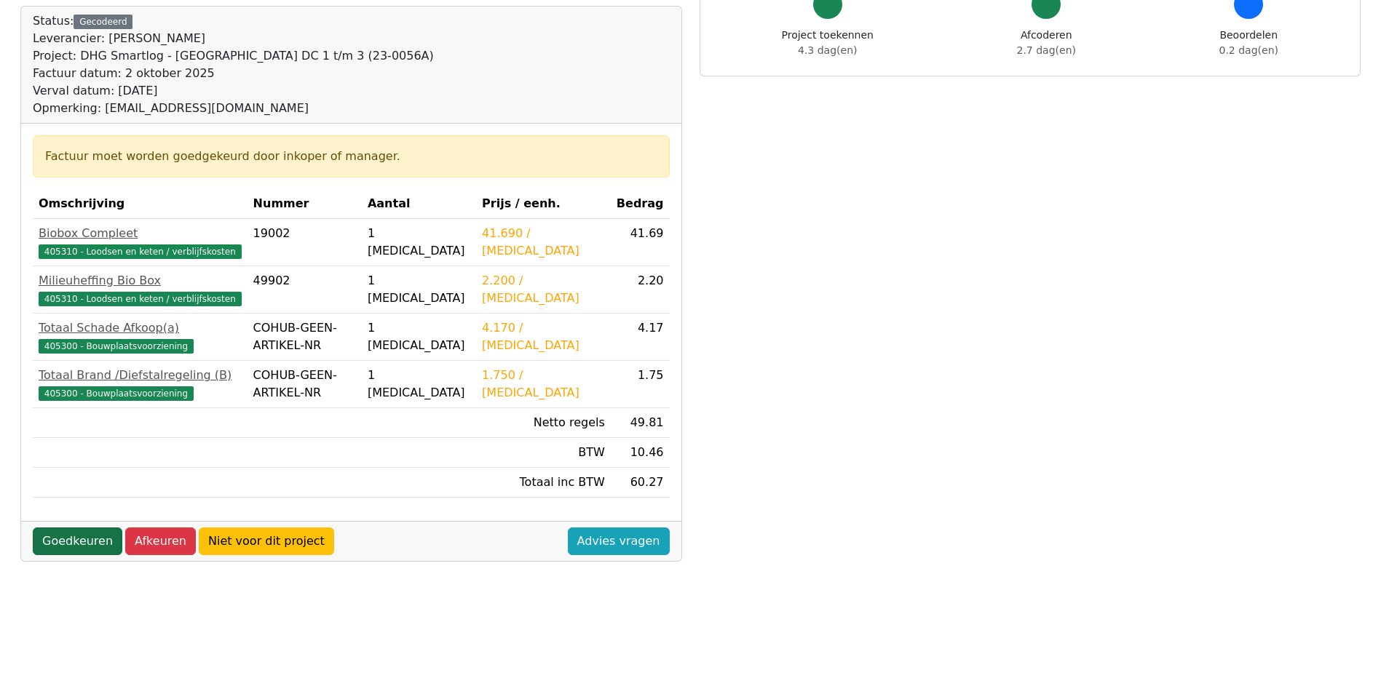
click at [79, 542] on link "Goedkeuren" at bounding box center [78, 542] width 90 height 28
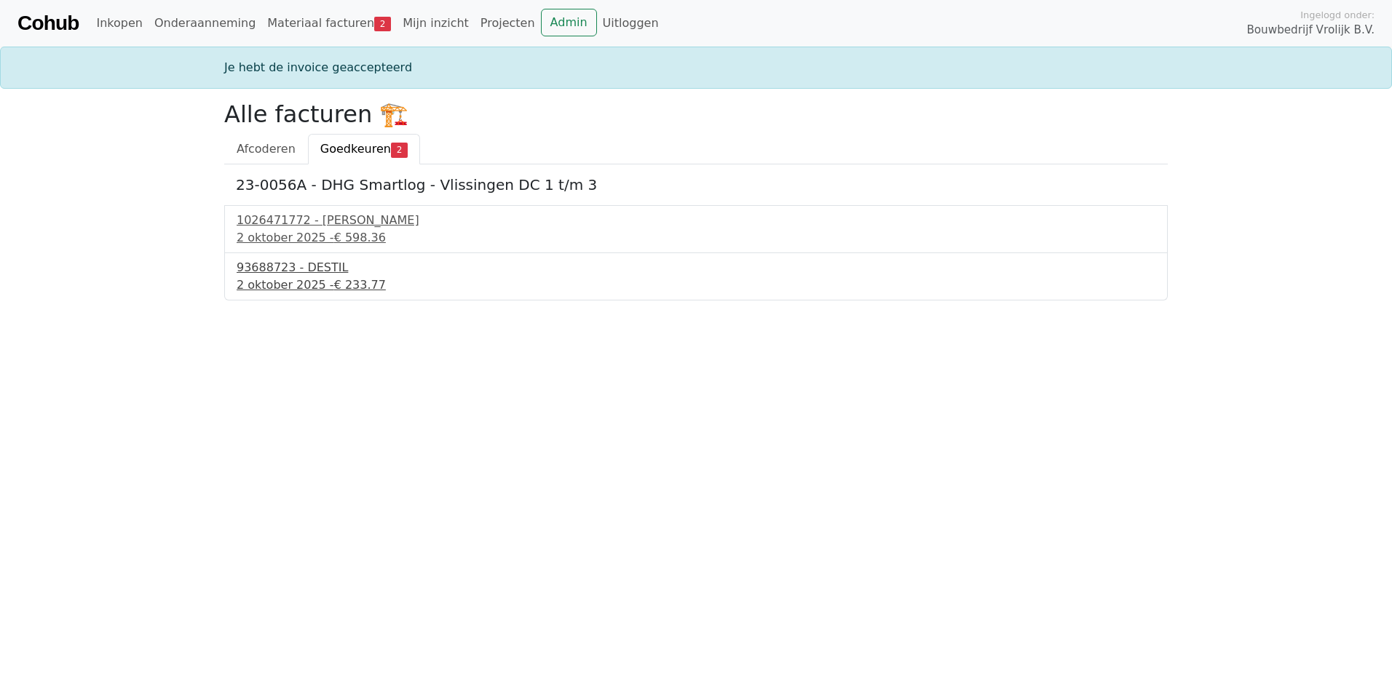
click at [286, 269] on div "93688723 - DESTIL" at bounding box center [696, 267] width 919 height 17
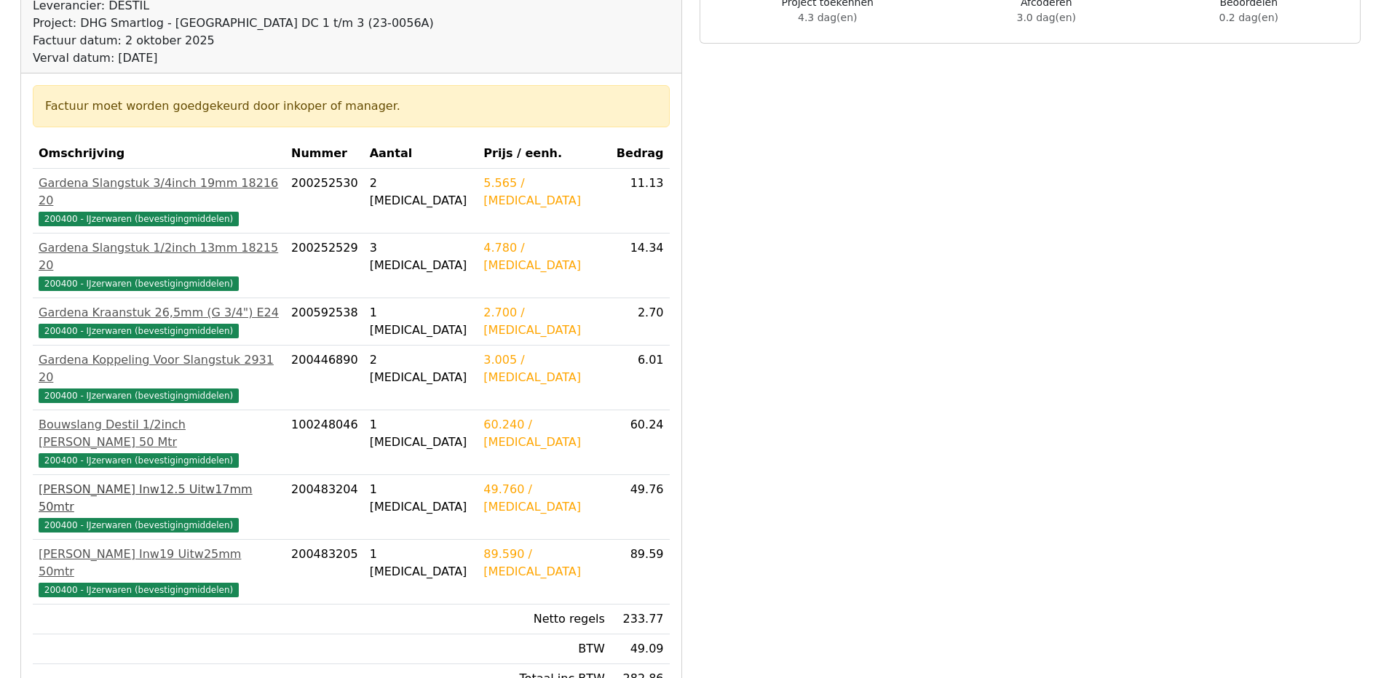
scroll to position [218, 0]
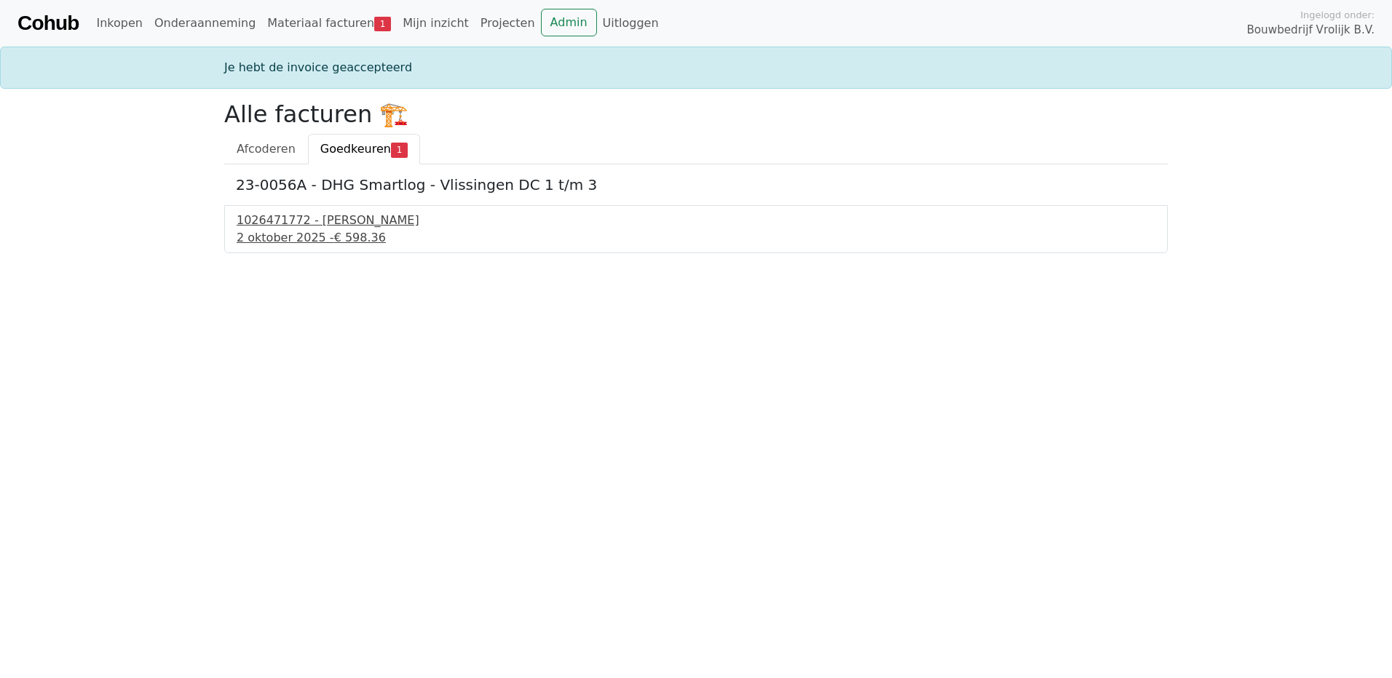
click at [291, 223] on div "1026471772 - [PERSON_NAME]" at bounding box center [696, 220] width 919 height 17
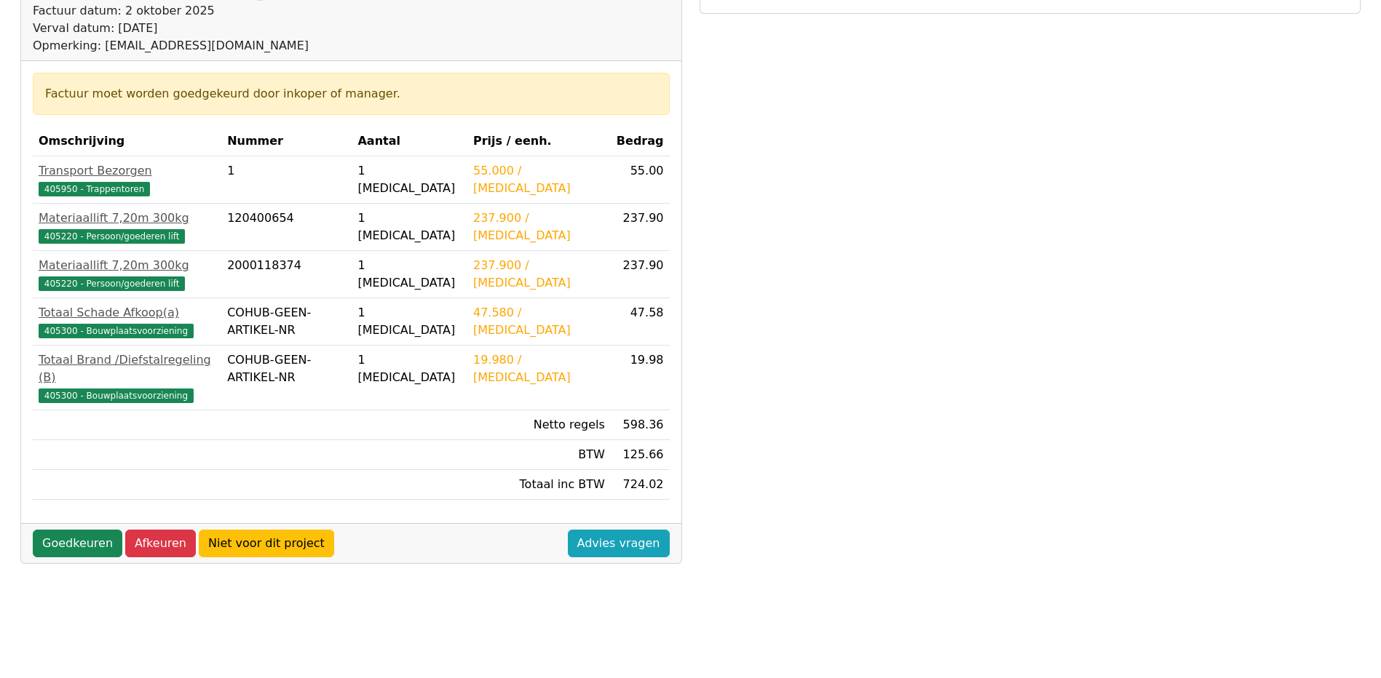
scroll to position [218, 0]
